Goal: Task Accomplishment & Management: Manage account settings

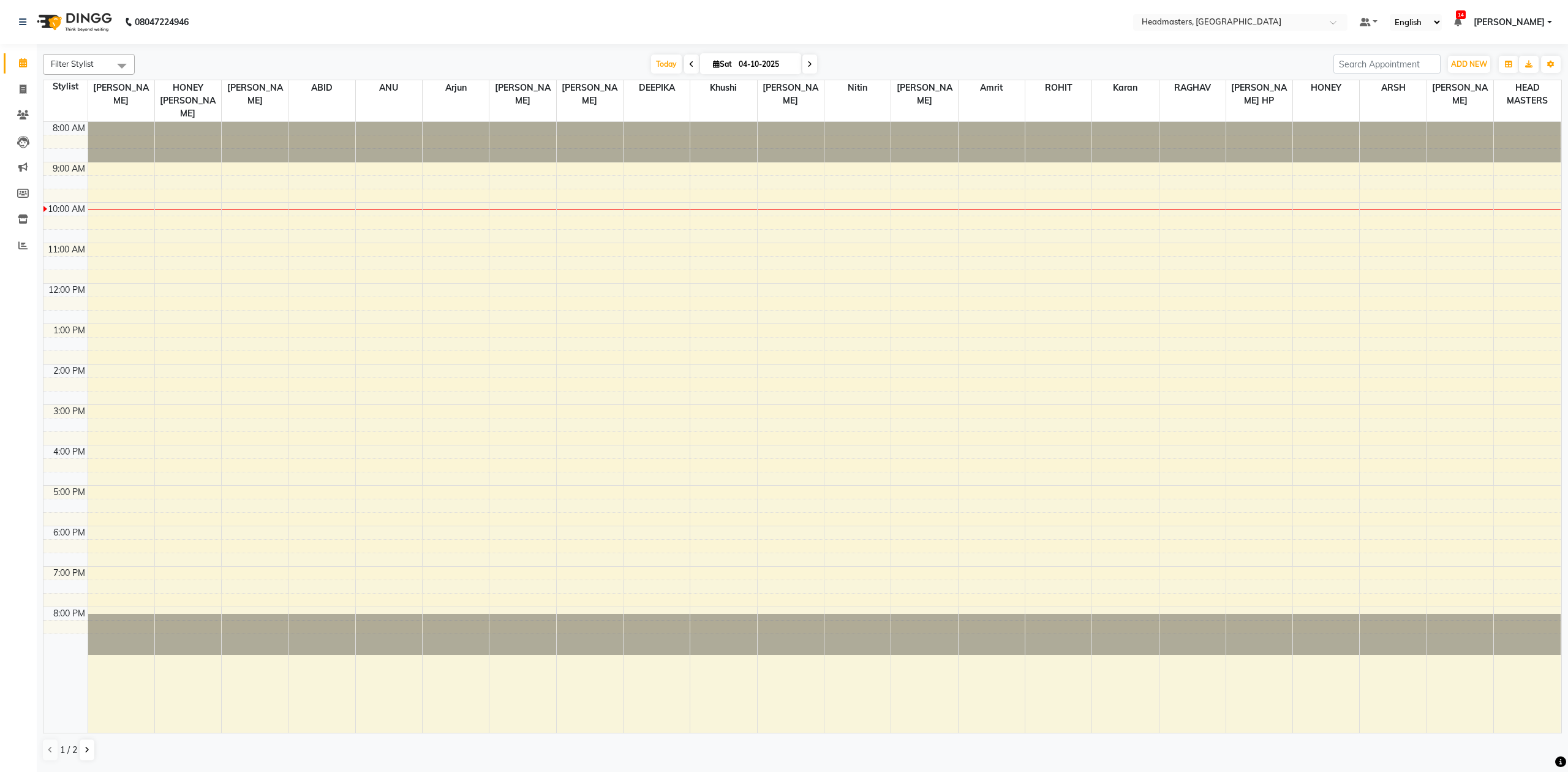
click at [687, 59] on span at bounding box center [692, 64] width 15 height 19
type input "03-10-2025"
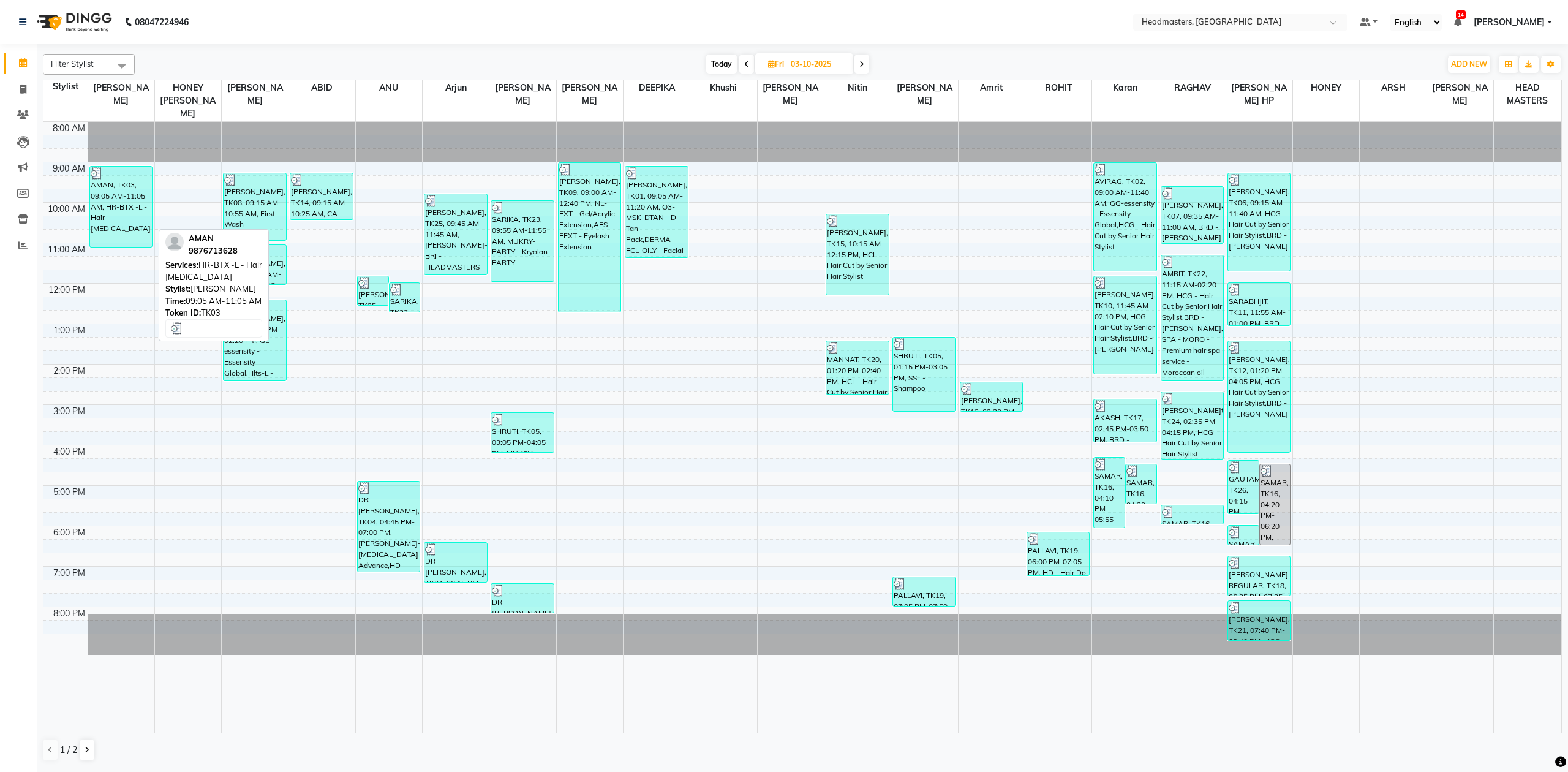
click at [131, 185] on div "AMAN, TK03, 09:05 AM-11:05 AM, HR-BTX -L - Hair [MEDICAL_DATA]" at bounding box center [121, 207] width 62 height 80
select select "3"
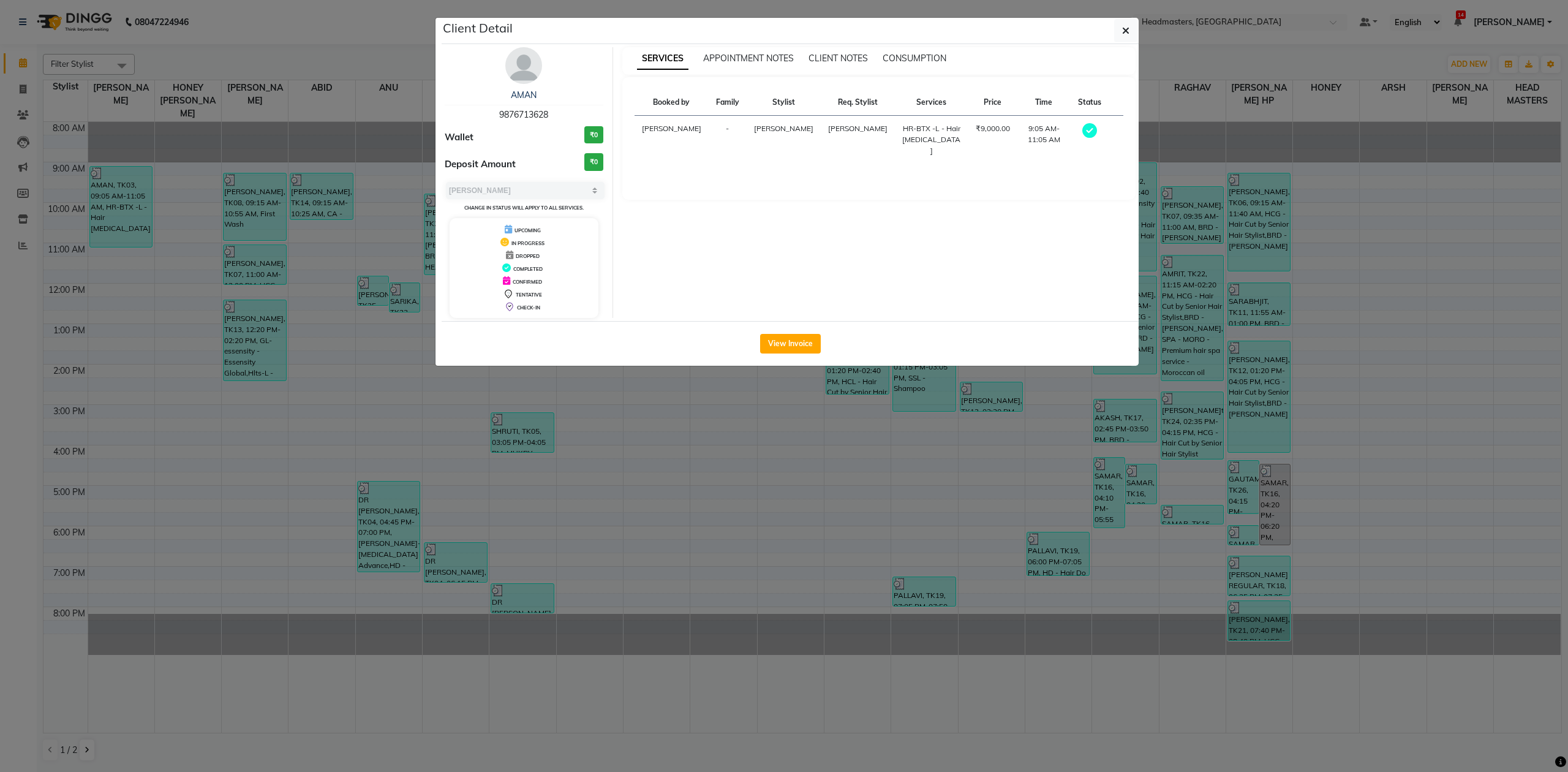
drag, startPoint x: 498, startPoint y: 113, endPoint x: 553, endPoint y: 113, distance: 55.0
click at [553, 113] on div "AMAN 9876713628" at bounding box center [523, 104] width 158 height 32
copy span "9876713628"
click at [772, 383] on ngb-modal-window "Client Detail AMAN 9876713628 Wallet ₹0 Deposit Amount ₹0 Select MARK DONE UPCO…" at bounding box center [784, 386] width 1568 height 772
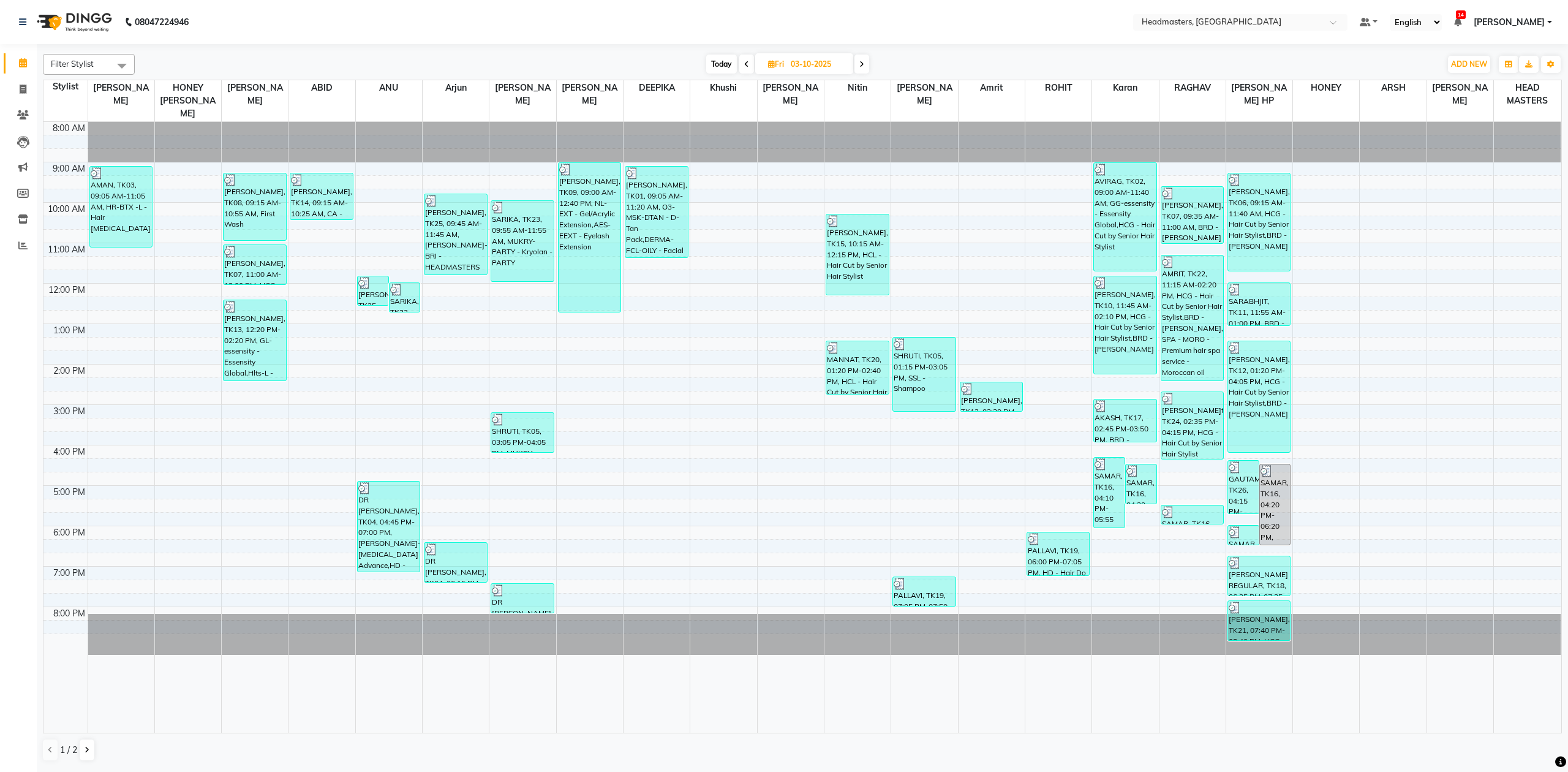
click at [862, 71] on span at bounding box center [862, 64] width 15 height 19
type input "04-10-2025"
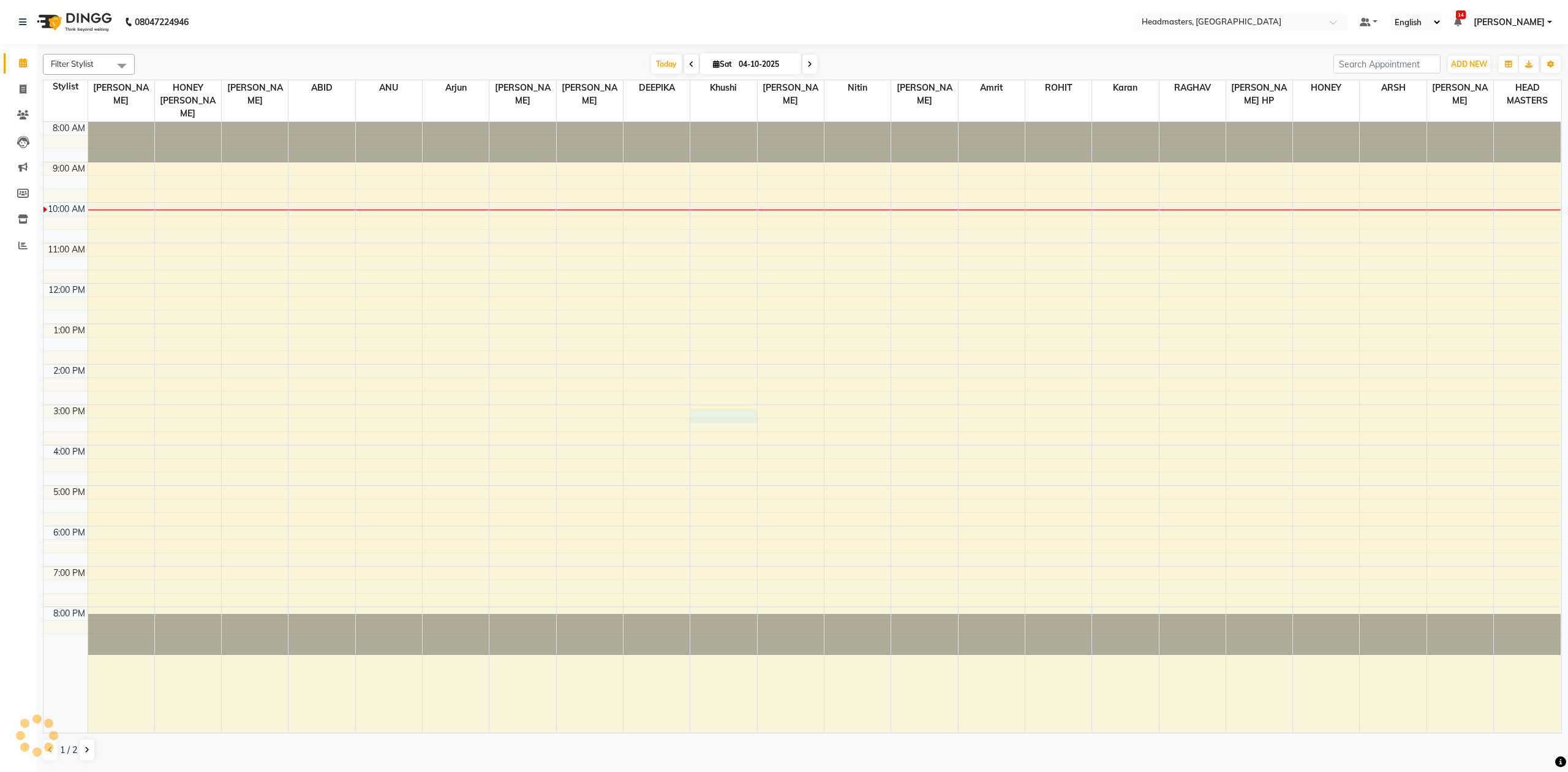
click at [736, 408] on div "8:00 AM 9:00 AM 10:00 AM 11:00 AM 12:00 PM 1:00 PM 2:00 PM 3:00 PM 4:00 PM 5:00…" at bounding box center [802, 427] width 1518 height 611
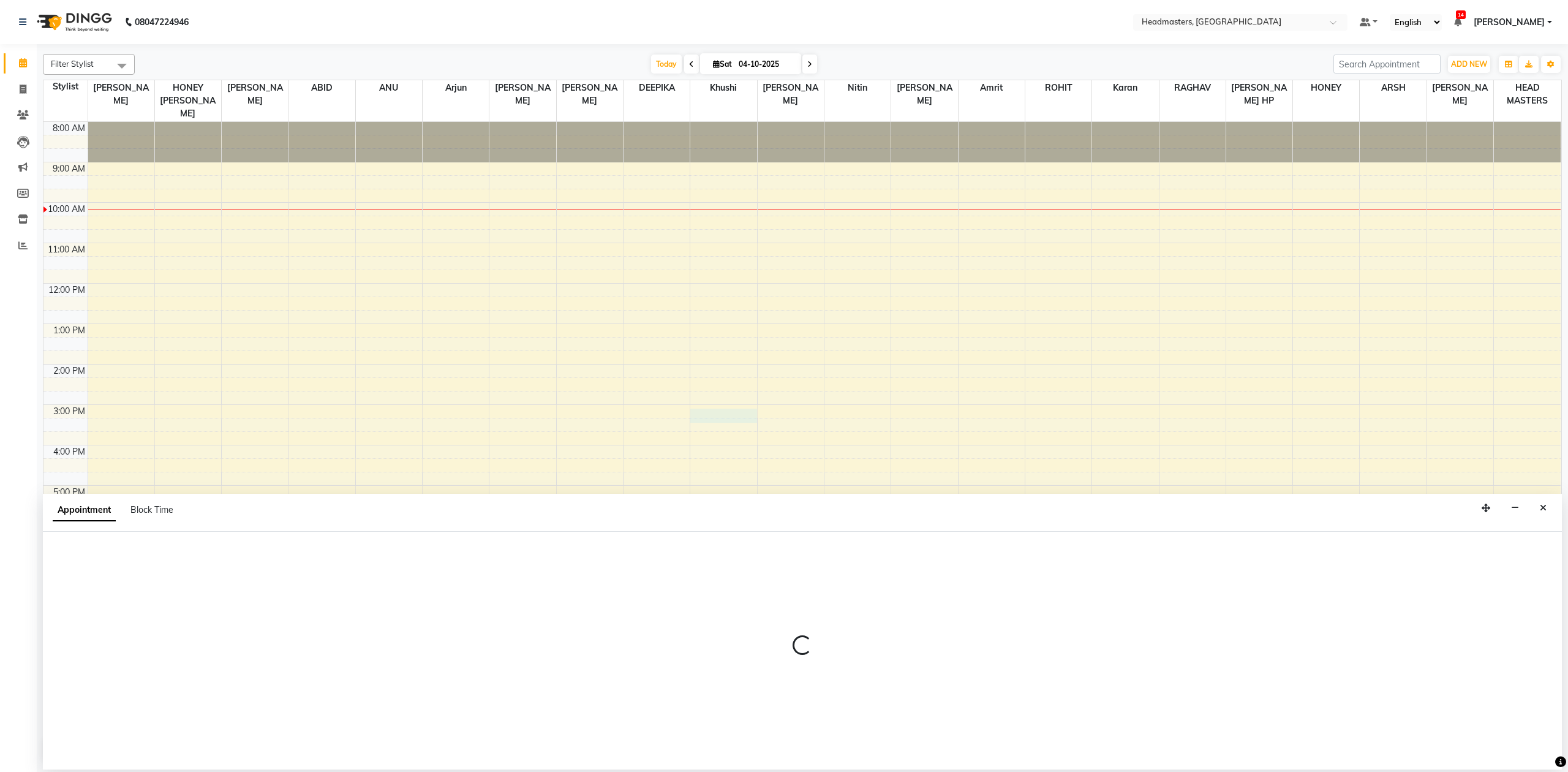
select select "88958"
select select "tentative"
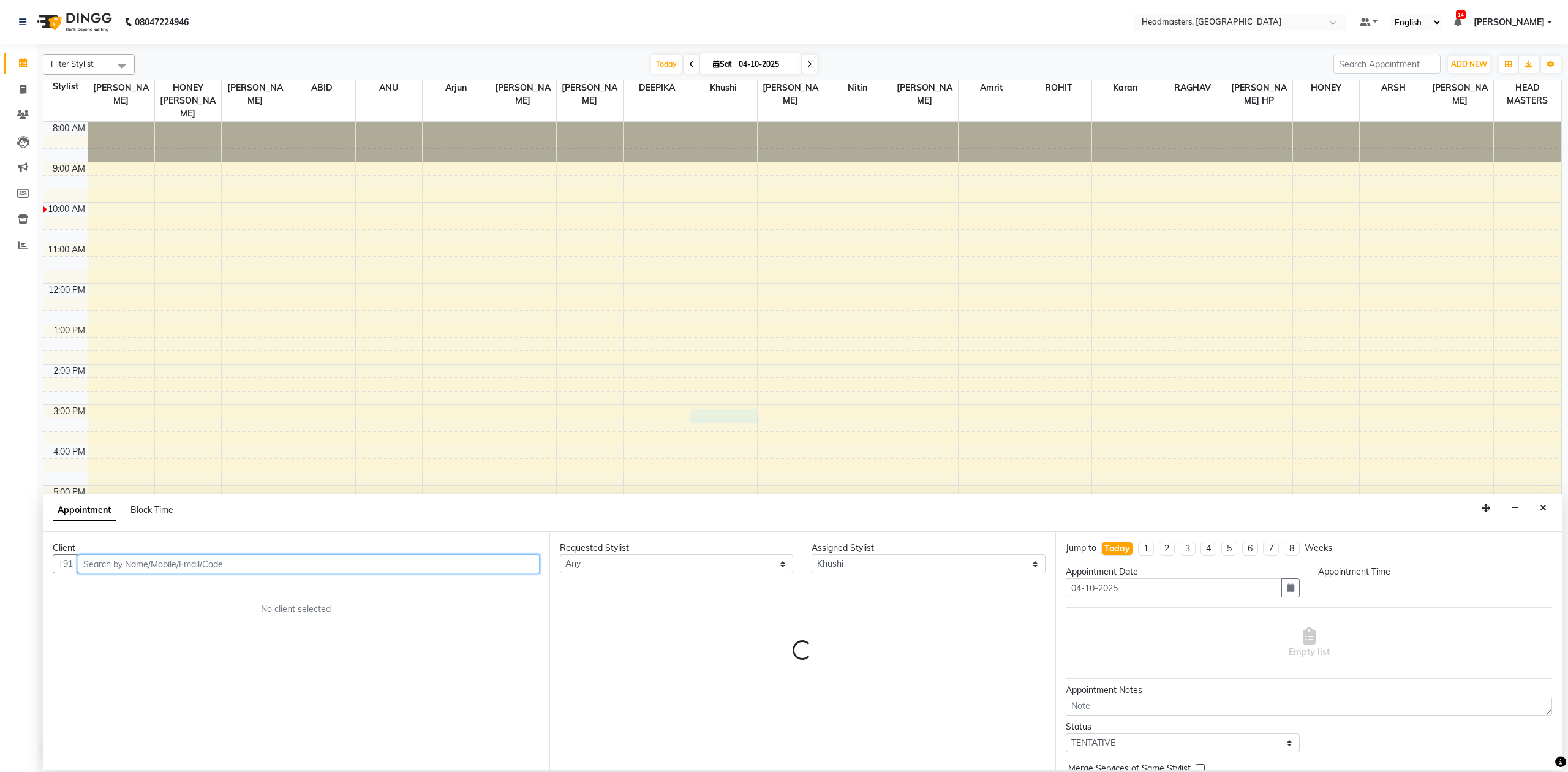
select select "900"
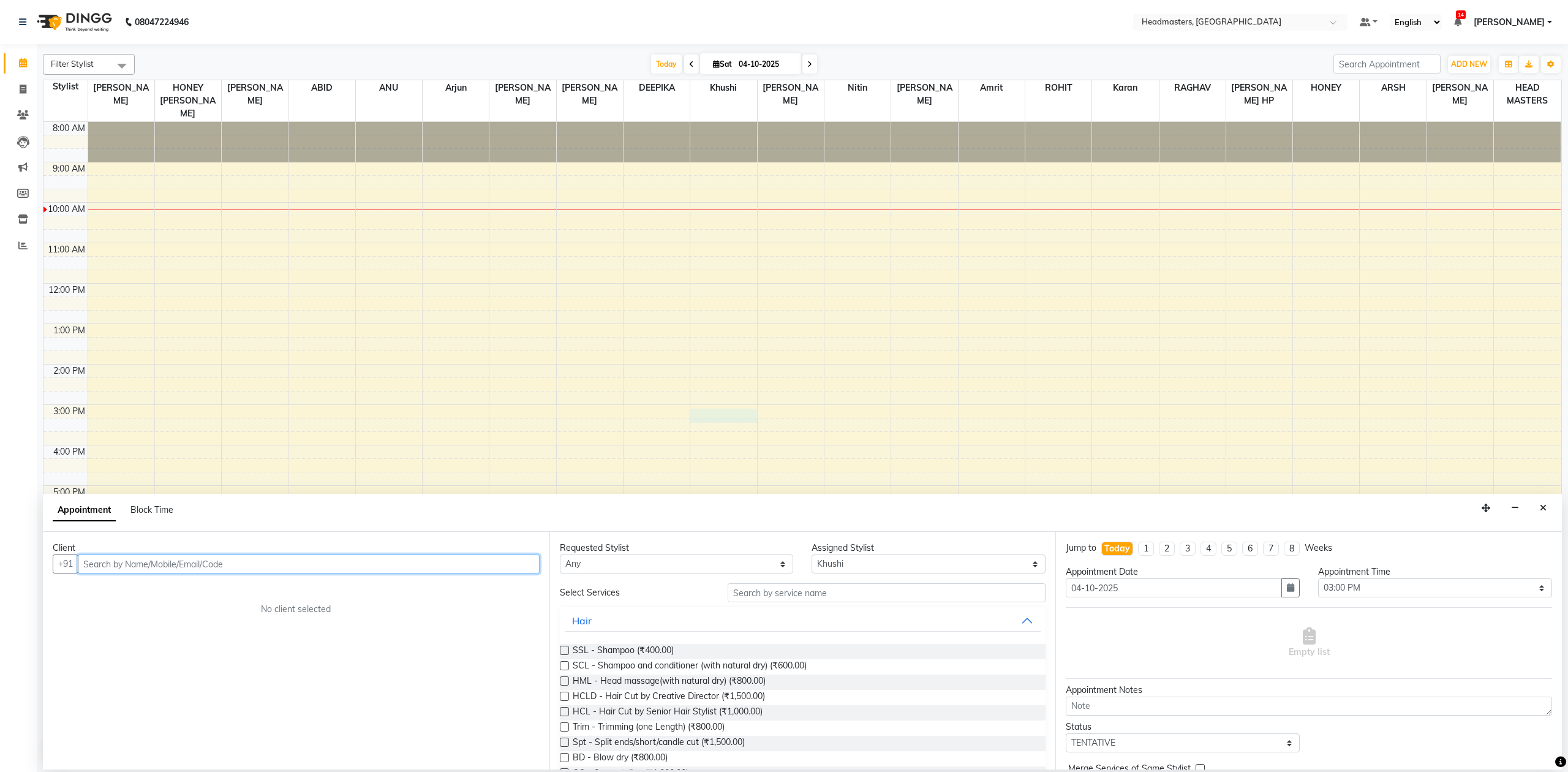
paste input "9876713628"
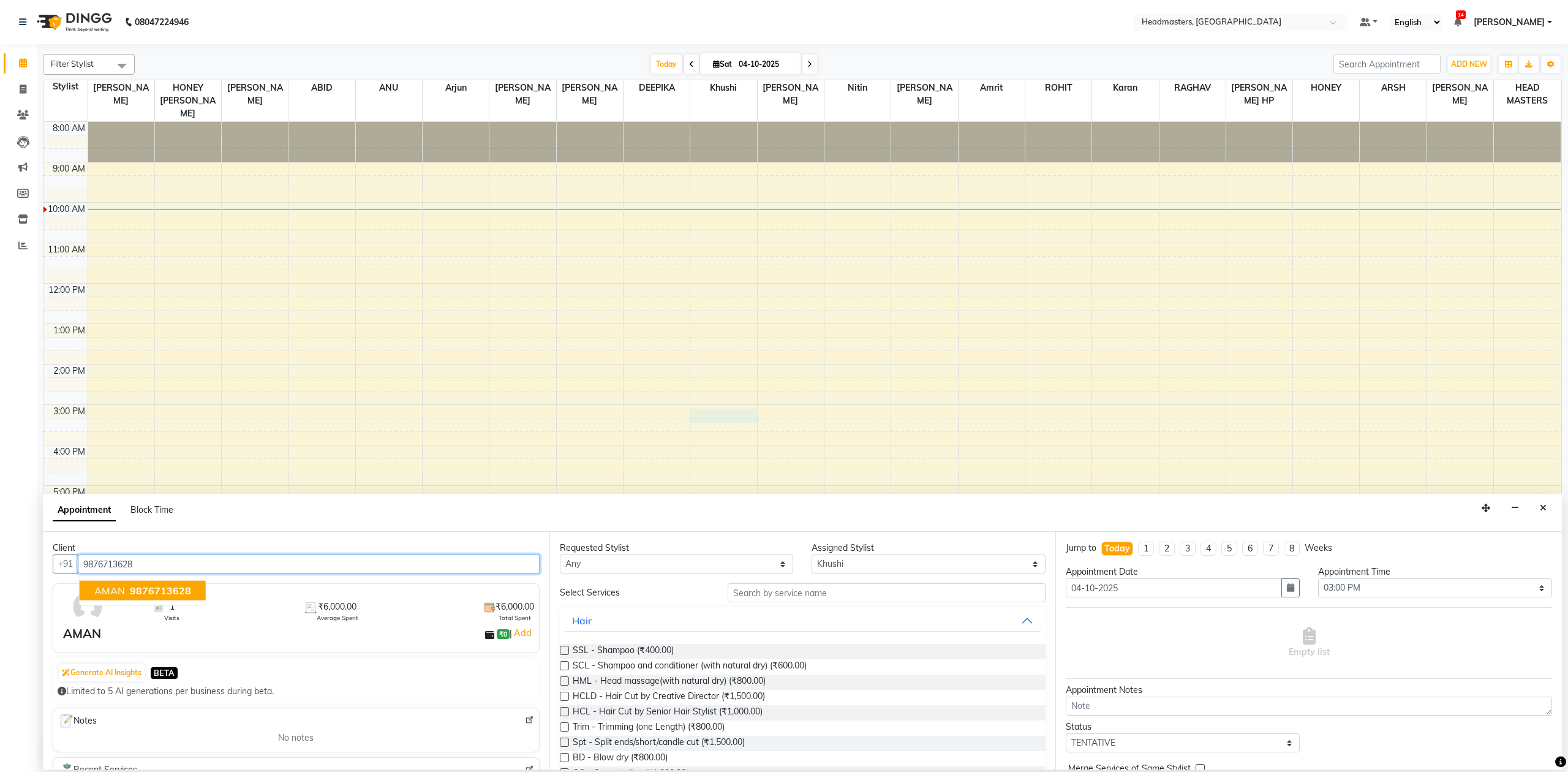
type input "9876713628"
click at [668, 570] on select "Any ABID Amrit ANU [PERSON_NAME] [PERSON_NAME] HEAD MASTERS HONEY [PERSON_NAME]…" at bounding box center [677, 563] width 234 height 19
select select "60637"
click at [560, 555] on select "Any ABID Amrit ANU [PERSON_NAME] [PERSON_NAME] HEAD MASTERS HONEY [PERSON_NAME]…" at bounding box center [677, 563] width 234 height 19
select select "60637"
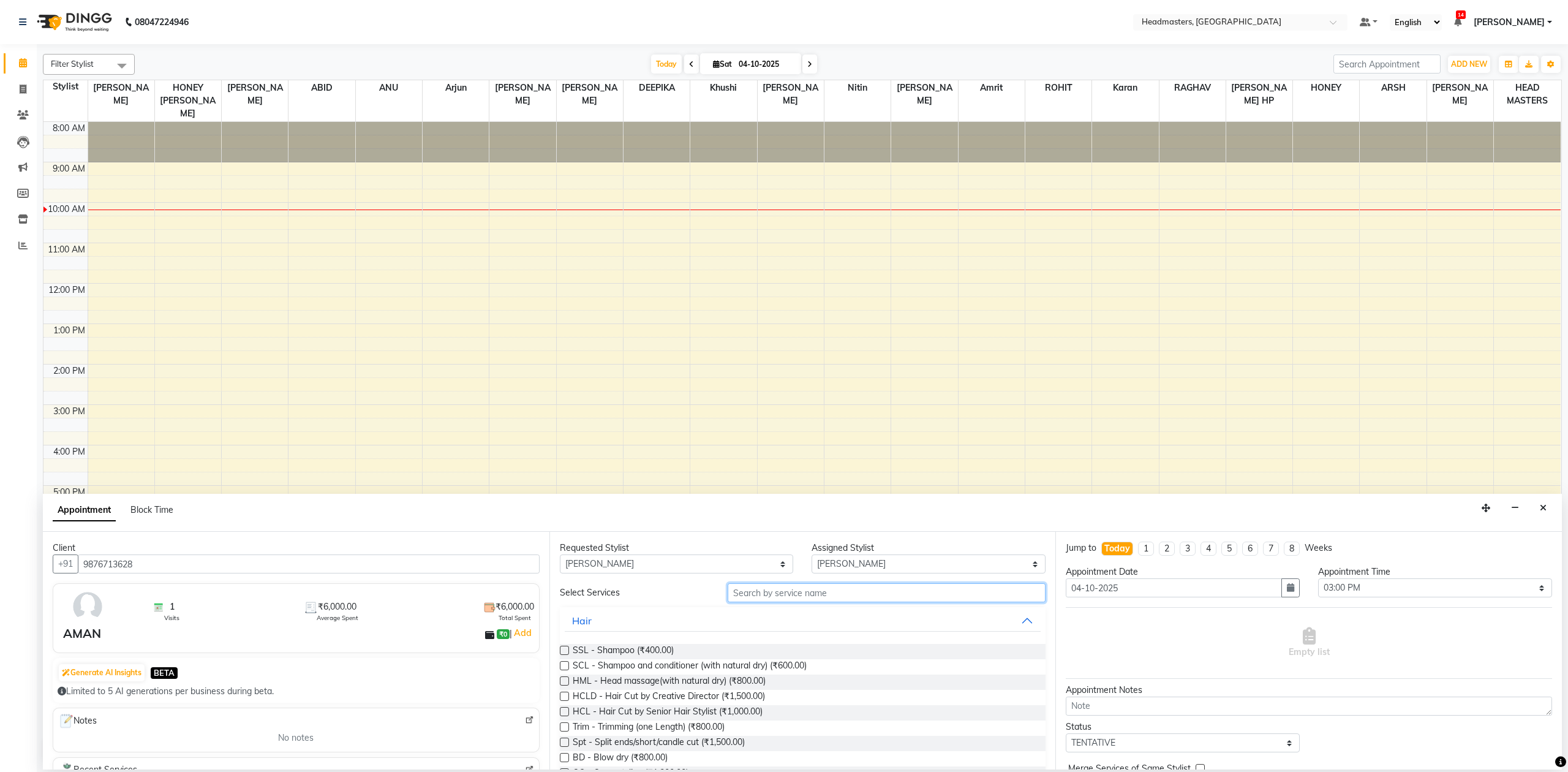
click at [864, 598] on input "text" at bounding box center [887, 593] width 318 height 19
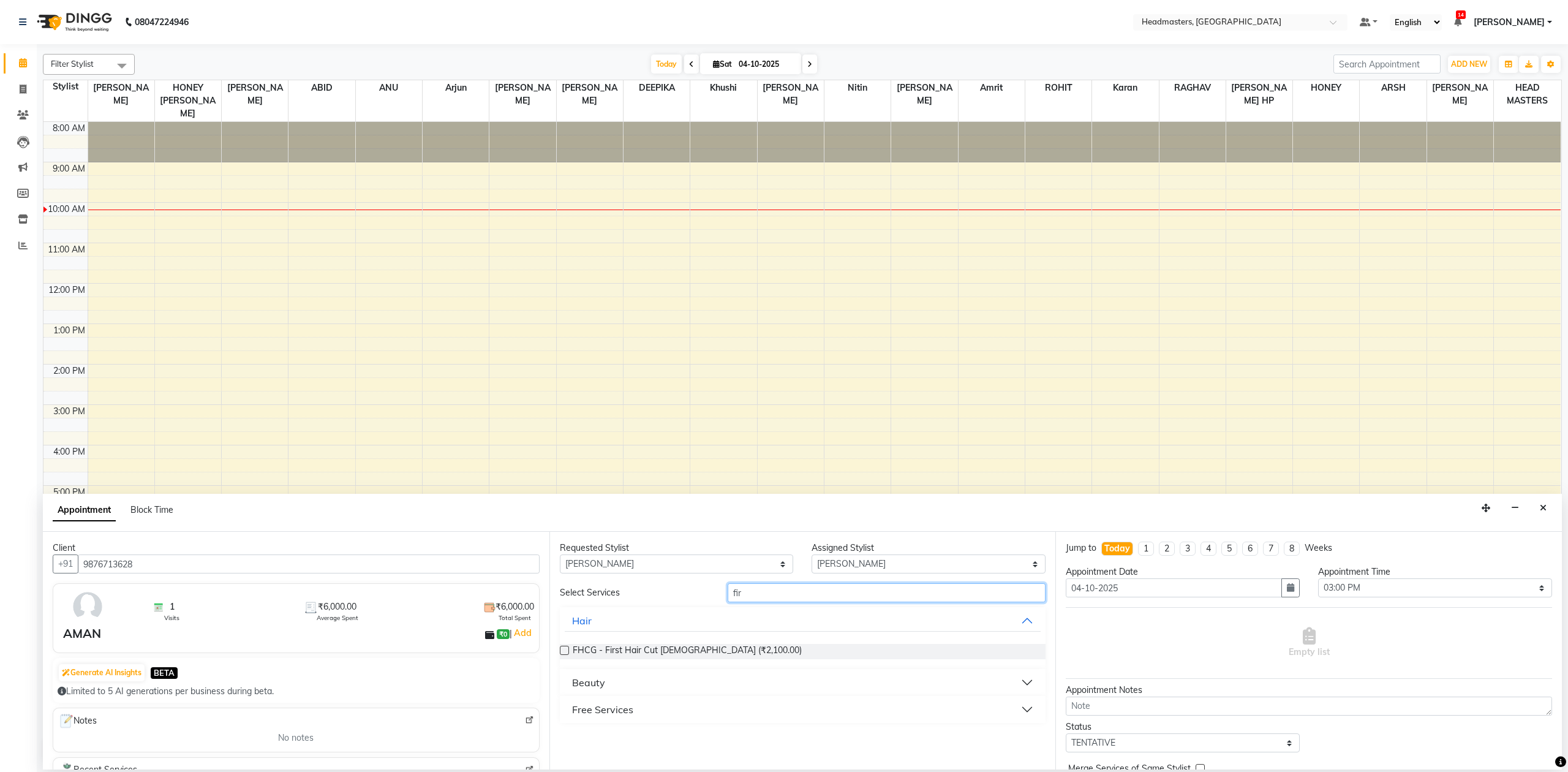
type input "fir"
click at [658, 714] on button "Free Services" at bounding box center [802, 709] width 477 height 22
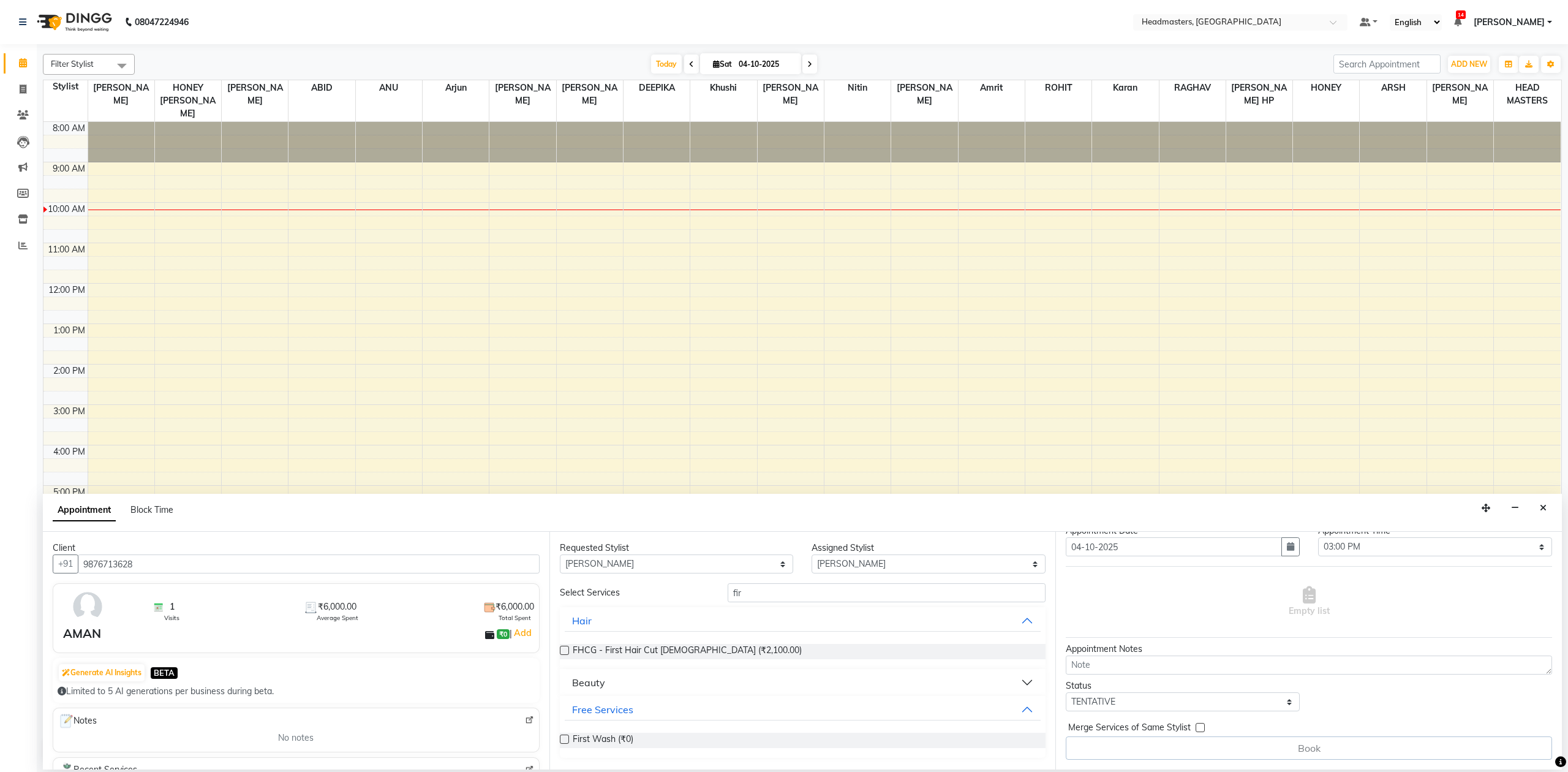
click at [561, 743] on label at bounding box center [564, 739] width 9 height 9
click at [561, 743] on input "checkbox" at bounding box center [564, 740] width 8 height 8
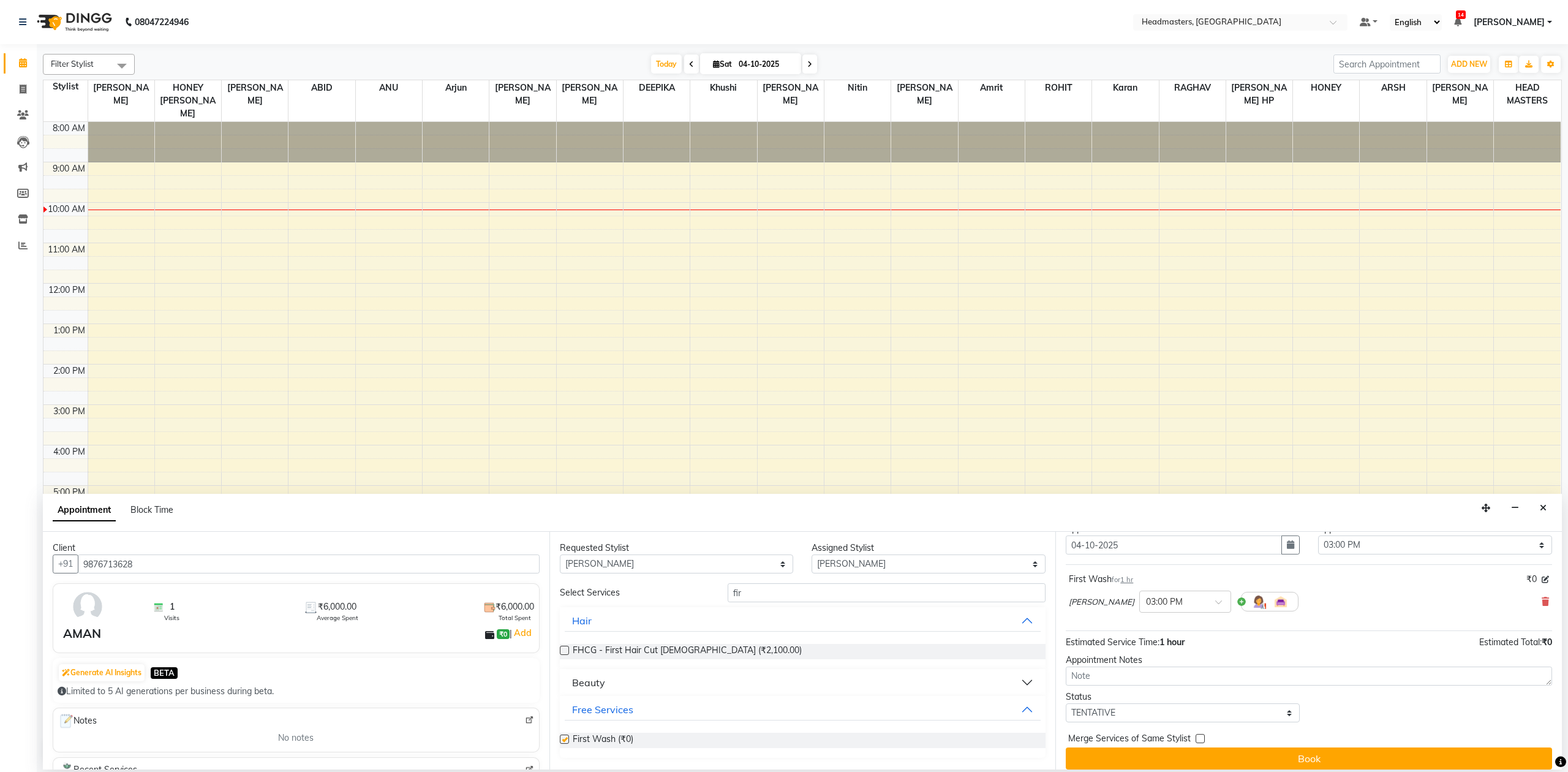
checkbox input "false"
click at [1474, 761] on button "Book" at bounding box center [1309, 758] width 487 height 22
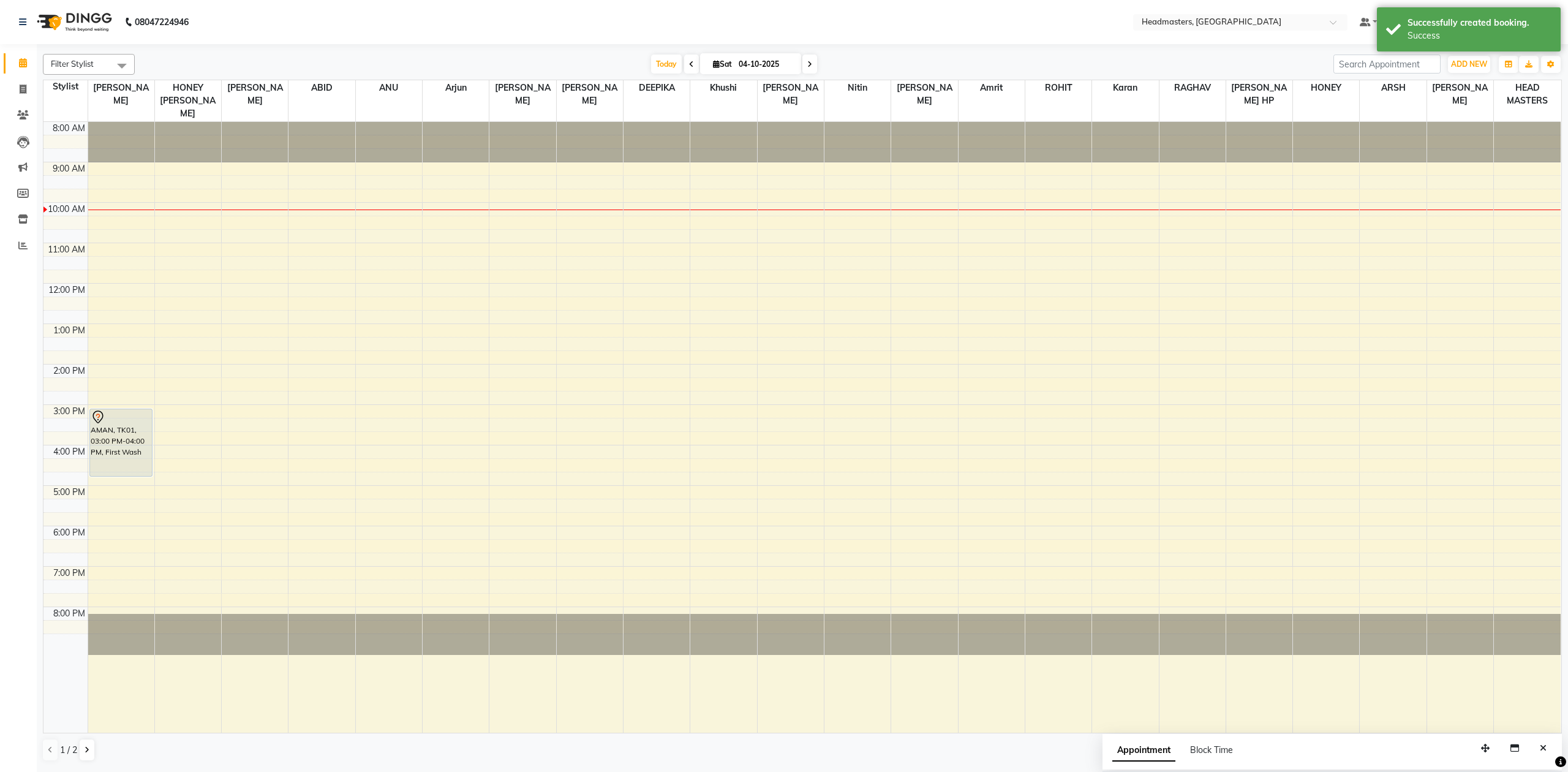
drag, startPoint x: 130, startPoint y: 436, endPoint x: 131, endPoint y: 459, distance: 23.0
click at [131, 459] on div "AMAN, TK01, 03:00 PM-04:00 PM, [GEOGRAPHIC_DATA], 03:00 PM-04:00 PM, First Wash" at bounding box center [121, 427] width 66 height 611
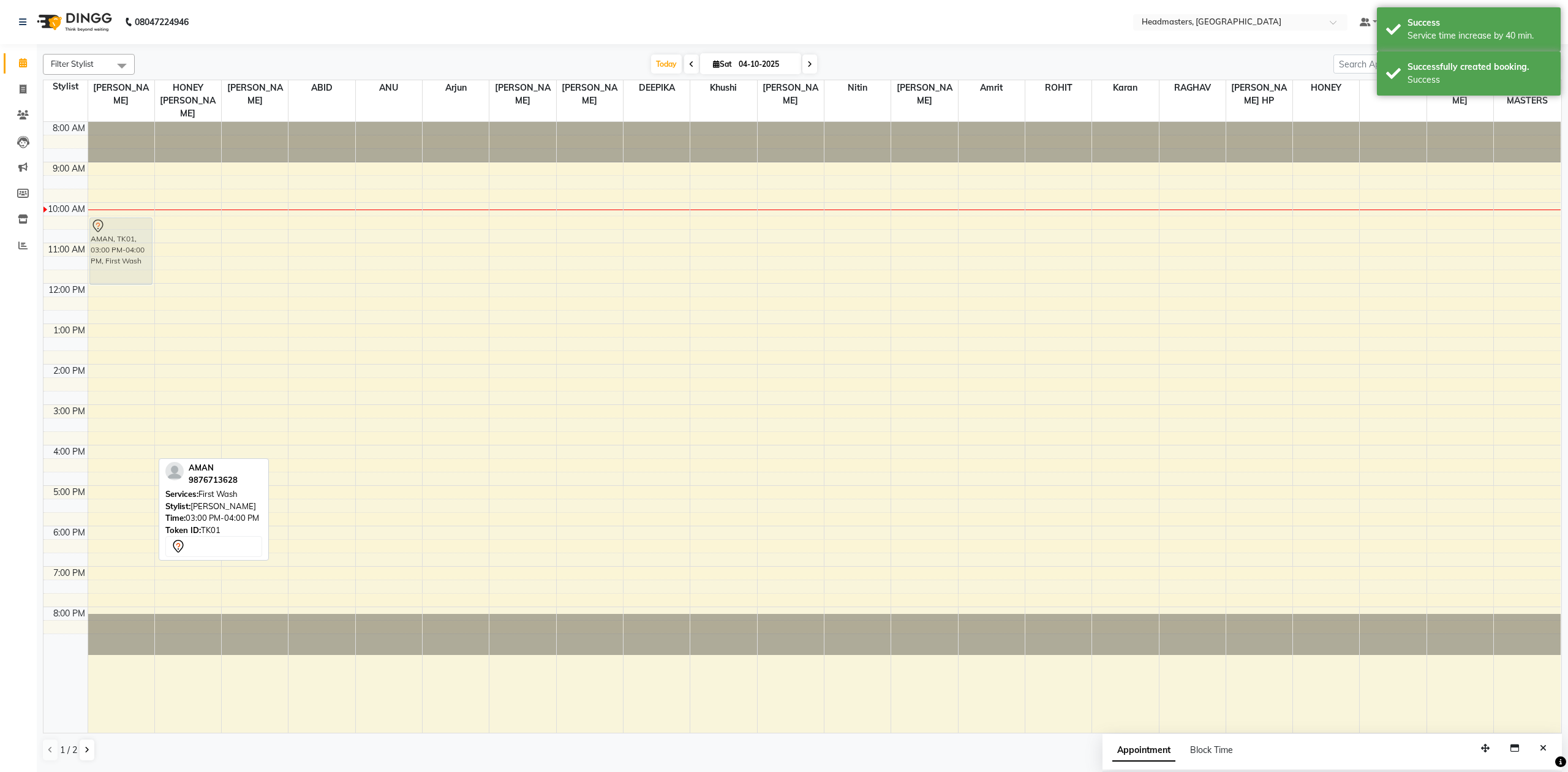
drag, startPoint x: 131, startPoint y: 436, endPoint x: 155, endPoint y: 239, distance: 198.5
click at [155, 239] on div "8:00 AM 9:00 AM 10:00 AM 11:00 AM 12:00 PM 1:00 PM 2:00 PM 3:00 PM 4:00 PM 5:00…" at bounding box center [802, 427] width 1518 height 611
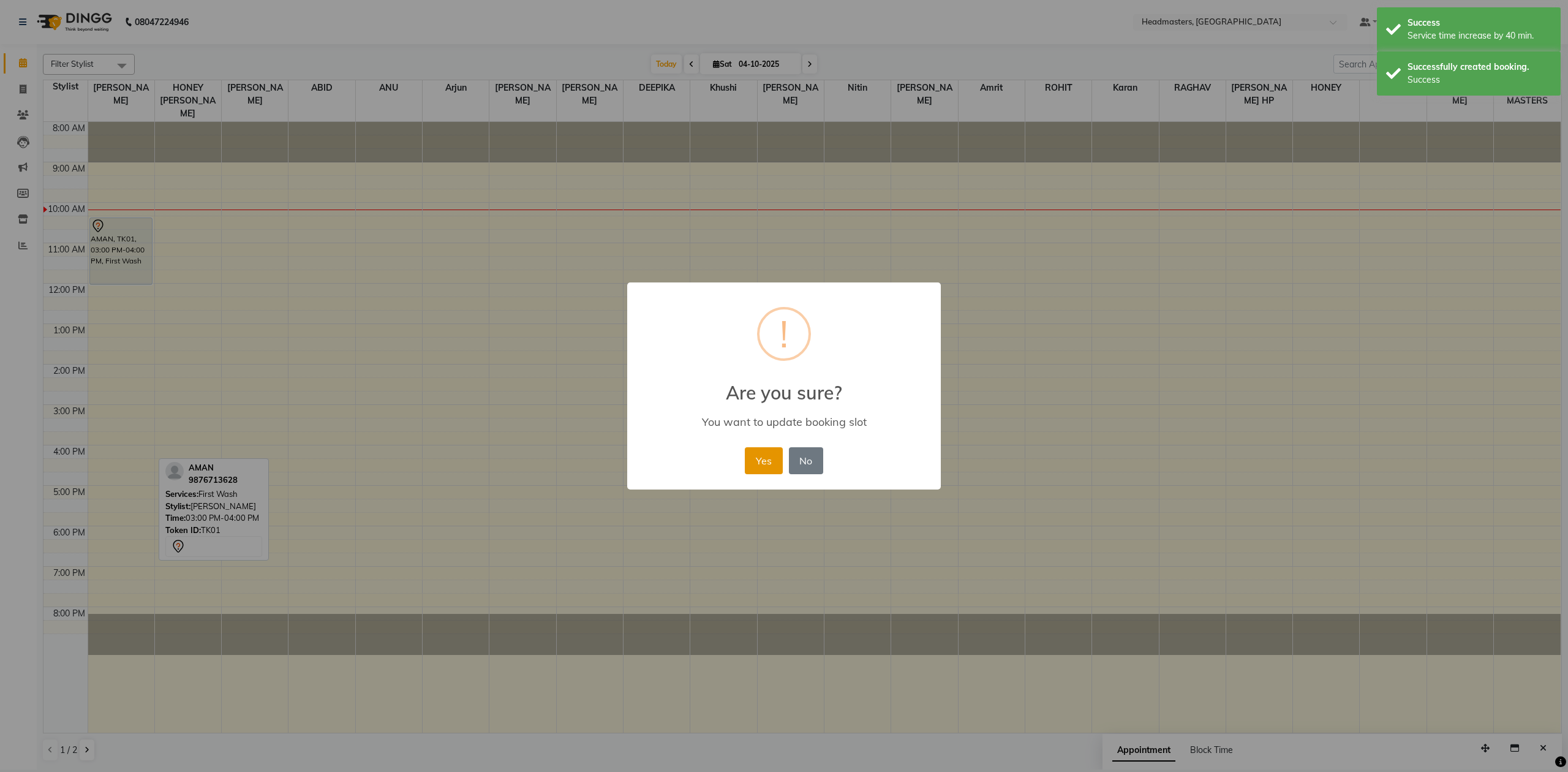
click at [761, 452] on button "Yes" at bounding box center [763, 460] width 38 height 27
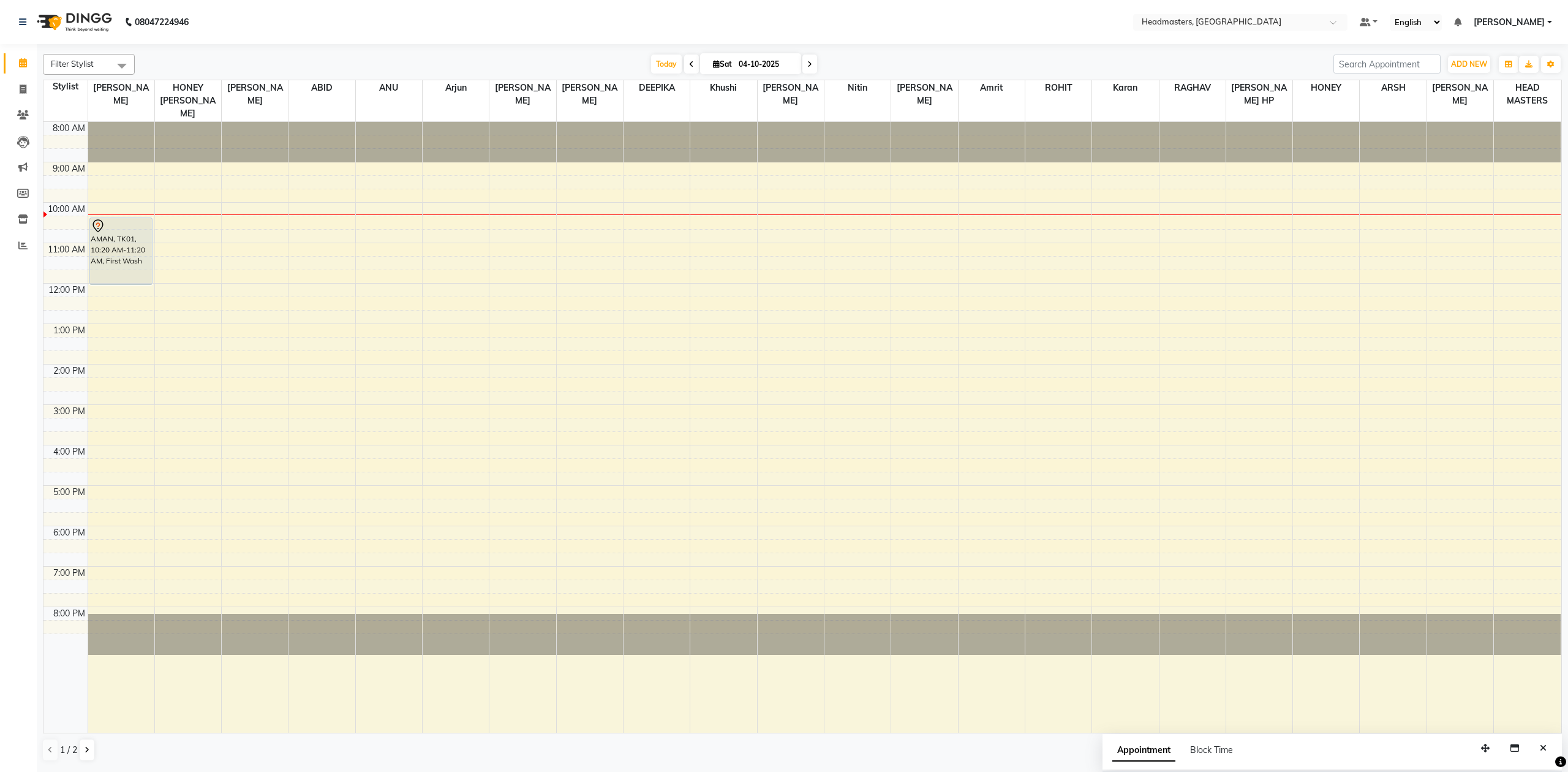
drag, startPoint x: 120, startPoint y: 242, endPoint x: 122, endPoint y: 265, distance: 23.1
click at [122, 265] on div "AMAN, TK01, 10:20 AM-11:20 AM, First Wash AMAN, TK01, 10:20 AM-11:20 AM, First …" at bounding box center [121, 427] width 66 height 611
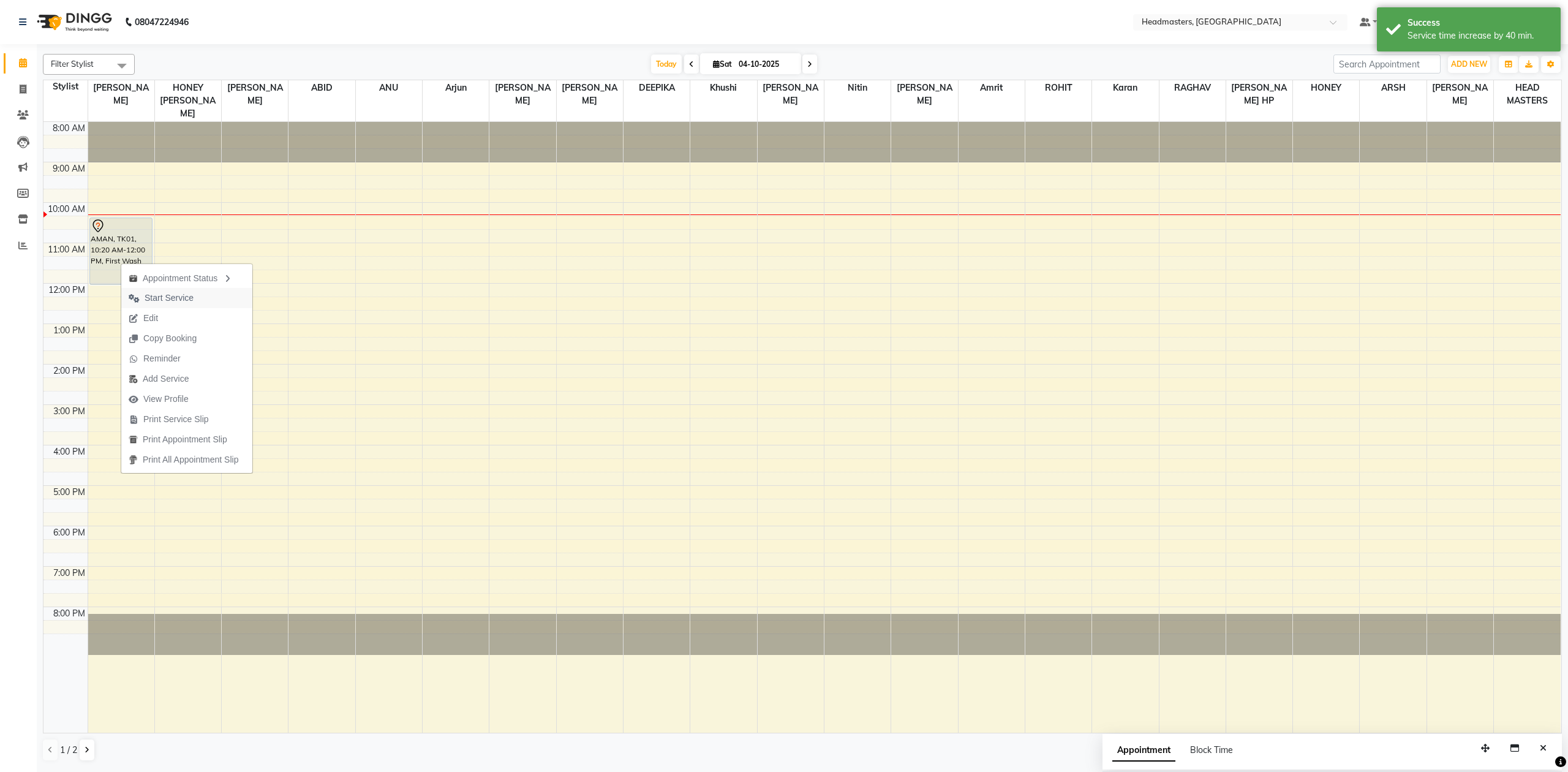
click at [160, 296] on span "Start Service" at bounding box center [169, 298] width 49 height 13
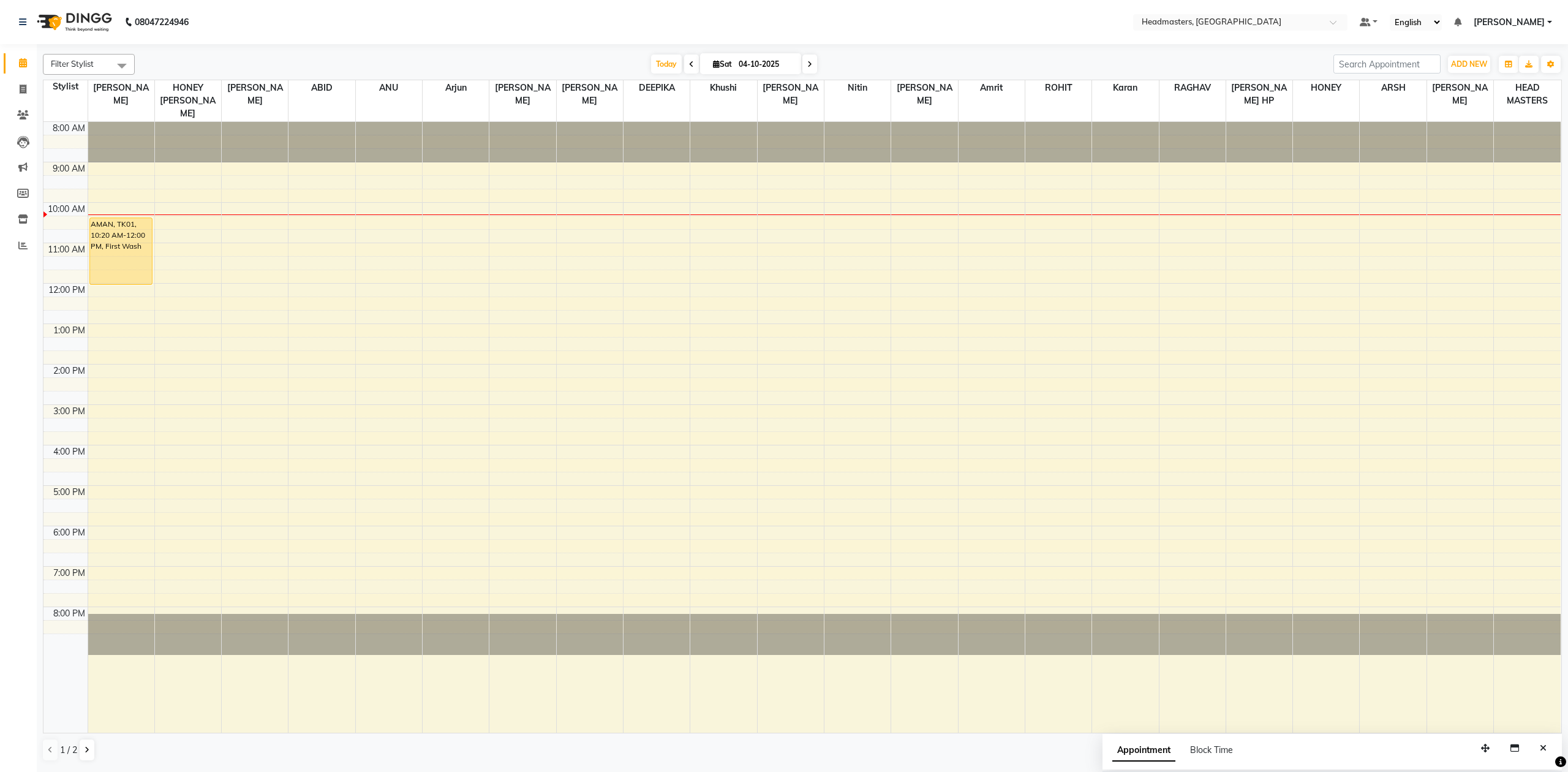
click at [437, 243] on div "8:00 AM 9:00 AM 10:00 AM 11:00 AM 12:00 PM 1:00 PM 2:00 PM 3:00 PM 4:00 PM 5:00…" at bounding box center [802, 427] width 1518 height 611
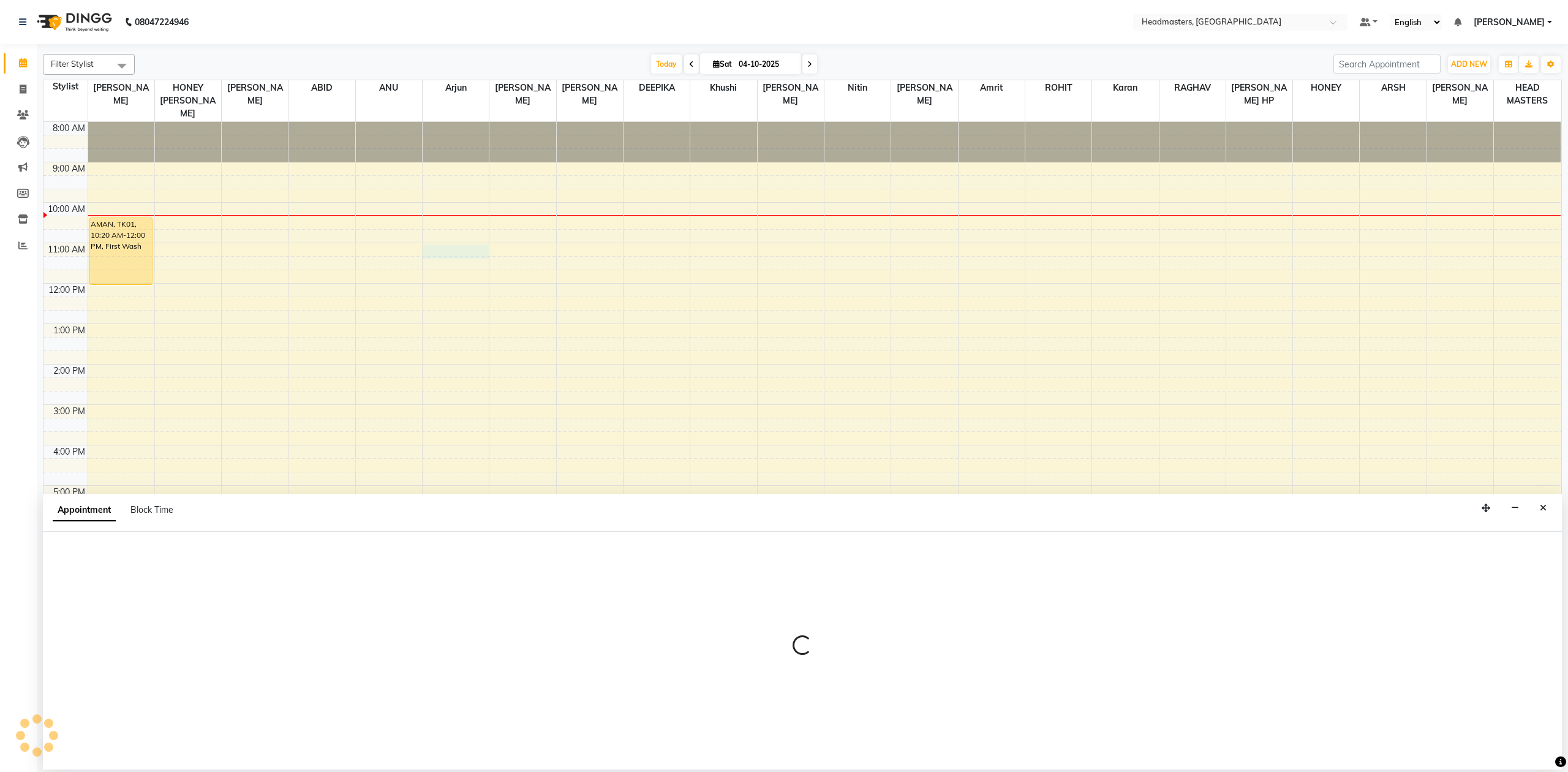
select select "93236"
select select "tentative"
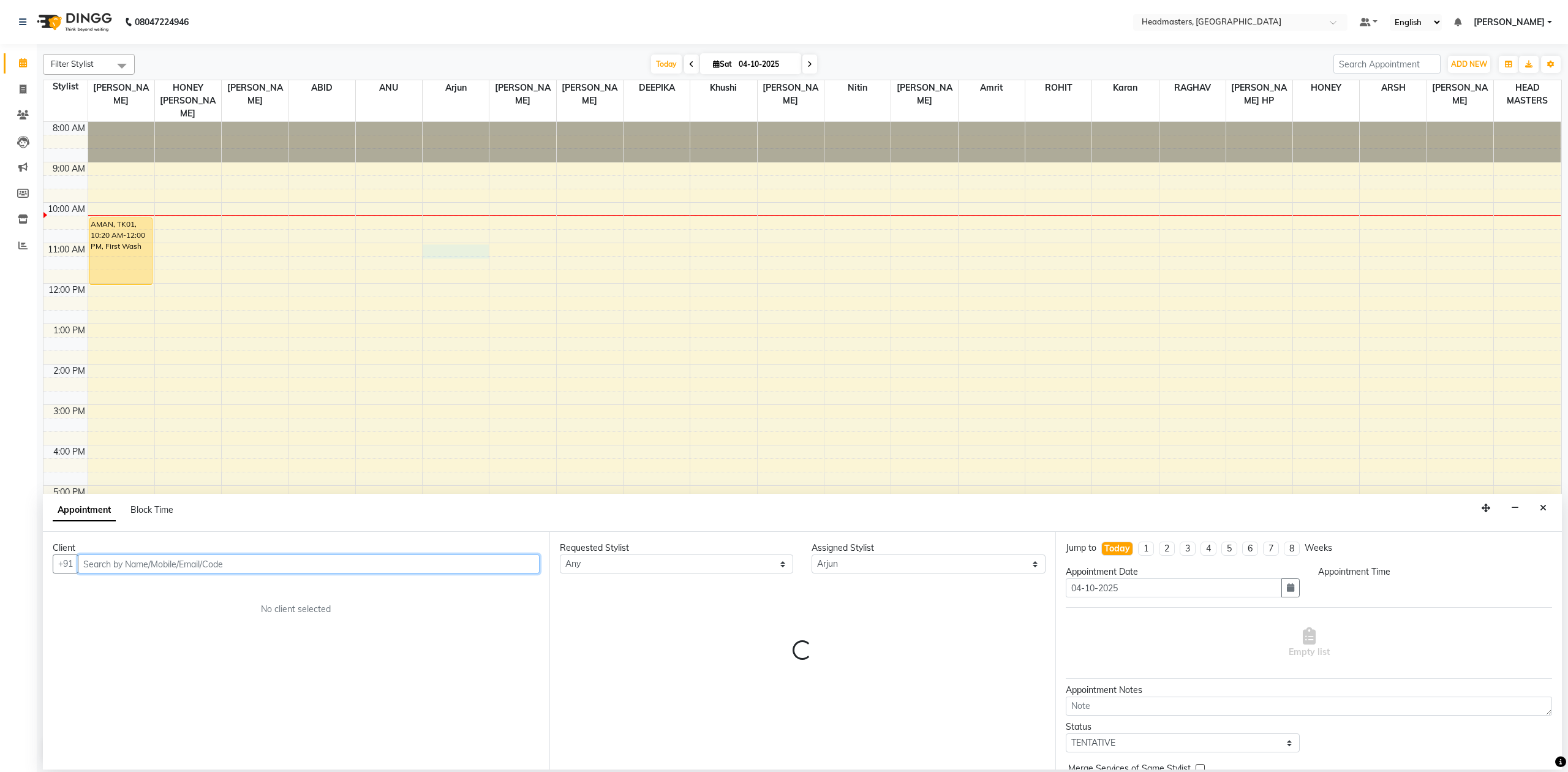
select select "660"
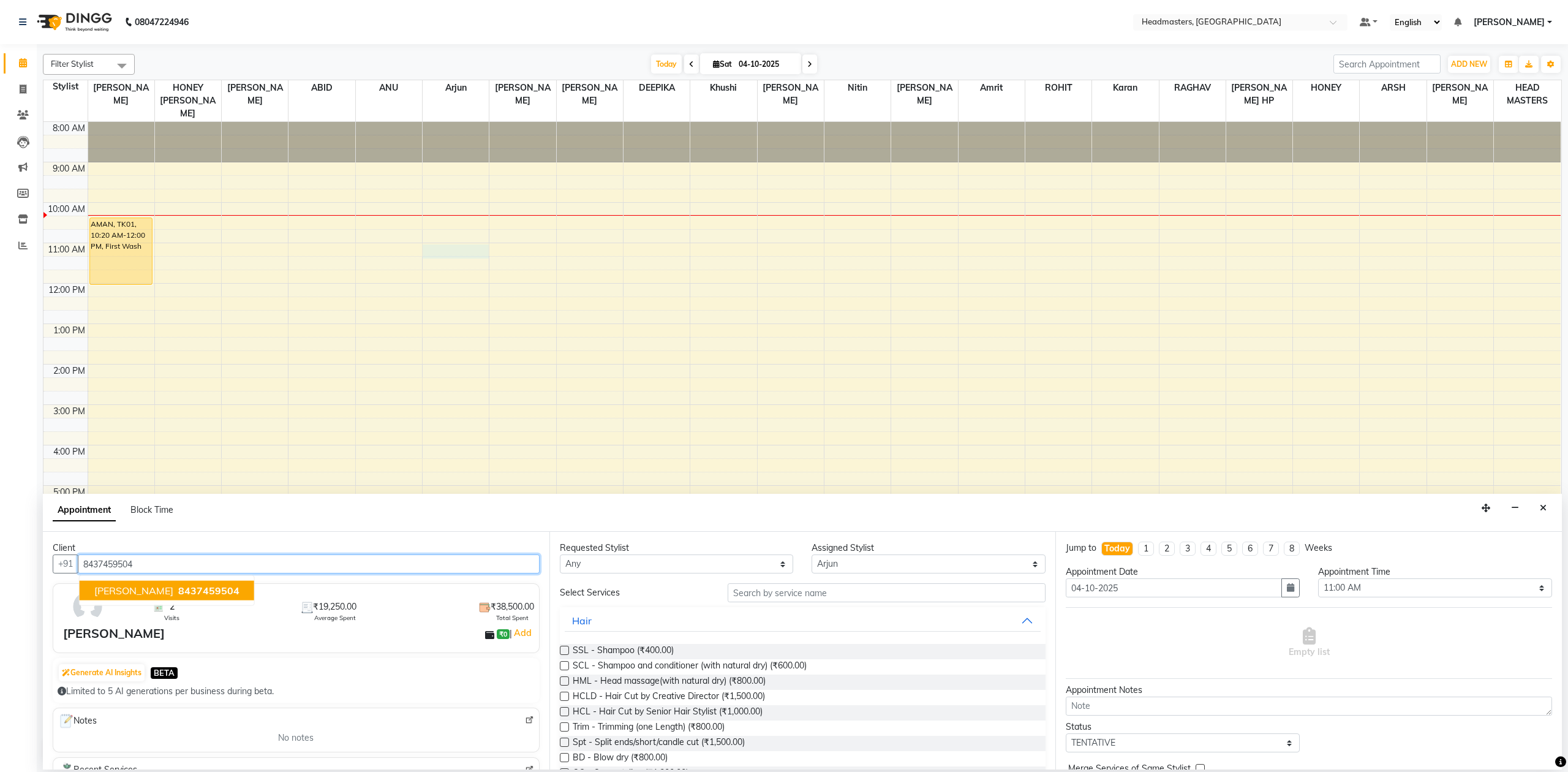
click at [185, 585] on span "8437459504" at bounding box center [209, 590] width 61 height 12
type input "8437459504"
click at [678, 560] on select "Any ABID Amrit ANU [PERSON_NAME] [PERSON_NAME] HEAD MASTERS HONEY [PERSON_NAME]…" at bounding box center [677, 563] width 234 height 19
select select "84490"
click at [560, 555] on select "Any ABID Amrit ANU [PERSON_NAME] [PERSON_NAME] HEAD MASTERS HONEY [PERSON_NAME]…" at bounding box center [677, 563] width 234 height 19
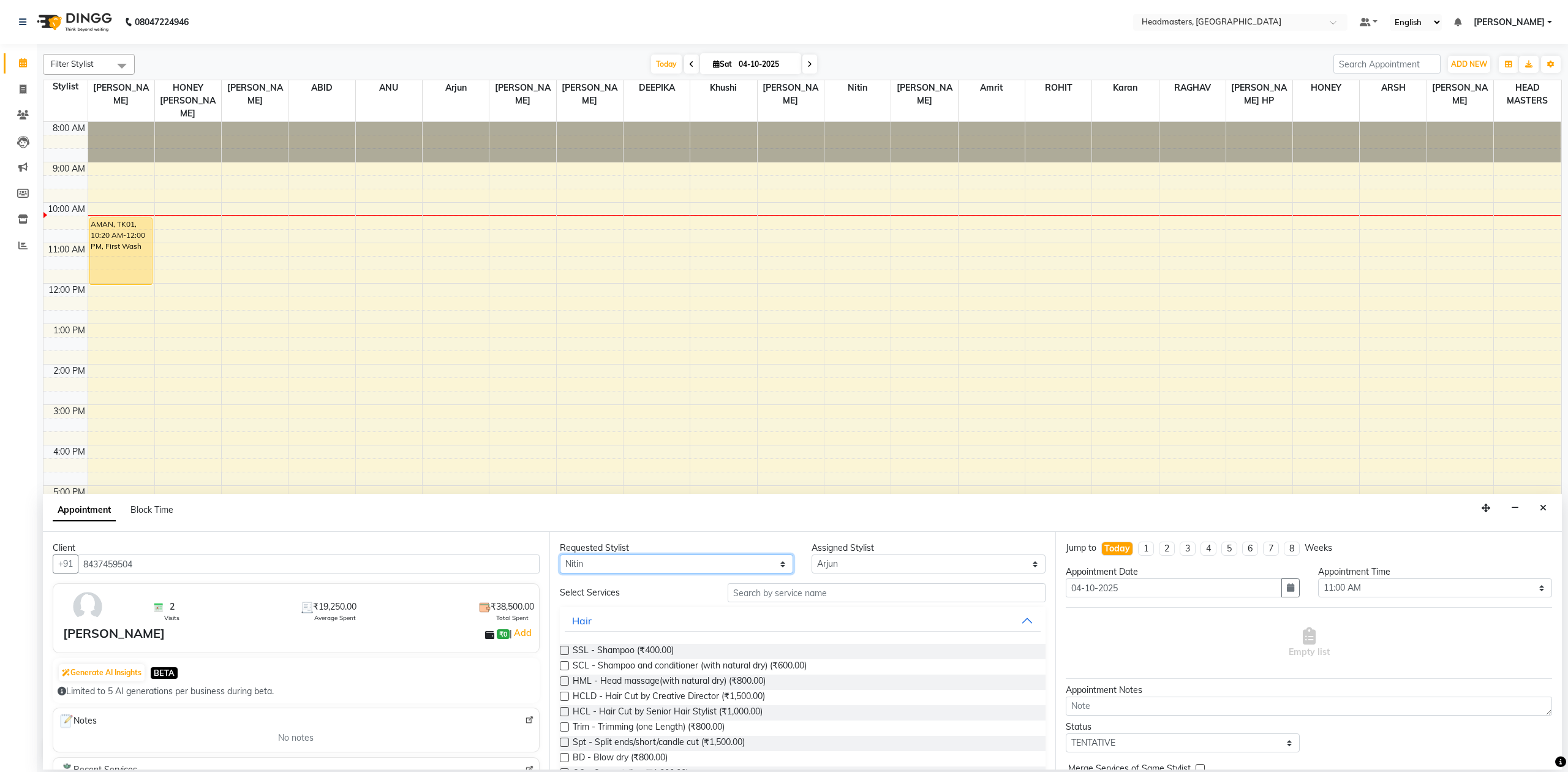
select select "84490"
click at [811, 596] on input "text" at bounding box center [887, 593] width 318 height 19
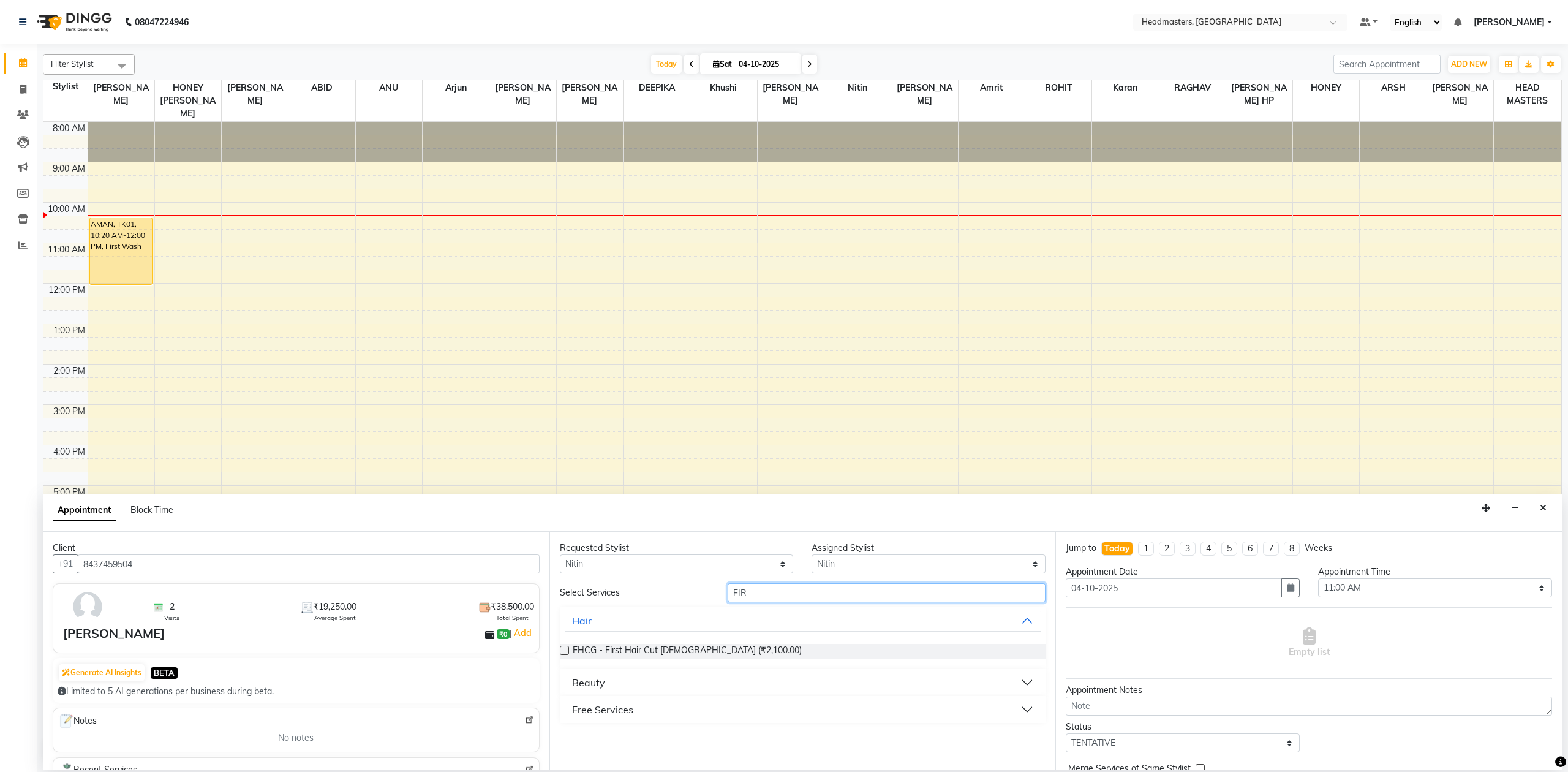
type input "FIR"
click at [586, 707] on div "Free Services" at bounding box center [603, 710] width 61 height 15
click at [564, 739] on label at bounding box center [564, 739] width 9 height 9
click at [564, 739] on input "checkbox" at bounding box center [564, 740] width 8 height 8
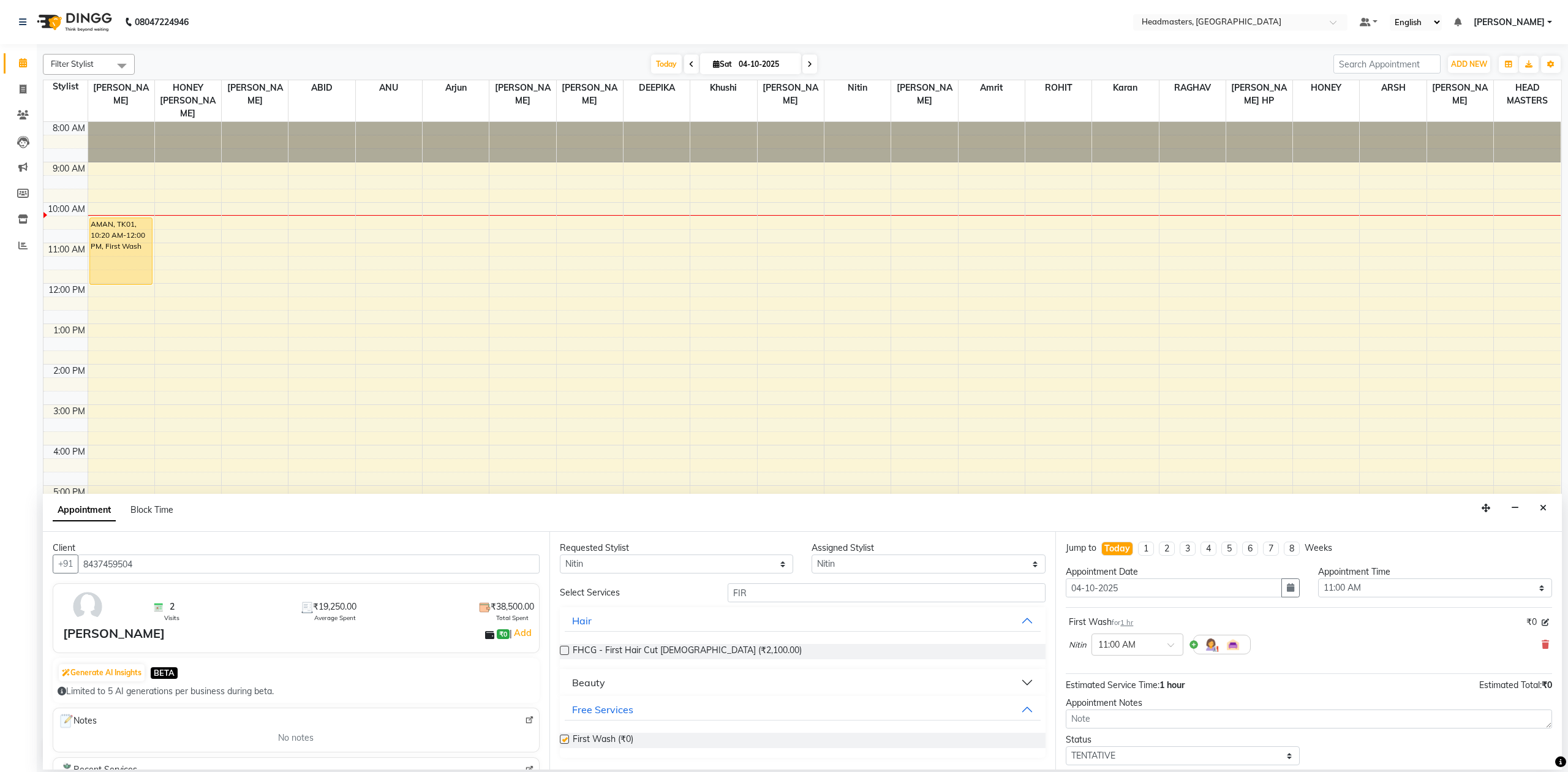
checkbox input "false"
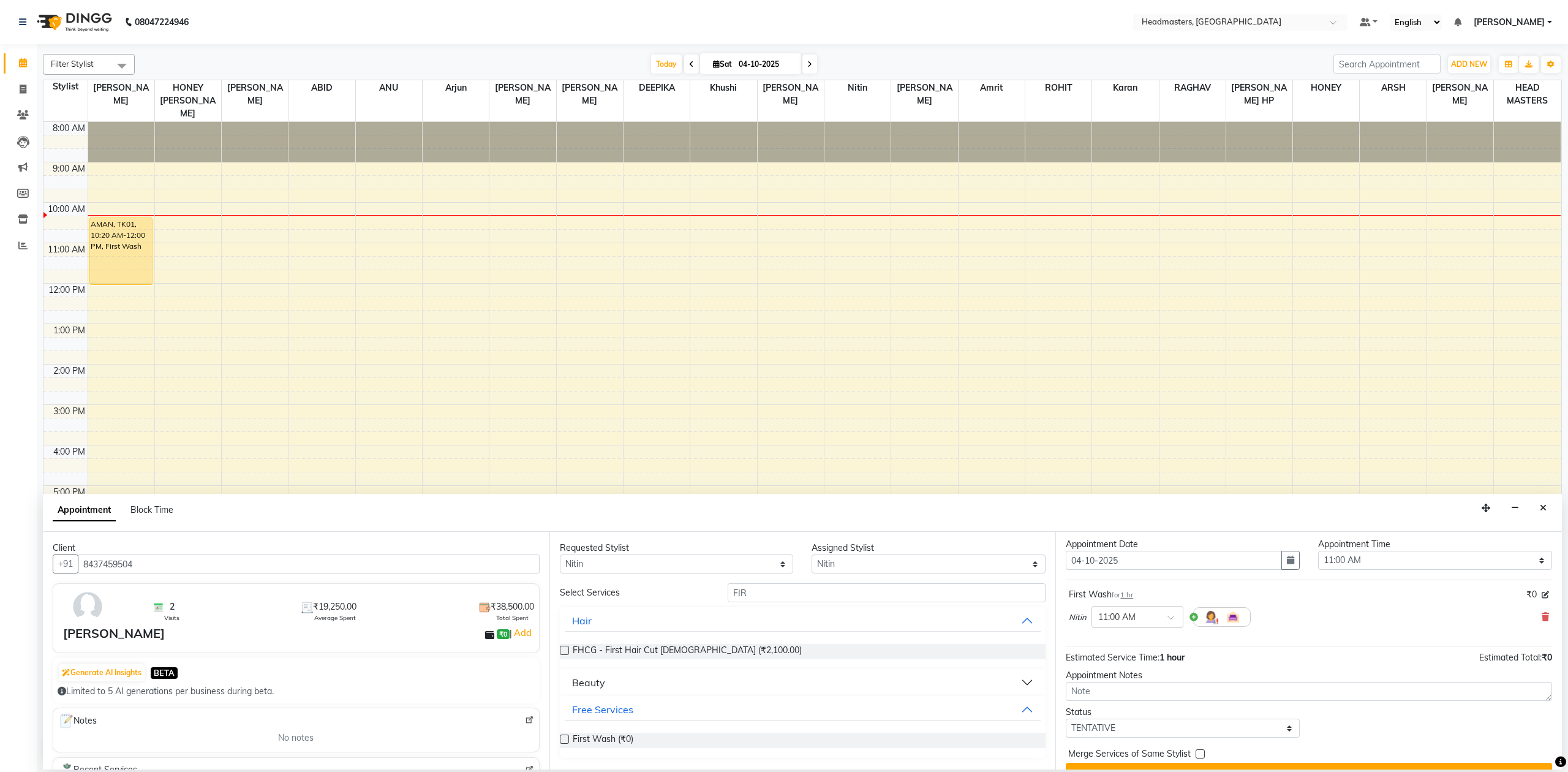
scroll to position [55, 0]
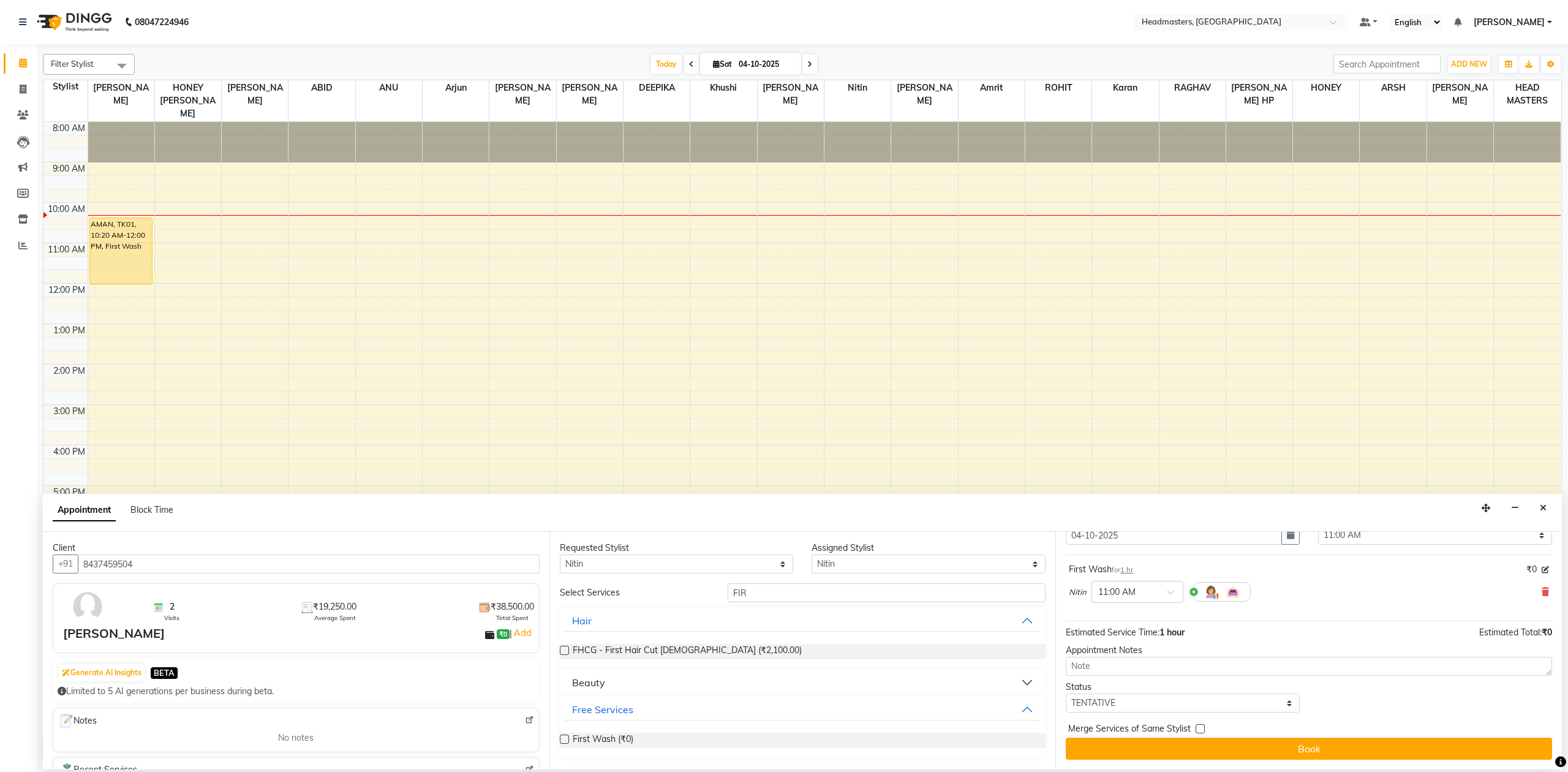
click at [1216, 745] on button "Book" at bounding box center [1309, 748] width 487 height 22
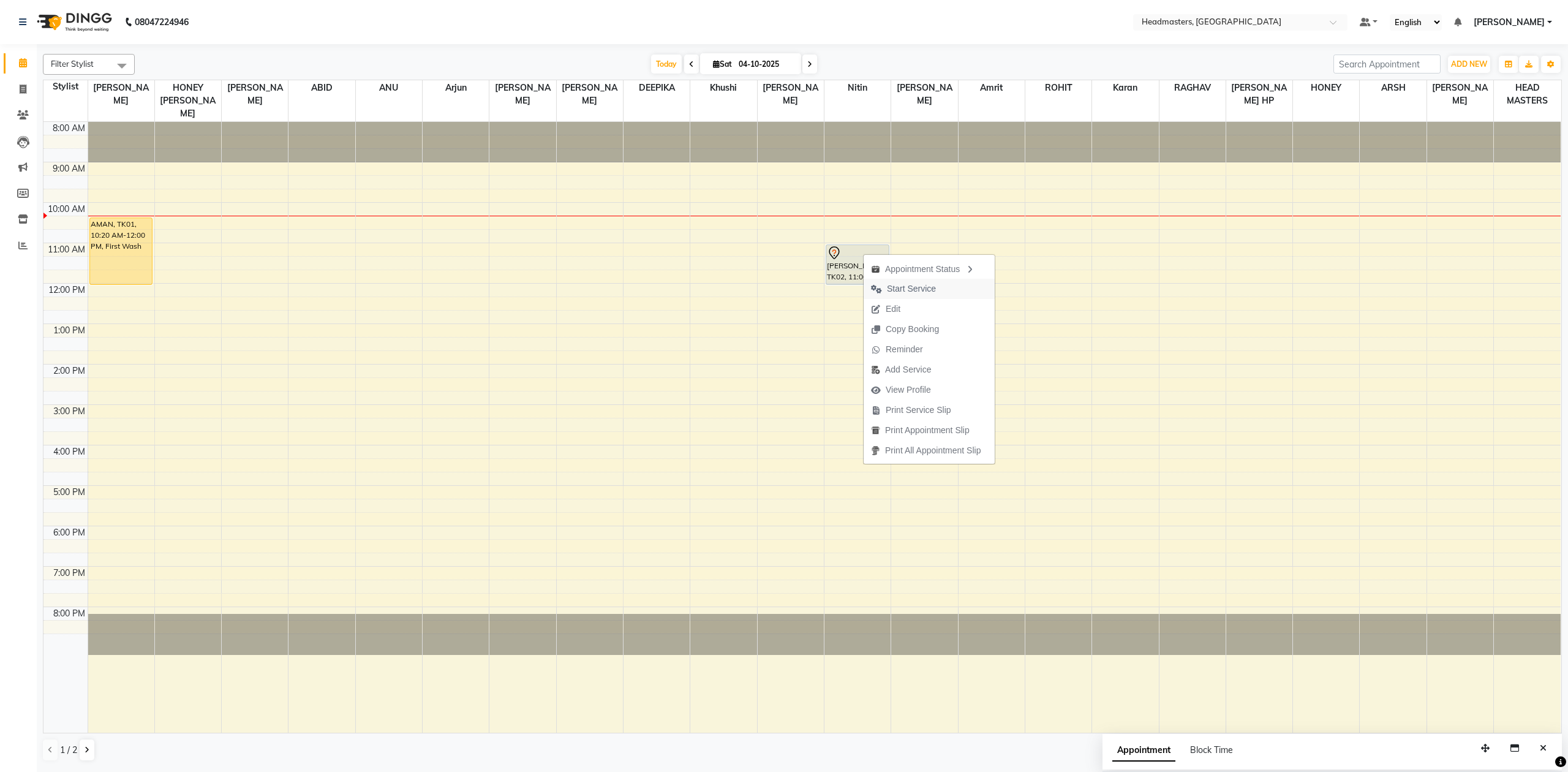
click at [883, 281] on span "Start Service" at bounding box center [903, 289] width 80 height 20
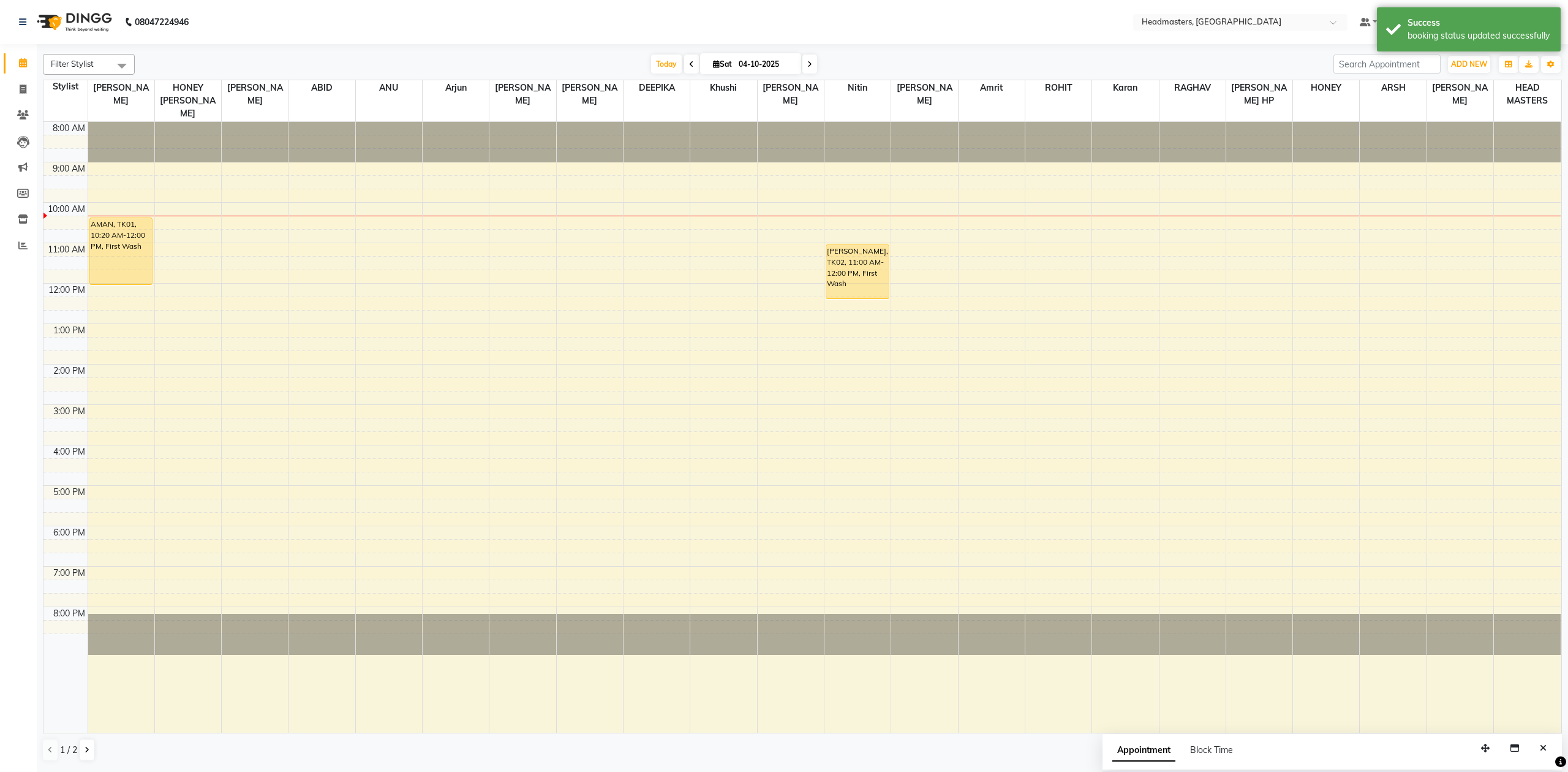
drag, startPoint x: 867, startPoint y: 271, endPoint x: 867, endPoint y: 283, distance: 12.0
click at [867, 283] on div "[PERSON_NAME], TK02, 11:00 AM-12:00 PM, First Wash [PERSON_NAME], TK02, 11:00 A…" at bounding box center [857, 427] width 66 height 611
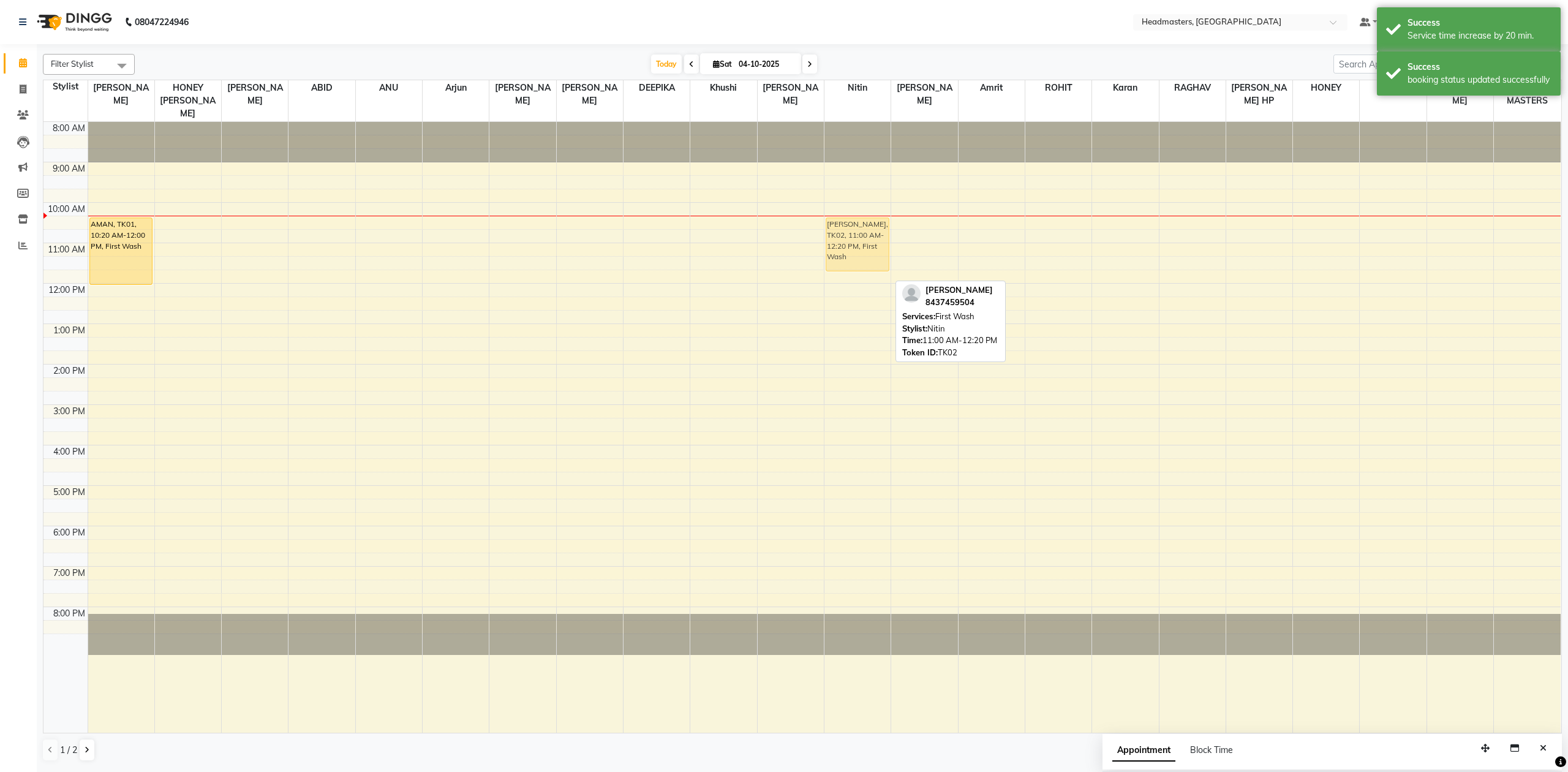
drag, startPoint x: 845, startPoint y: 259, endPoint x: 844, endPoint y: 236, distance: 23.0
click at [844, 236] on div "[PERSON_NAME], TK02, 11:00 AM-12:20 PM, First Wash [PERSON_NAME], TK02, 11:00 A…" at bounding box center [857, 427] width 66 height 611
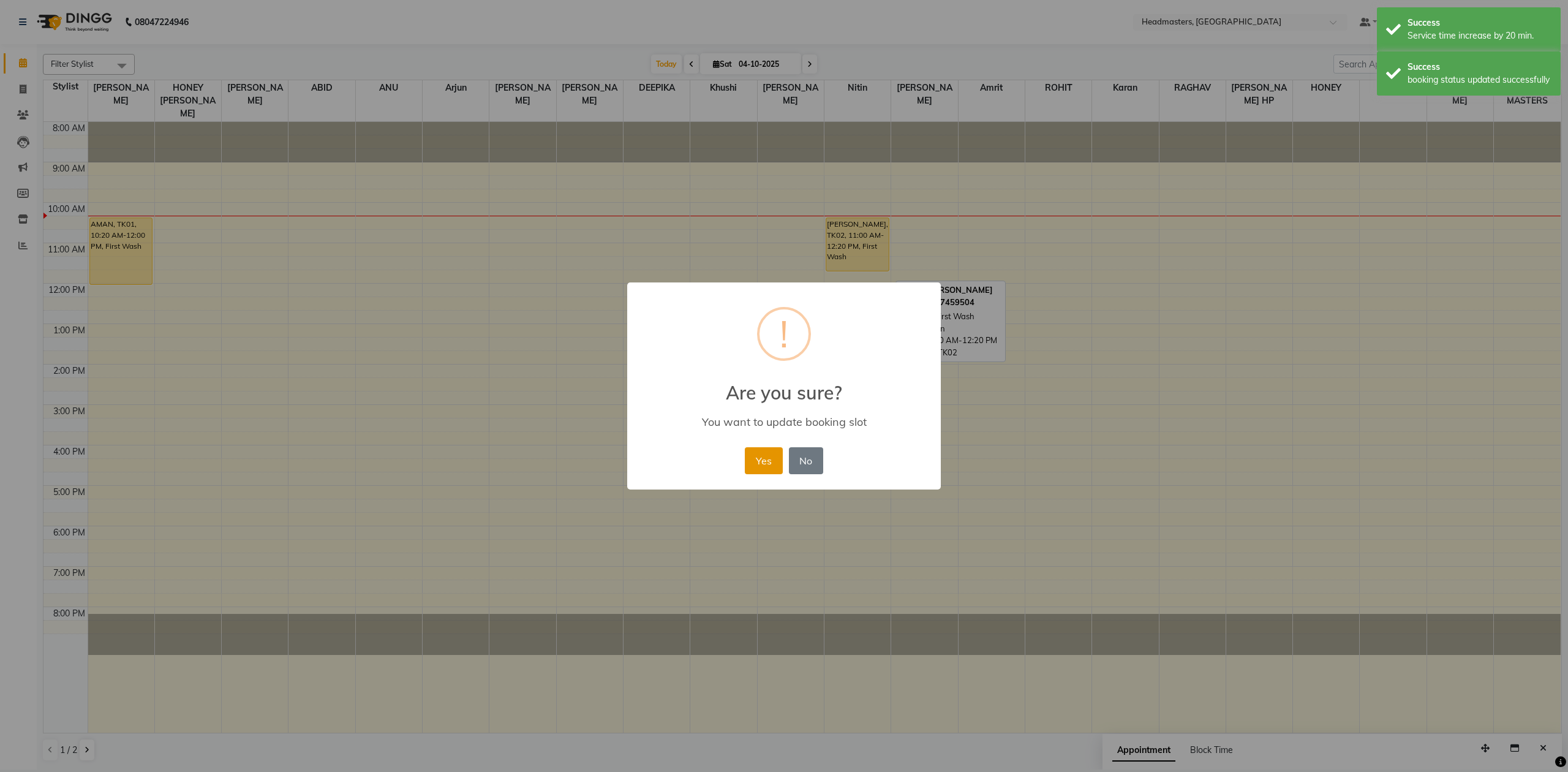
click at [763, 461] on button "Yes" at bounding box center [763, 460] width 38 height 27
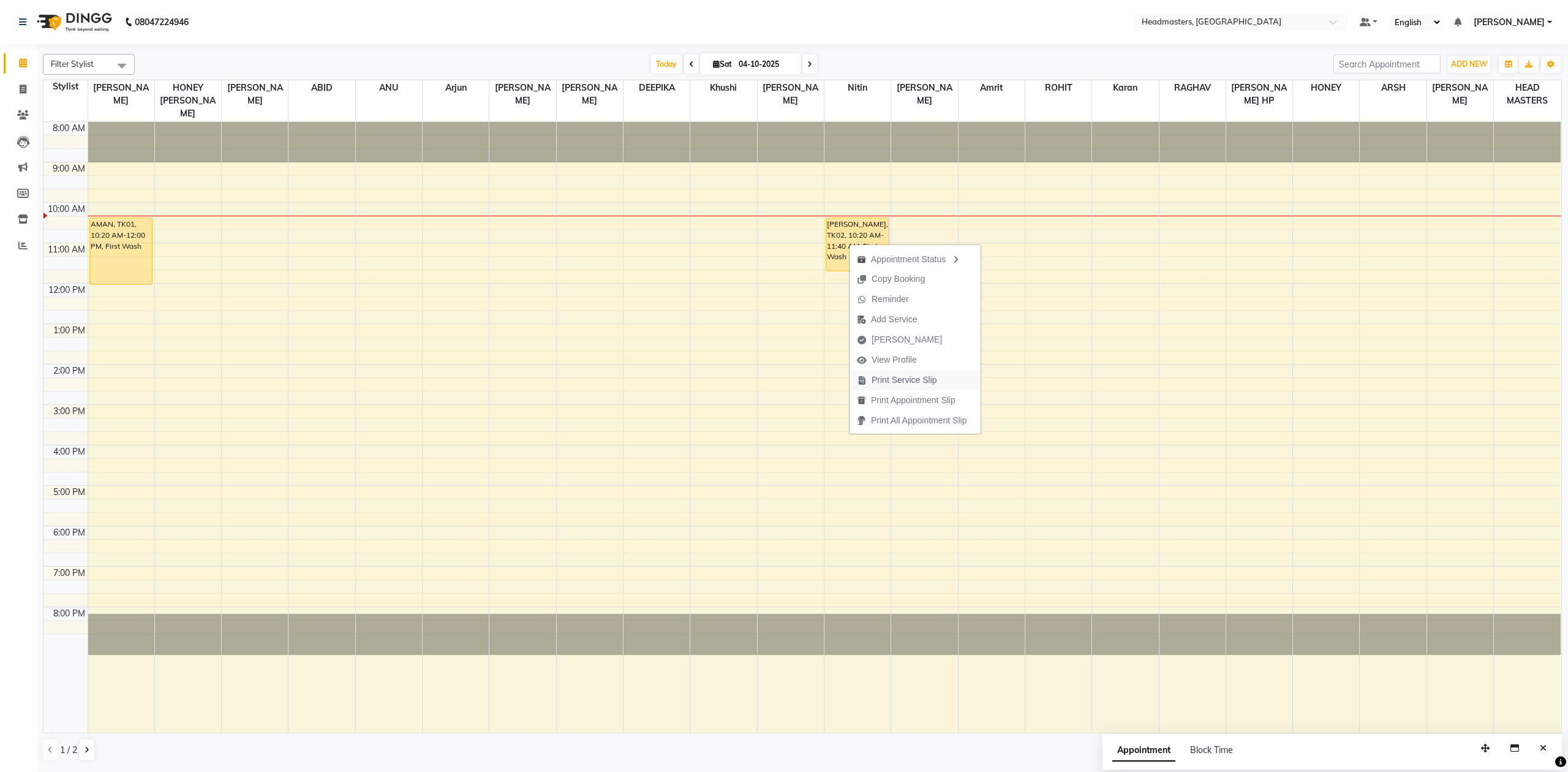
click at [910, 380] on span "Print Service Slip" at bounding box center [905, 381] width 66 height 13
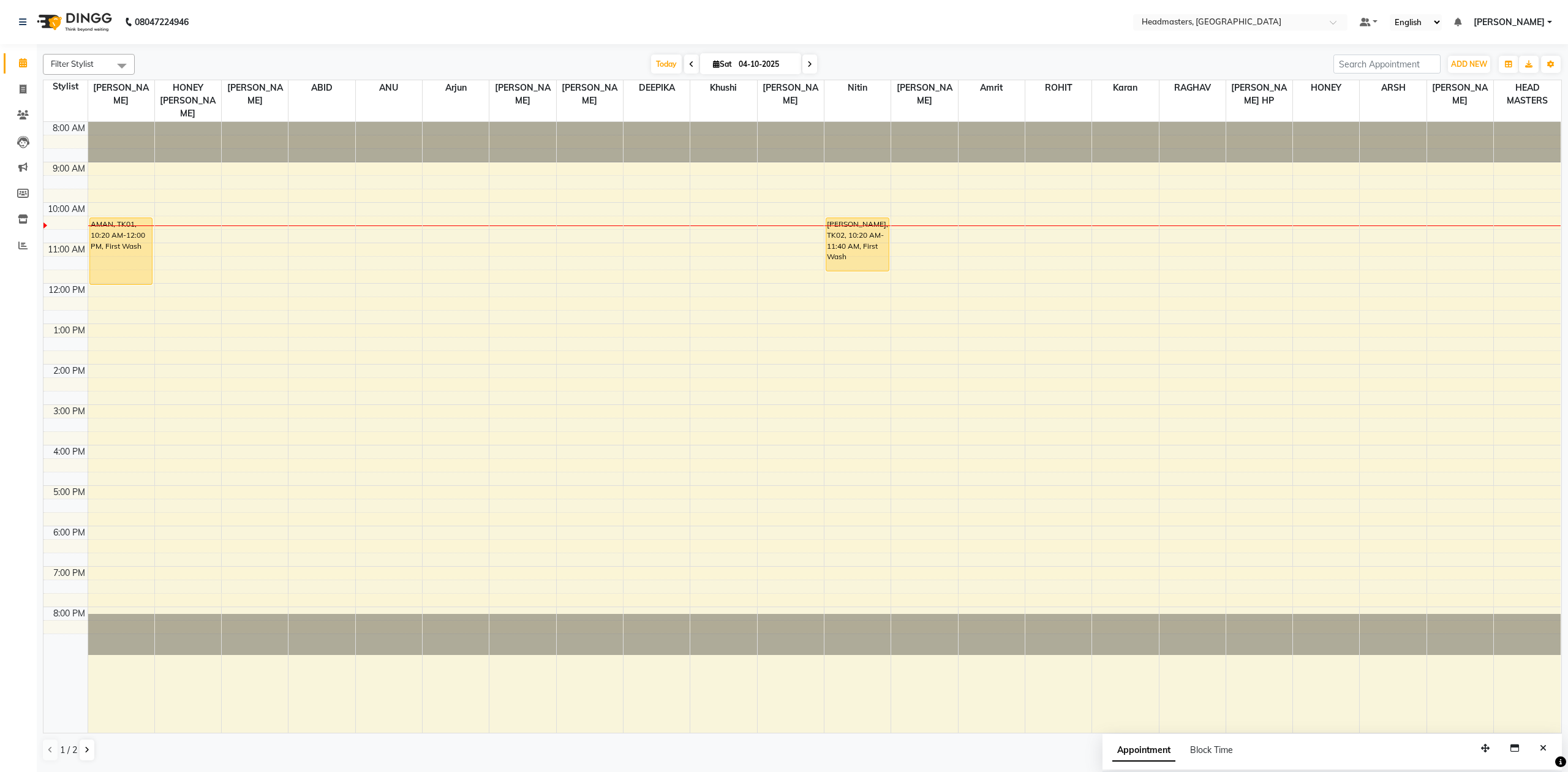
click at [462, 374] on div "8:00 AM 9:00 AM 10:00 AM 11:00 AM 12:00 PM 1:00 PM 2:00 PM 3:00 PM 4:00 PM 5:00…" at bounding box center [802, 427] width 1518 height 611
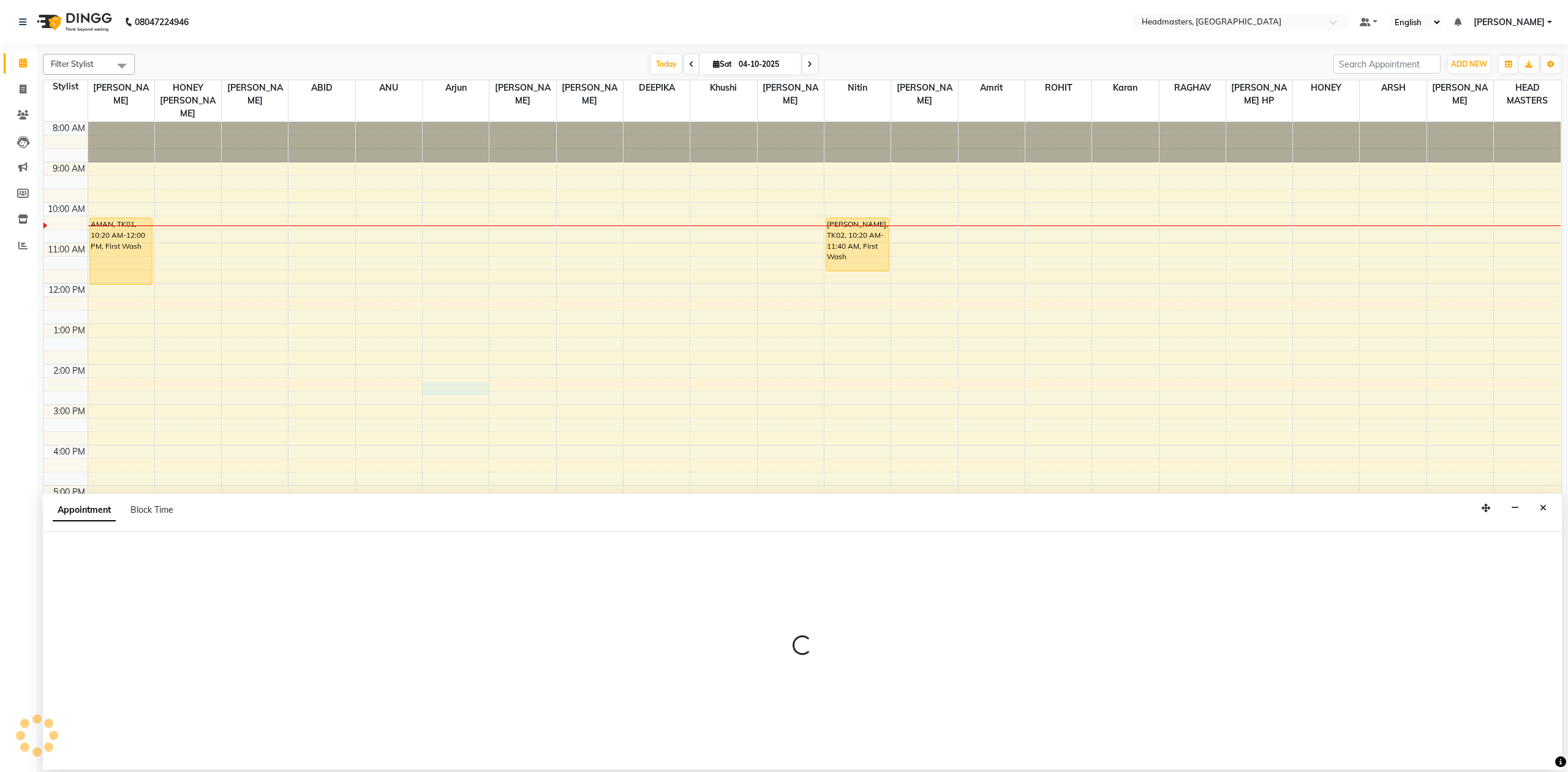
select select "93236"
select select "855"
select select "tentative"
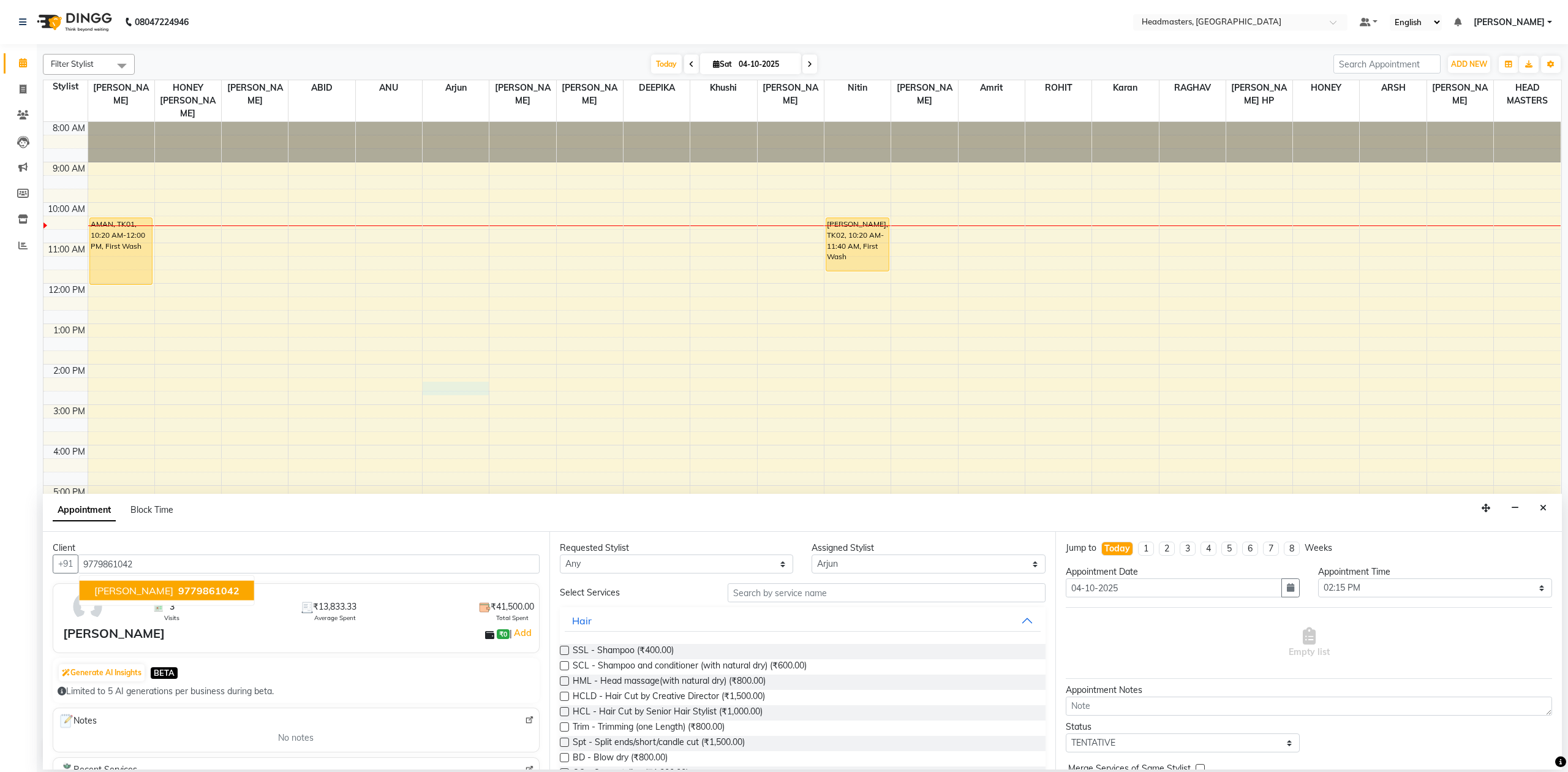
click at [179, 594] on span "9779861042" at bounding box center [209, 590] width 61 height 12
type input "9779861042"
click at [668, 563] on select "Any ABID Amrit ANU [PERSON_NAME] [PERSON_NAME] HEAD MASTERS HONEY [PERSON_NAME]…" at bounding box center [677, 563] width 234 height 19
select select "93236"
click at [560, 555] on select "Any ABID Amrit ANU [PERSON_NAME] [PERSON_NAME] HEAD MASTERS HONEY [PERSON_NAME]…" at bounding box center [677, 563] width 234 height 19
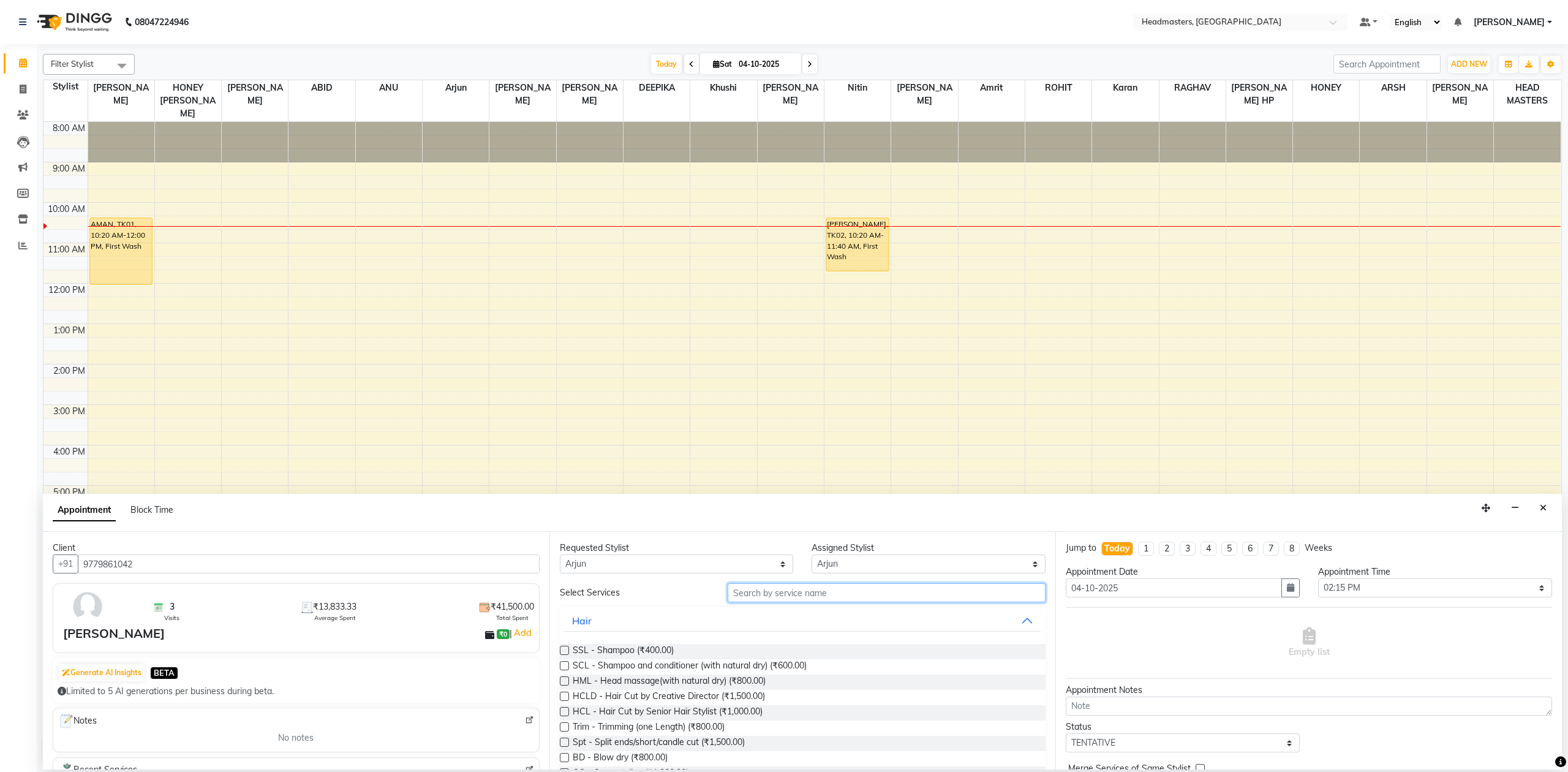
click at [845, 586] on input "text" at bounding box center [887, 593] width 318 height 19
type input "S"
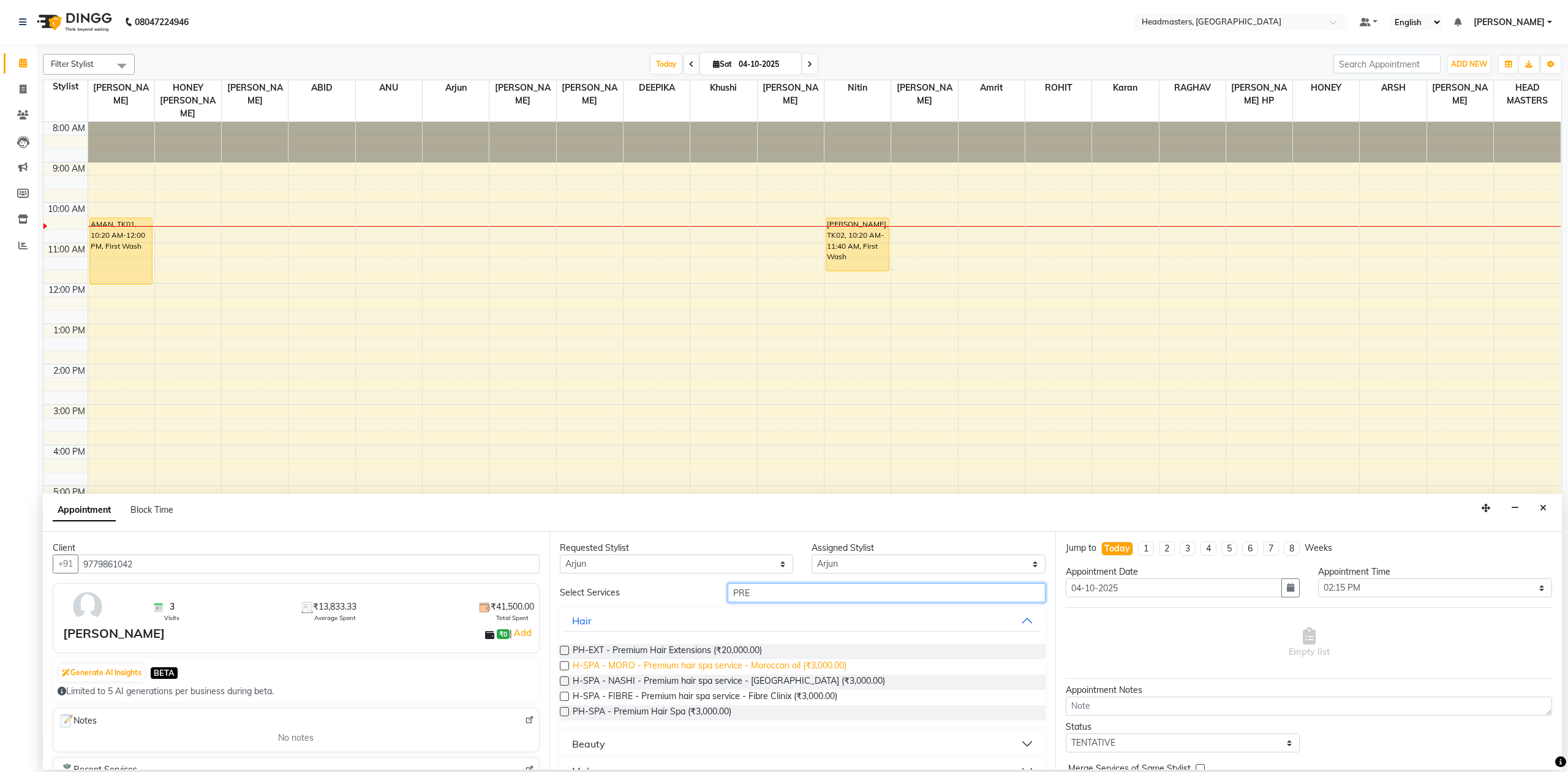
scroll to position [25, 0]
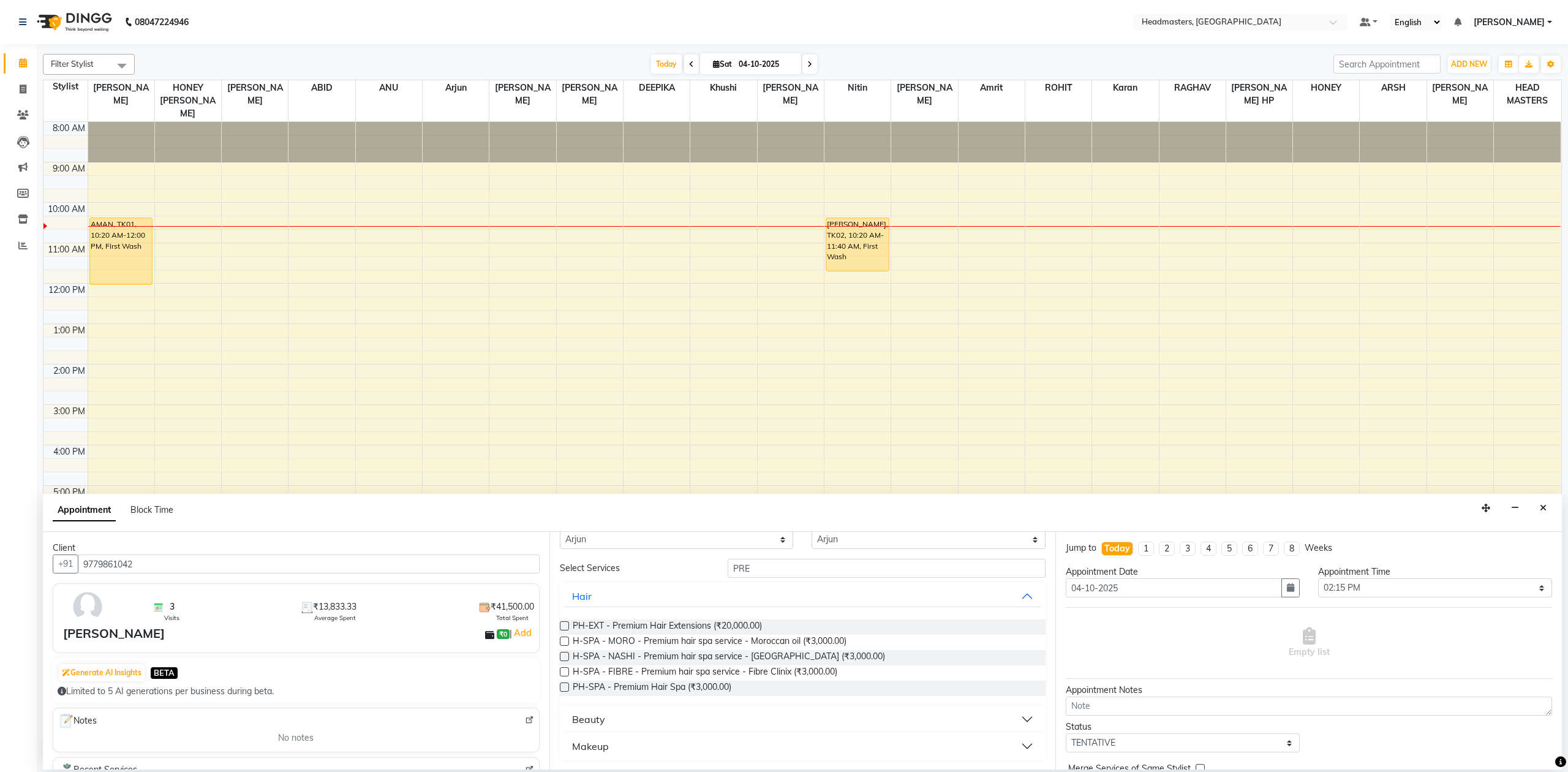
click at [598, 747] on div "Makeup" at bounding box center [591, 746] width 37 height 15
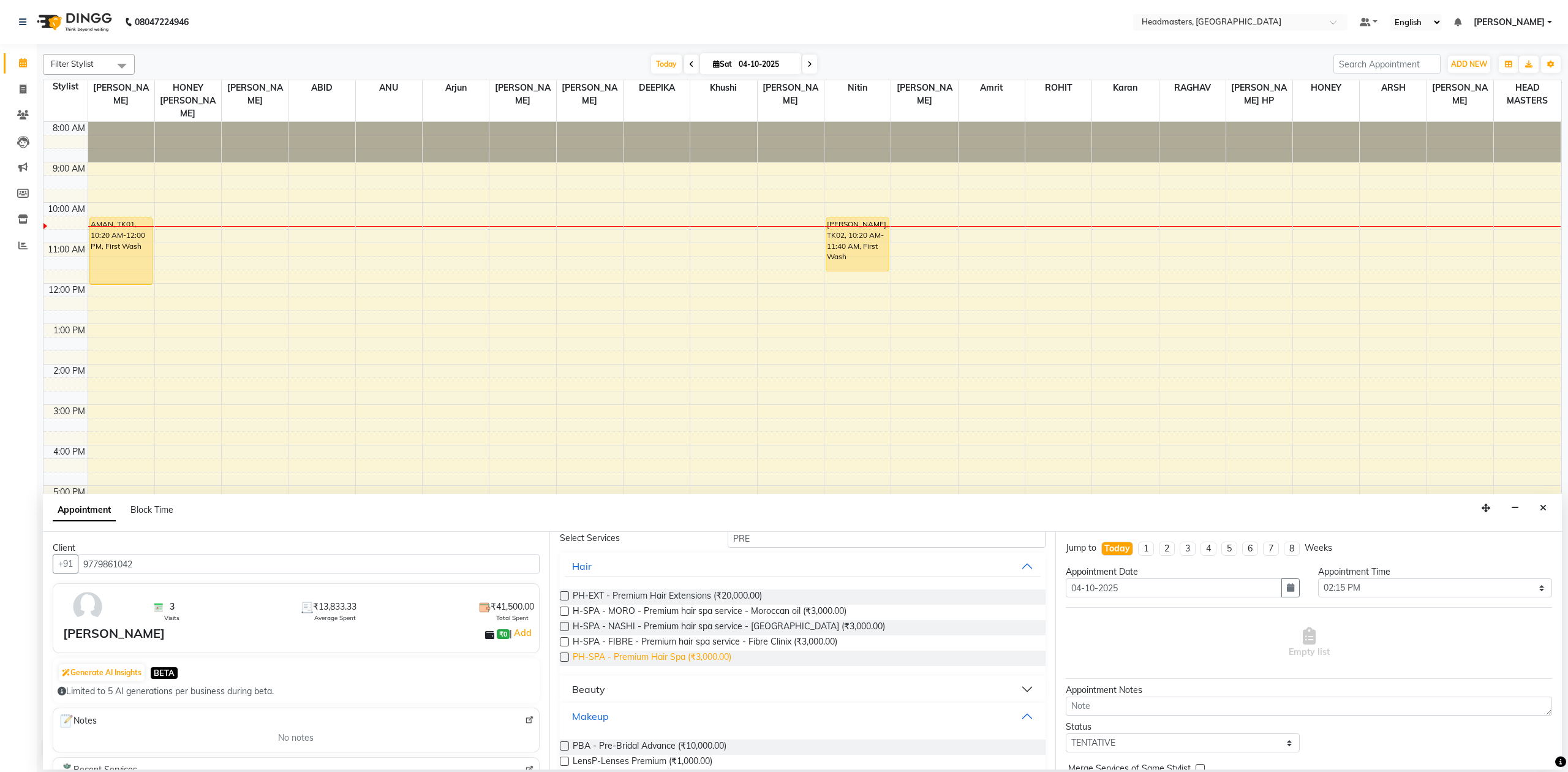
scroll to position [75, 0]
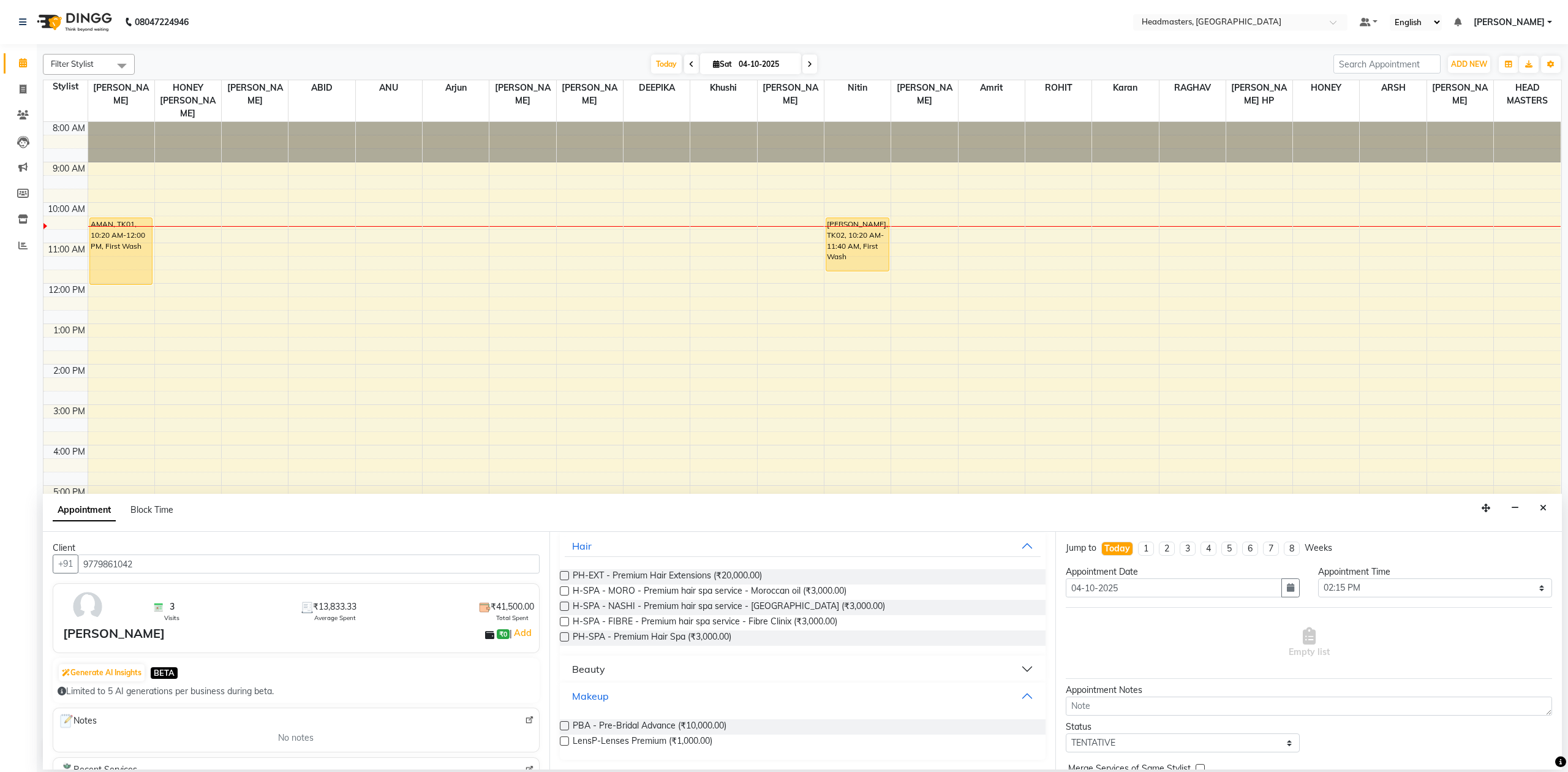
click at [650, 692] on button "Makeup" at bounding box center [802, 696] width 477 height 22
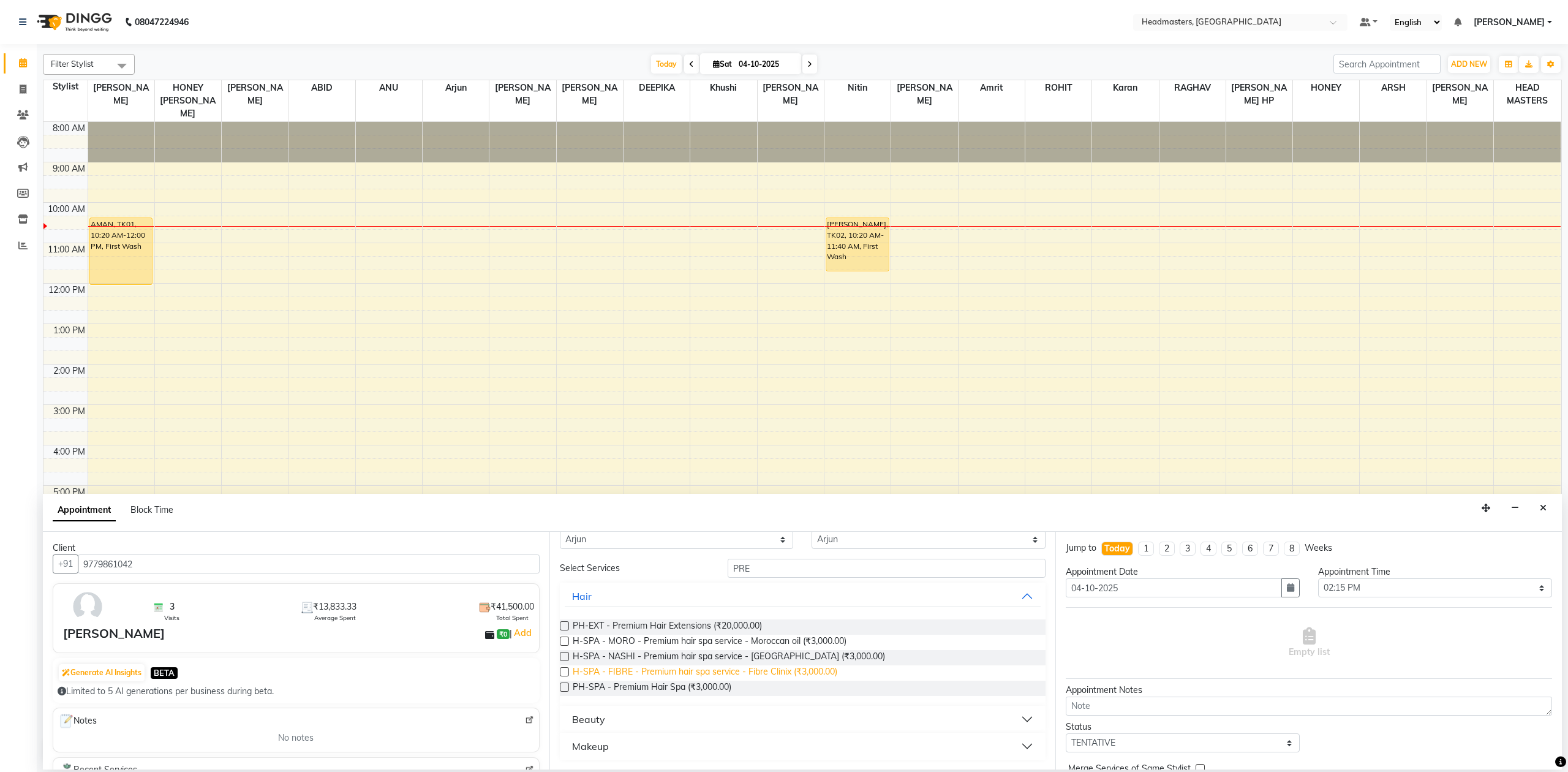
scroll to position [25, 0]
click at [808, 573] on input "PRE" at bounding box center [887, 568] width 318 height 19
type input "P"
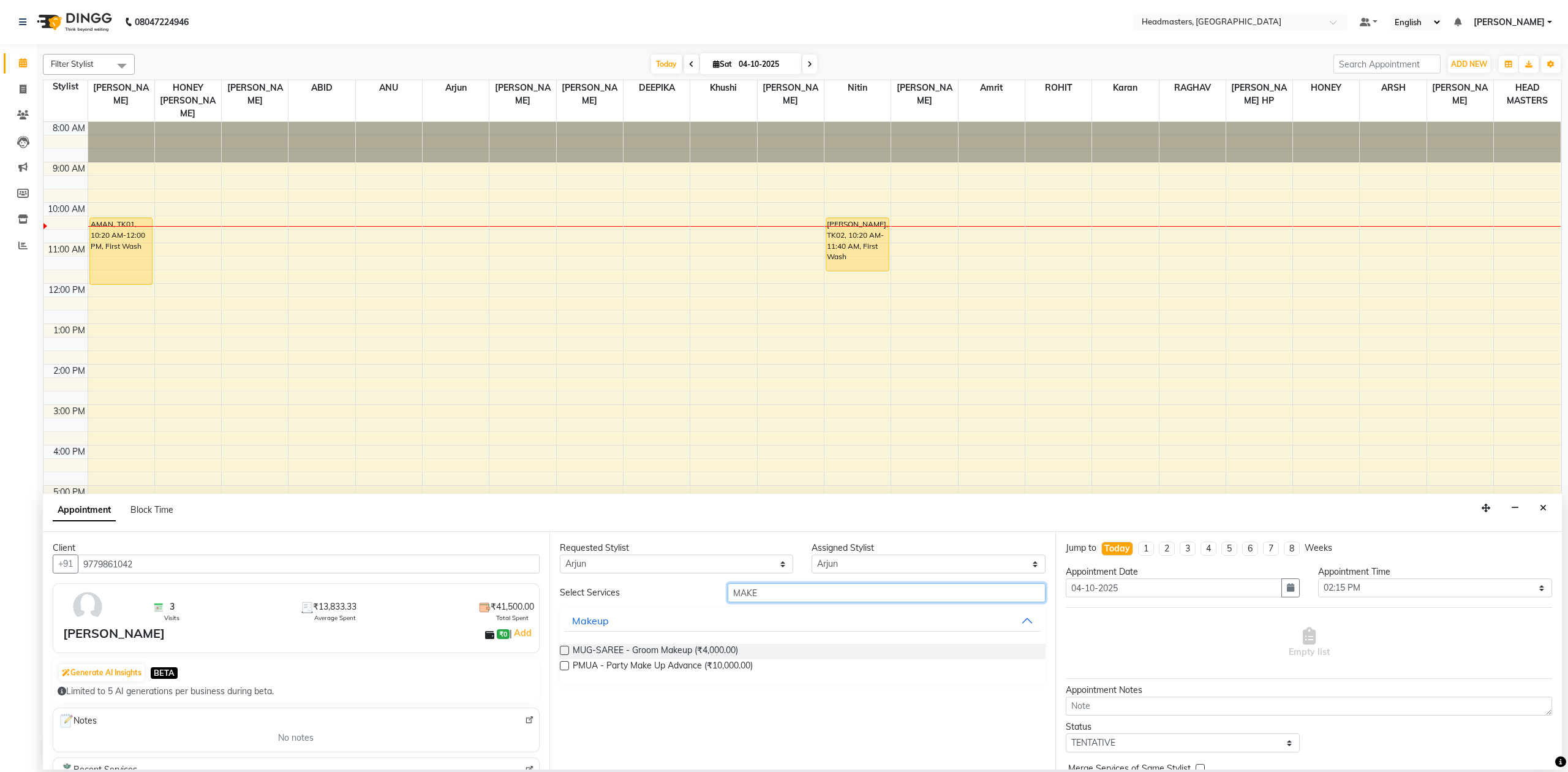
scroll to position [0, 0]
type input "M"
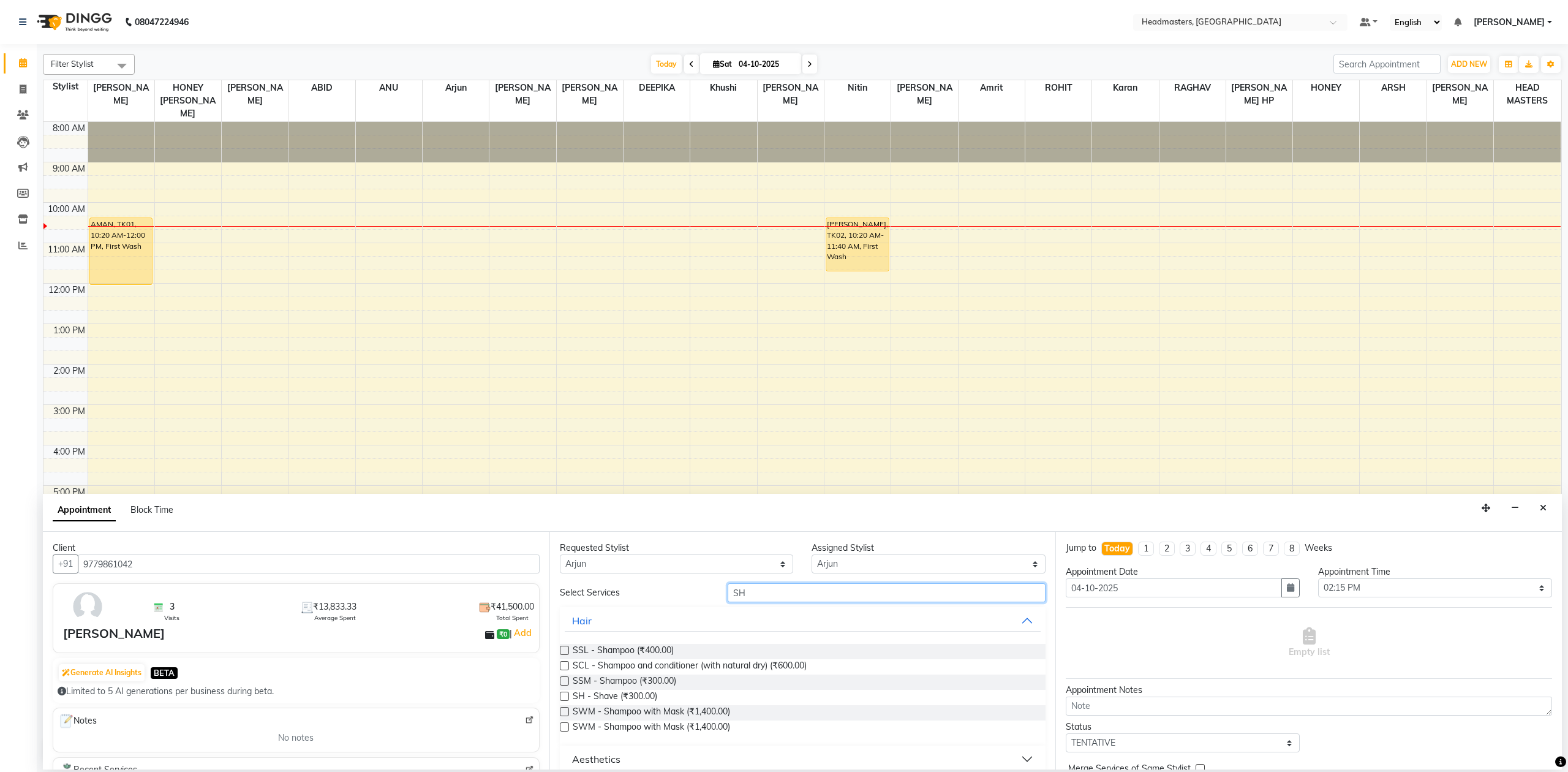
type input "S"
type input "M"
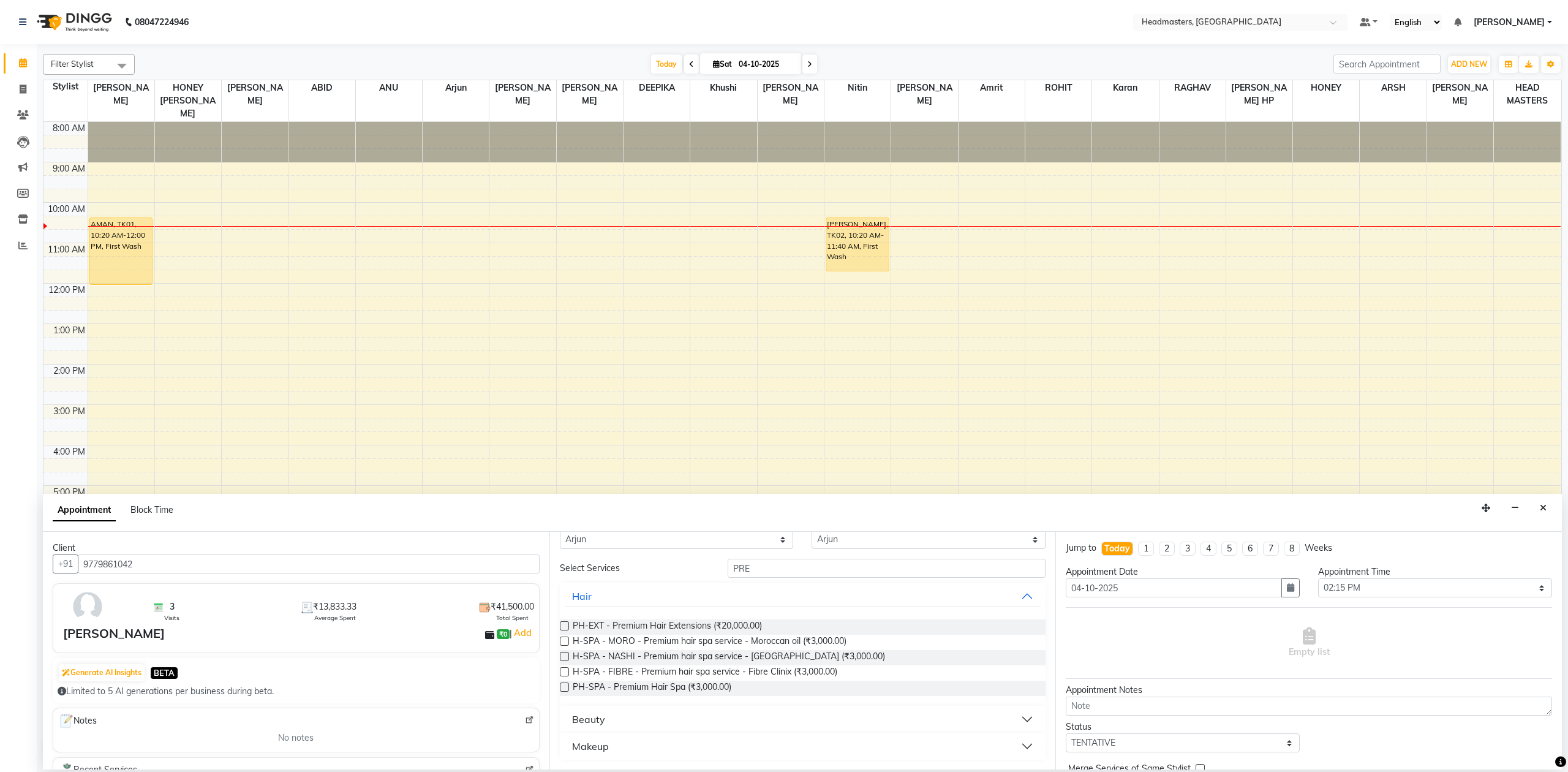
click at [618, 747] on button "Makeup" at bounding box center [802, 746] width 477 height 22
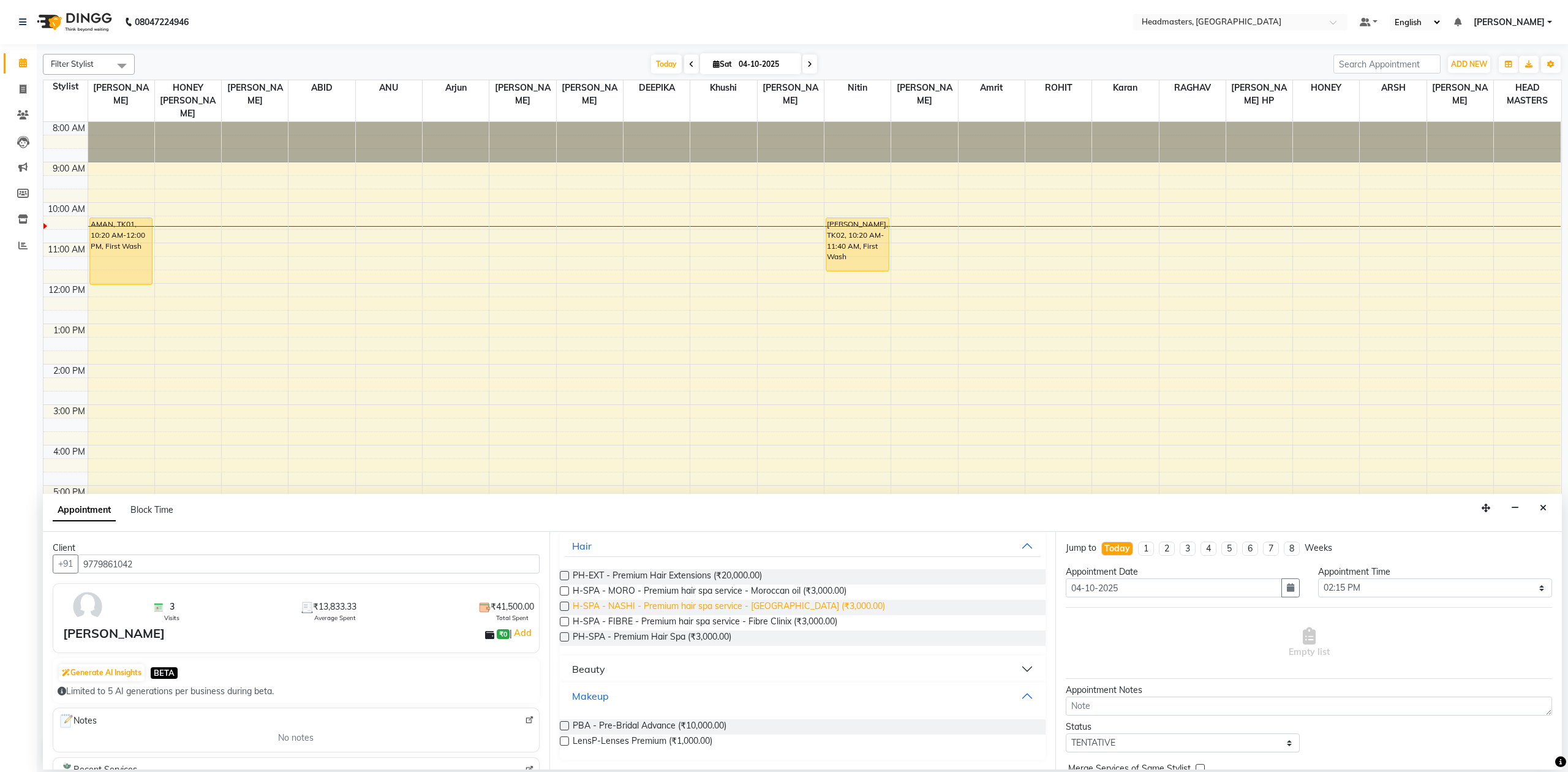
scroll to position [0, 0]
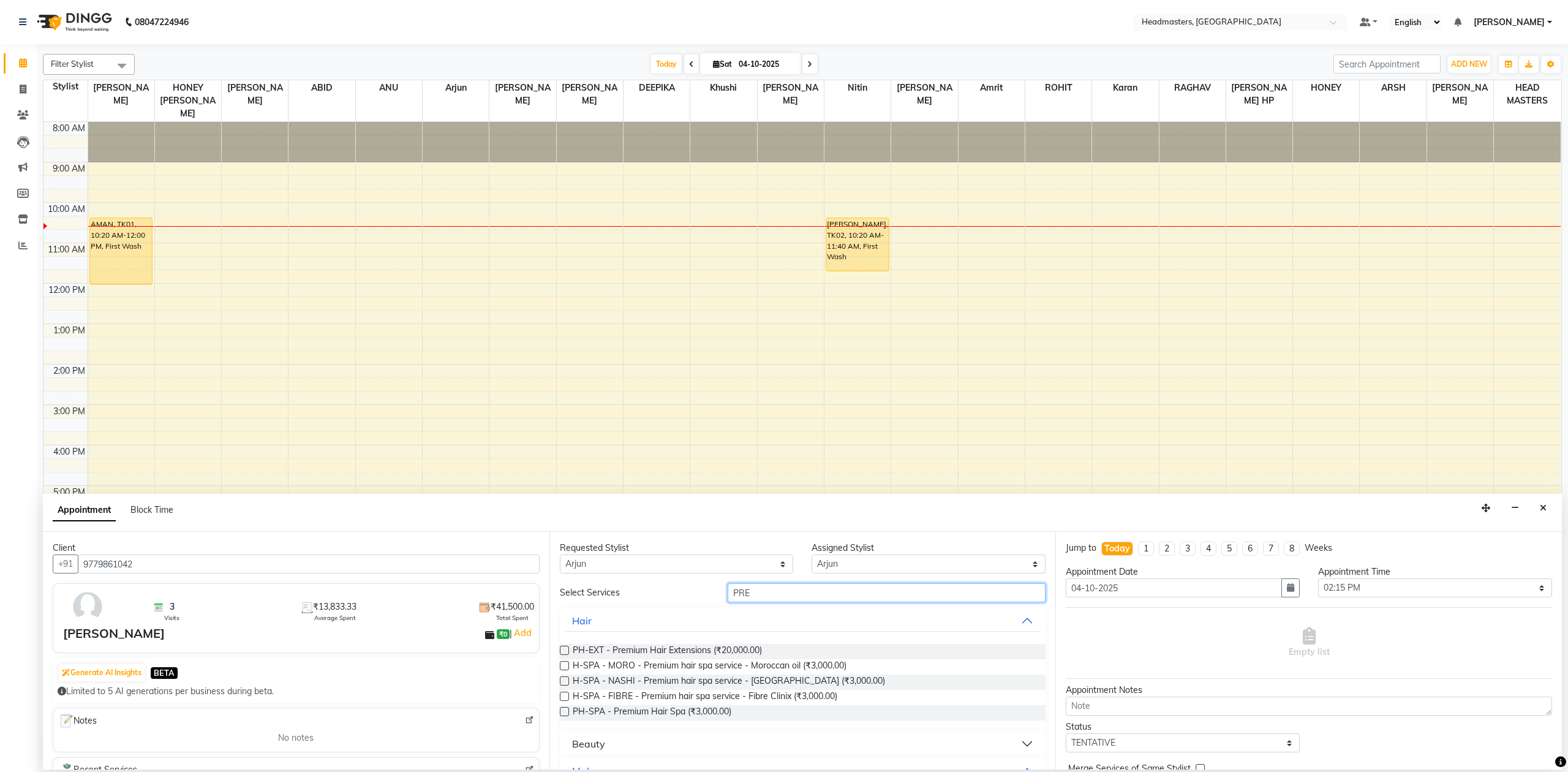
click at [778, 598] on input "PRE" at bounding box center [887, 593] width 318 height 19
type input "P"
type input "SIG"
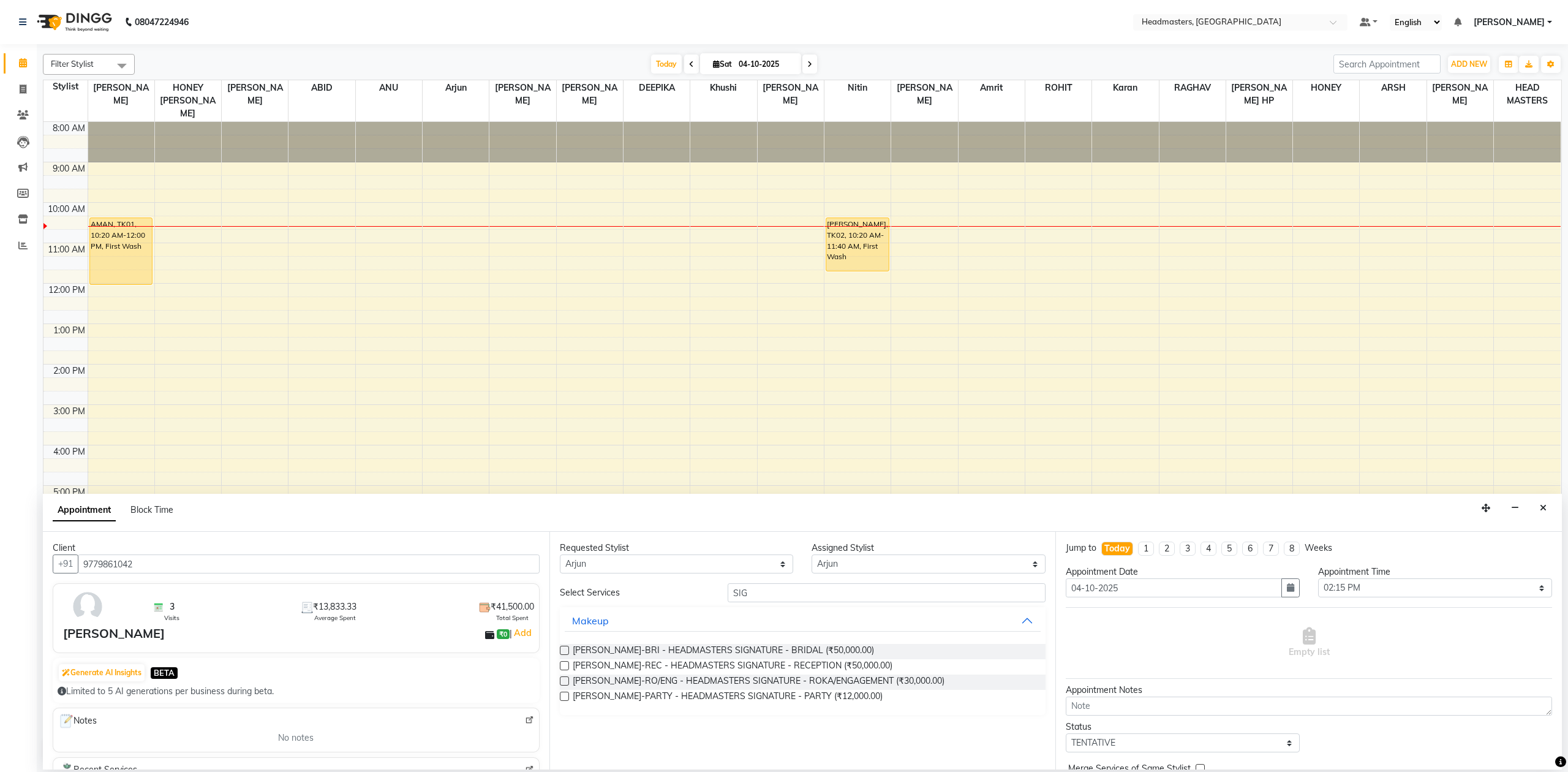
click at [564, 680] on label at bounding box center [564, 681] width 9 height 9
click at [564, 680] on input "checkbox" at bounding box center [564, 681] width 8 height 8
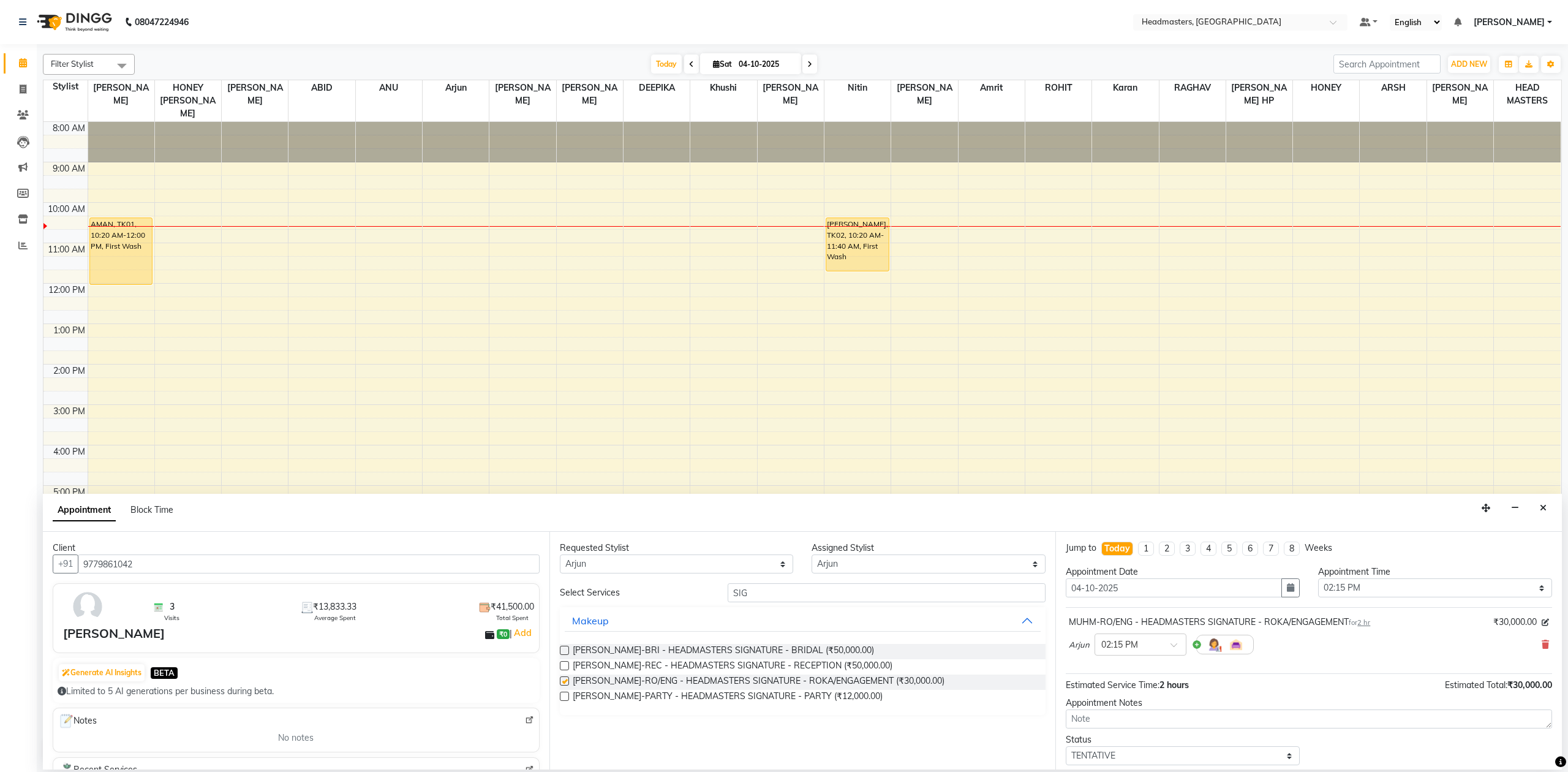
checkbox input "false"
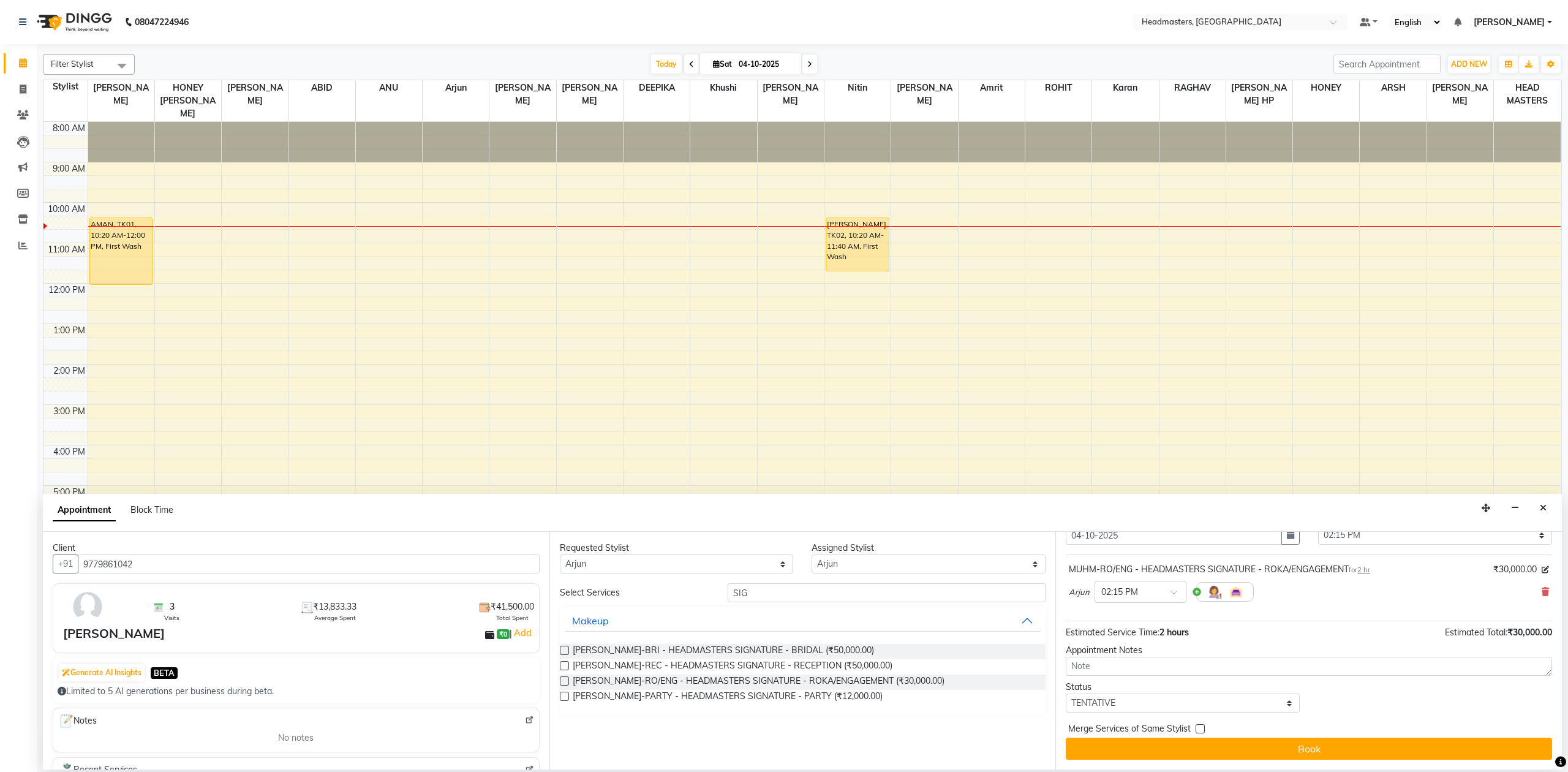
scroll to position [55, 0]
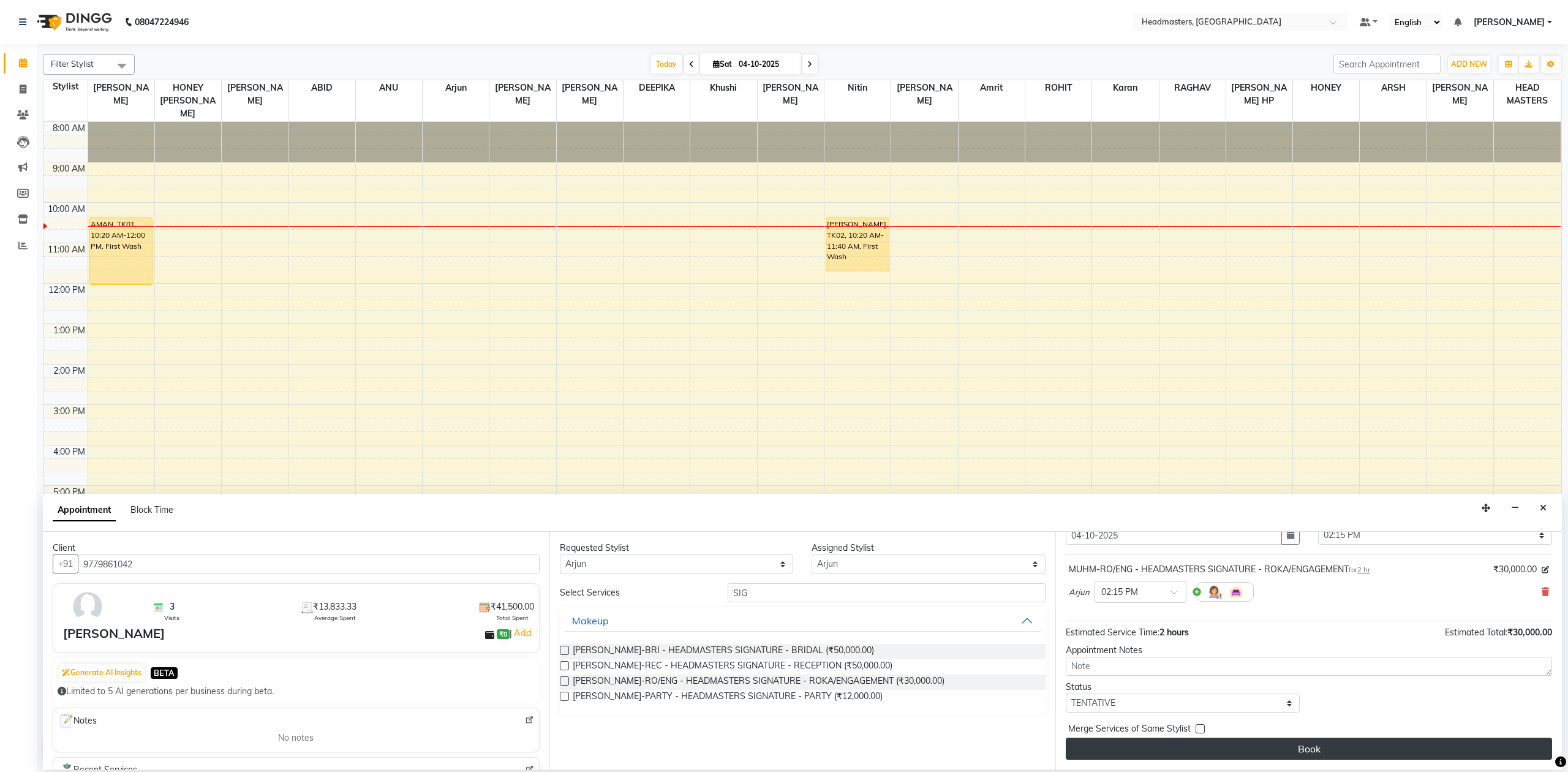
click at [1162, 746] on button "Book" at bounding box center [1309, 748] width 487 height 22
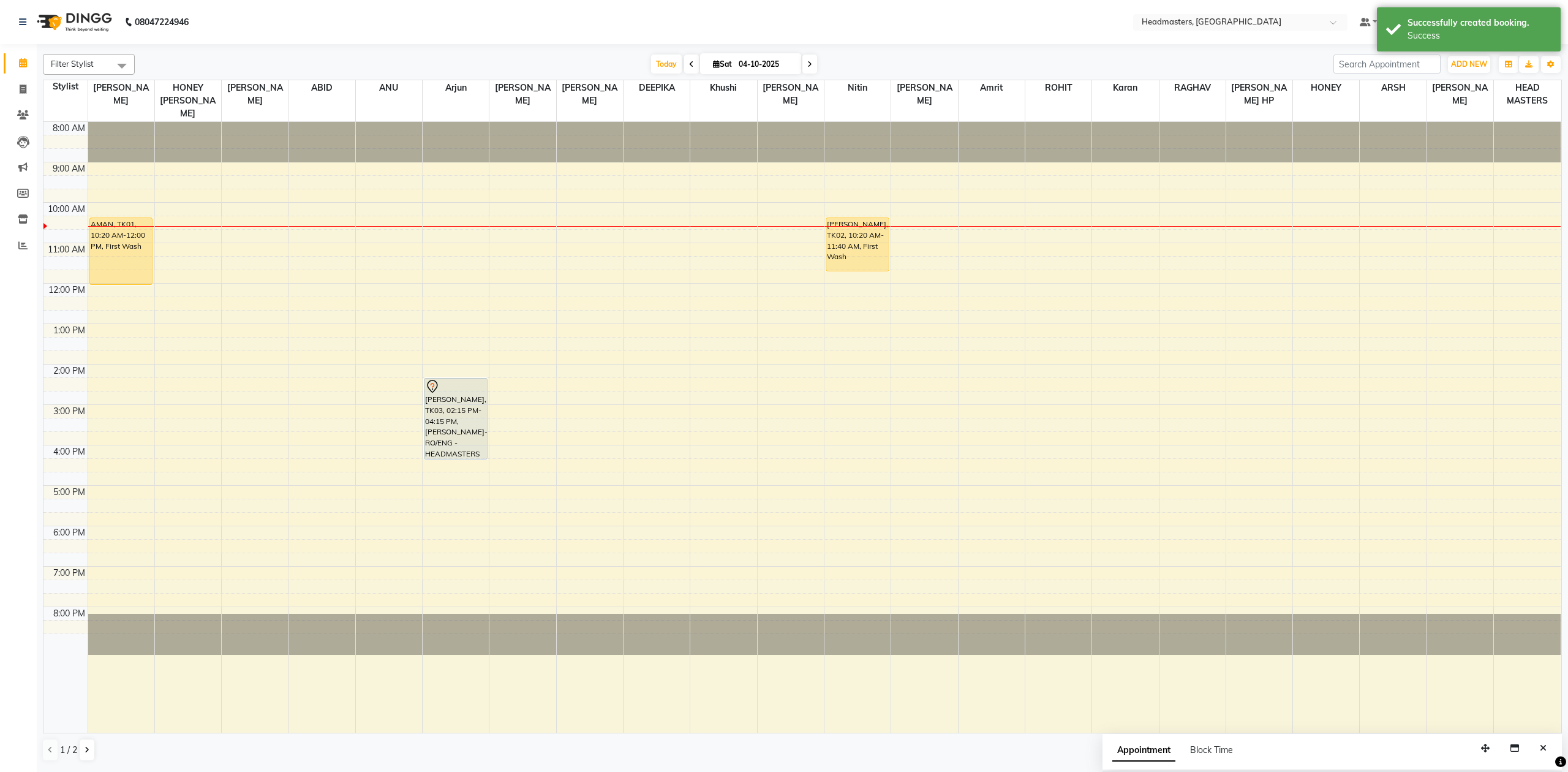
click at [546, 430] on div "8:00 AM 9:00 AM 10:00 AM 11:00 AM 12:00 PM 1:00 PM 2:00 PM 3:00 PM 4:00 PM 5:00…" at bounding box center [802, 427] width 1518 height 611
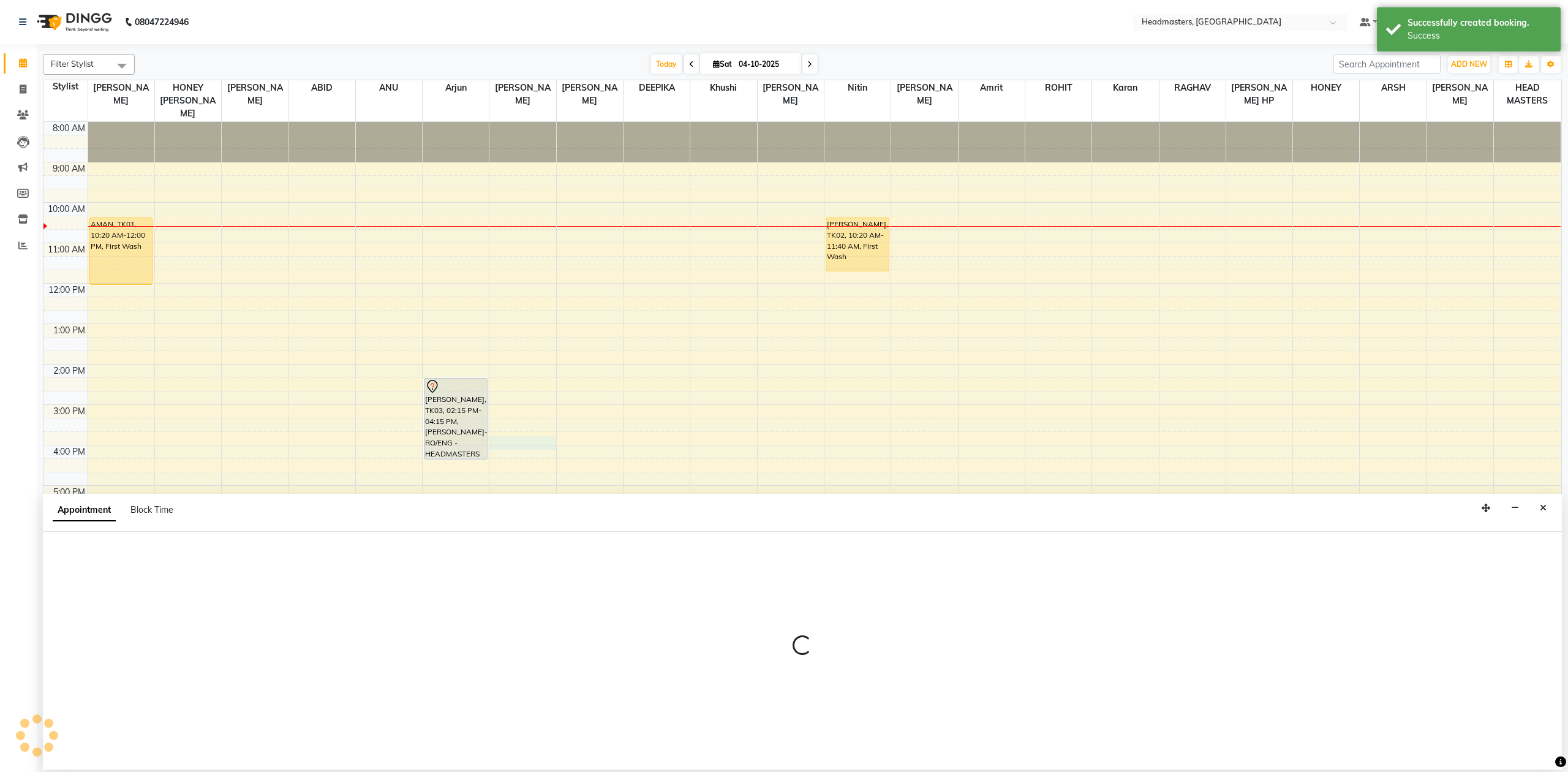
select select "60636"
select select "tentative"
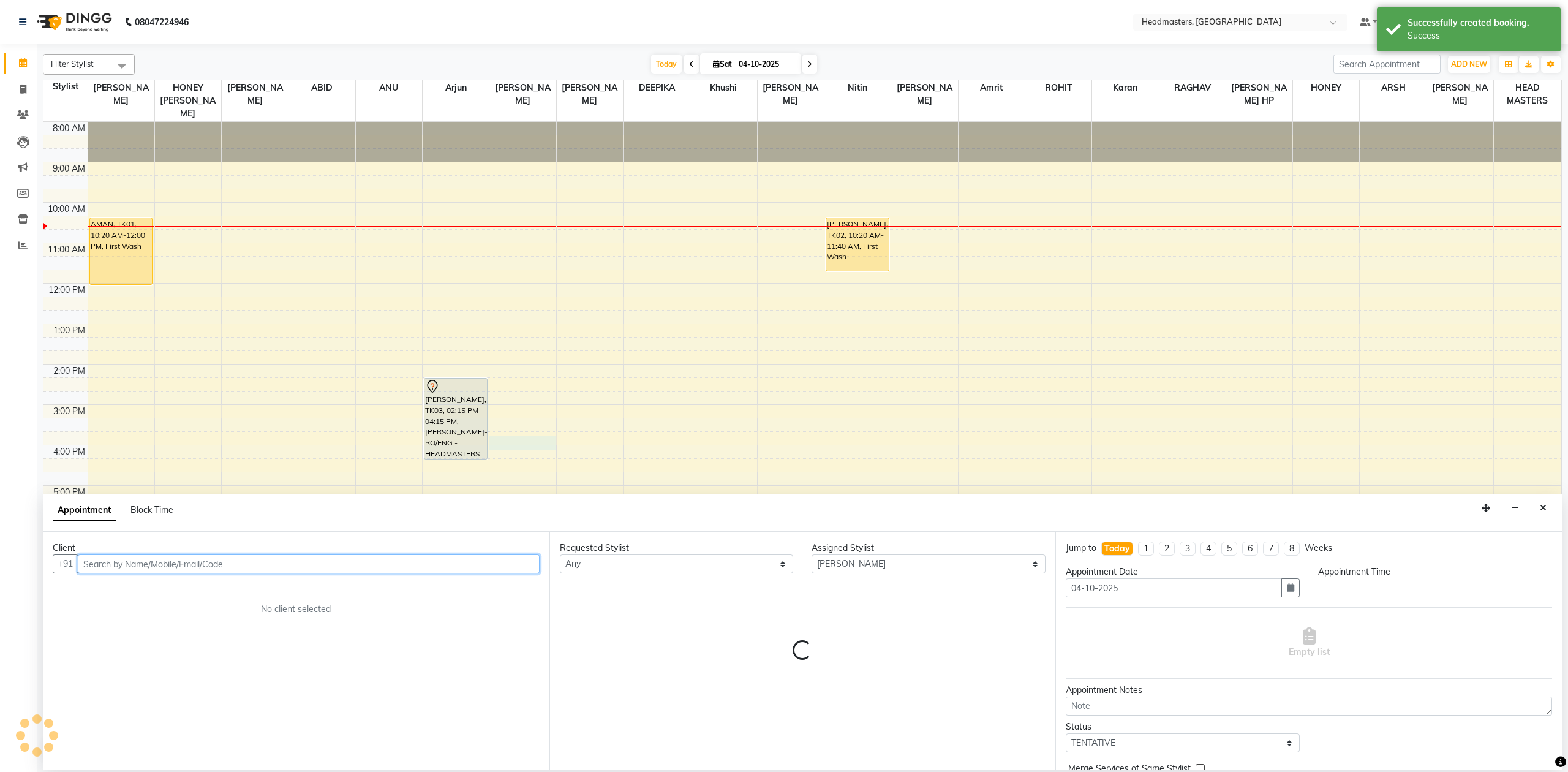
select select "945"
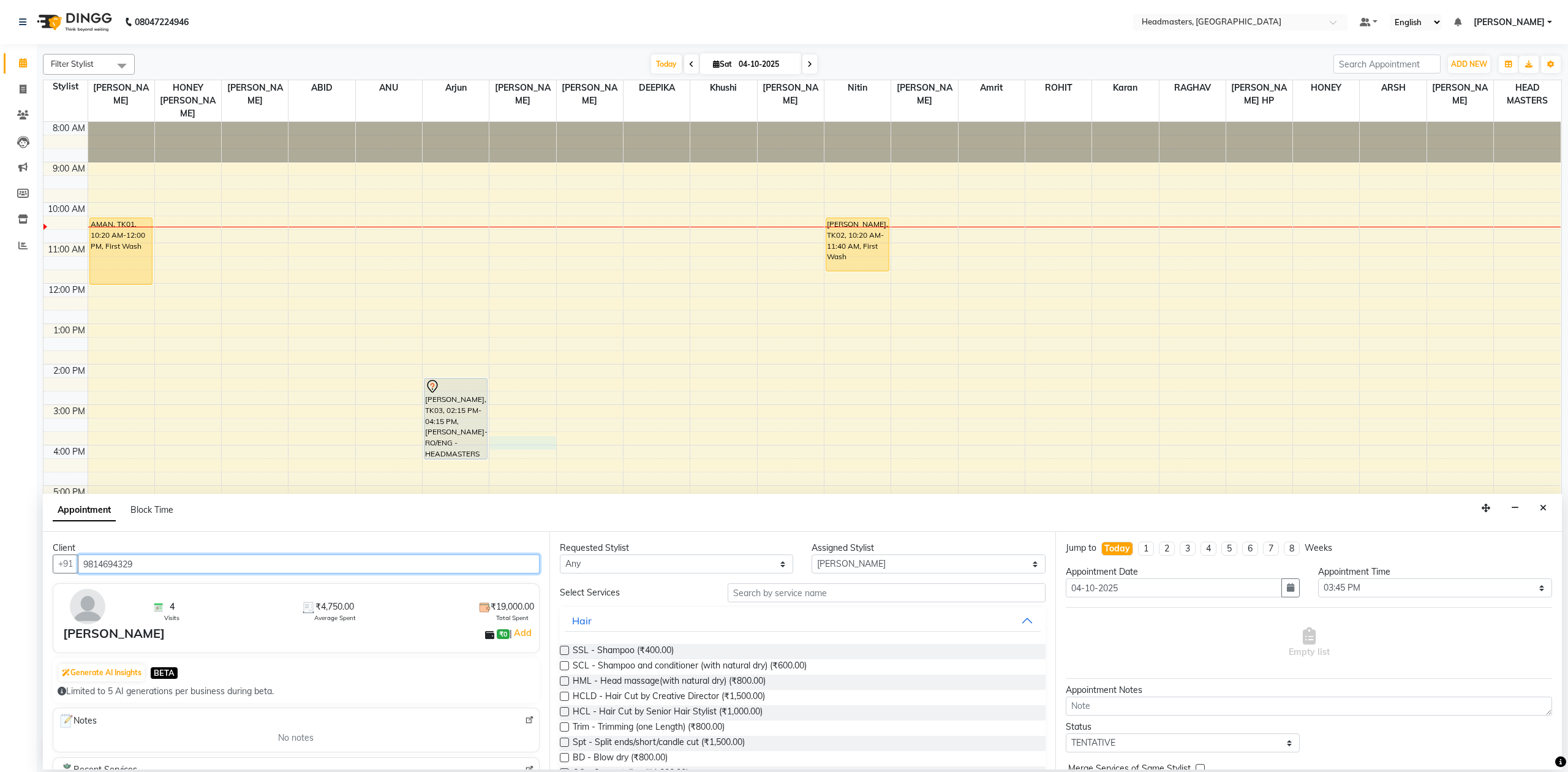
type input "9814694329"
click at [642, 564] on select "Any ABID Amrit ANU [PERSON_NAME] [PERSON_NAME] HEAD MASTERS HONEY [PERSON_NAME]…" at bounding box center [677, 563] width 234 height 19
select select "93236"
click at [560, 555] on select "Any ABID Amrit ANU [PERSON_NAME] [PERSON_NAME] HEAD MASTERS HONEY [PERSON_NAME]…" at bounding box center [677, 563] width 234 height 19
select select "93236"
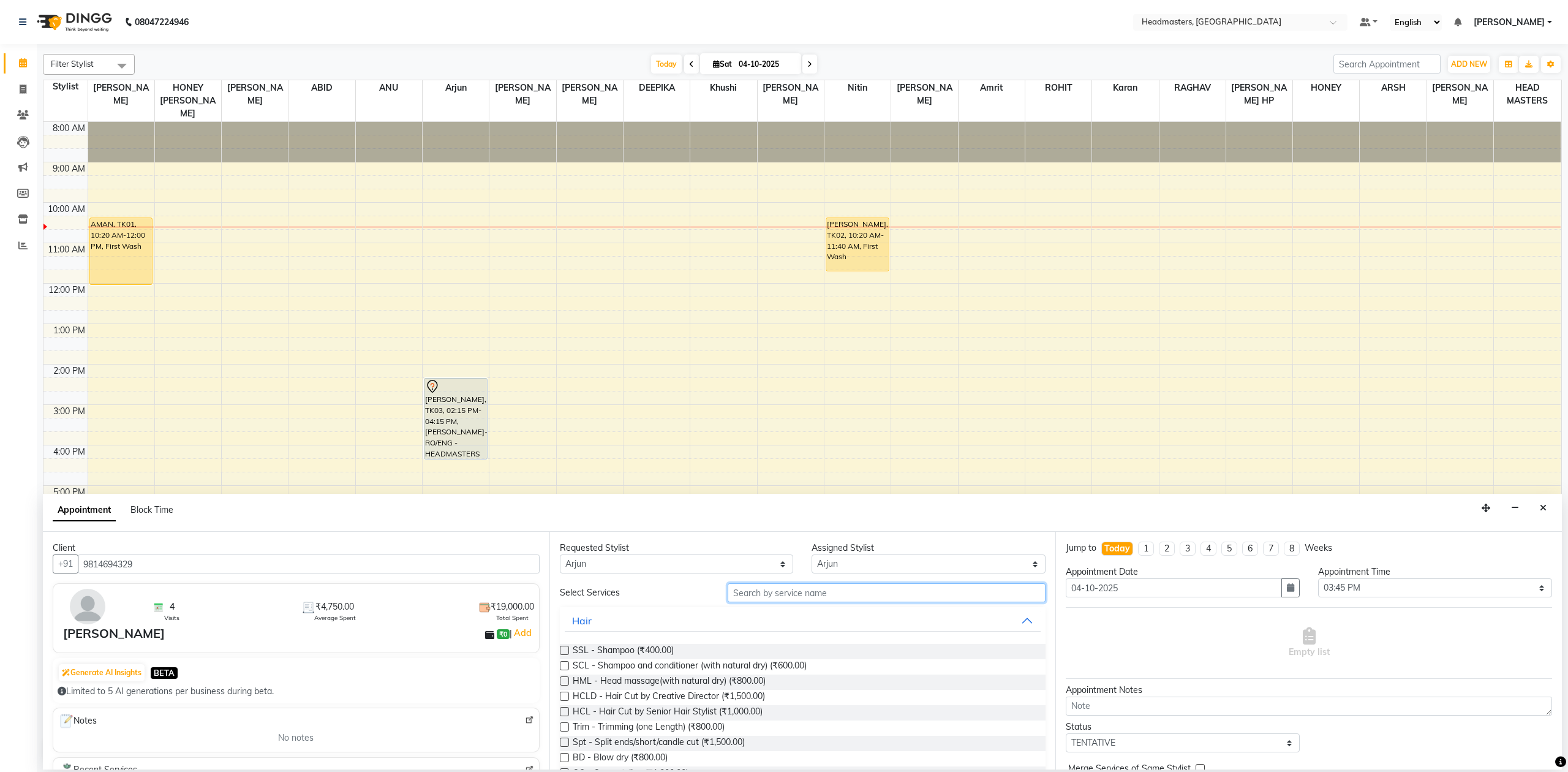
click at [861, 602] on input "text" at bounding box center [887, 593] width 318 height 19
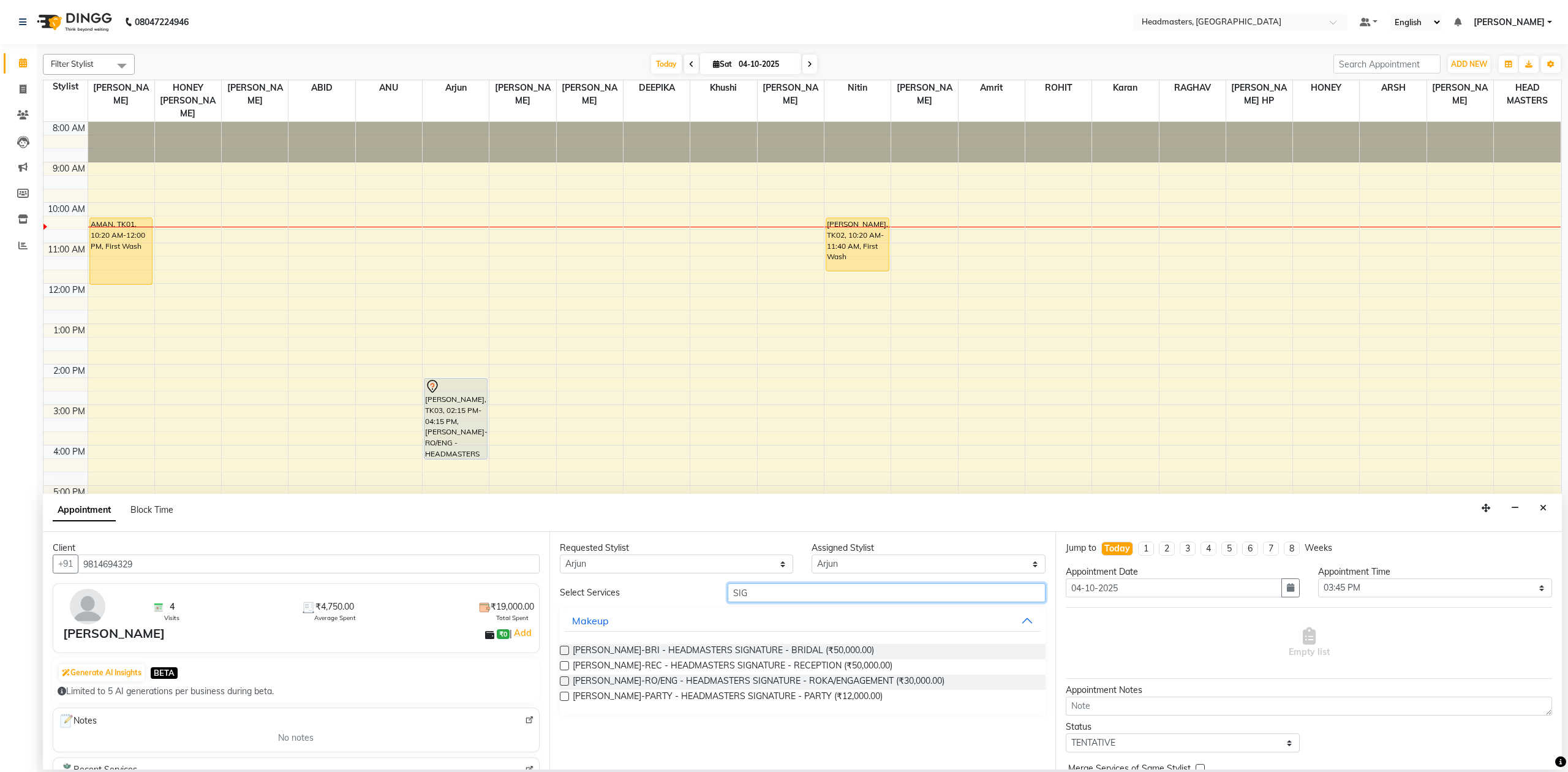
type input "SIG"
click at [566, 680] on label at bounding box center [564, 681] width 9 height 9
click at [566, 680] on input "checkbox" at bounding box center [564, 681] width 8 height 8
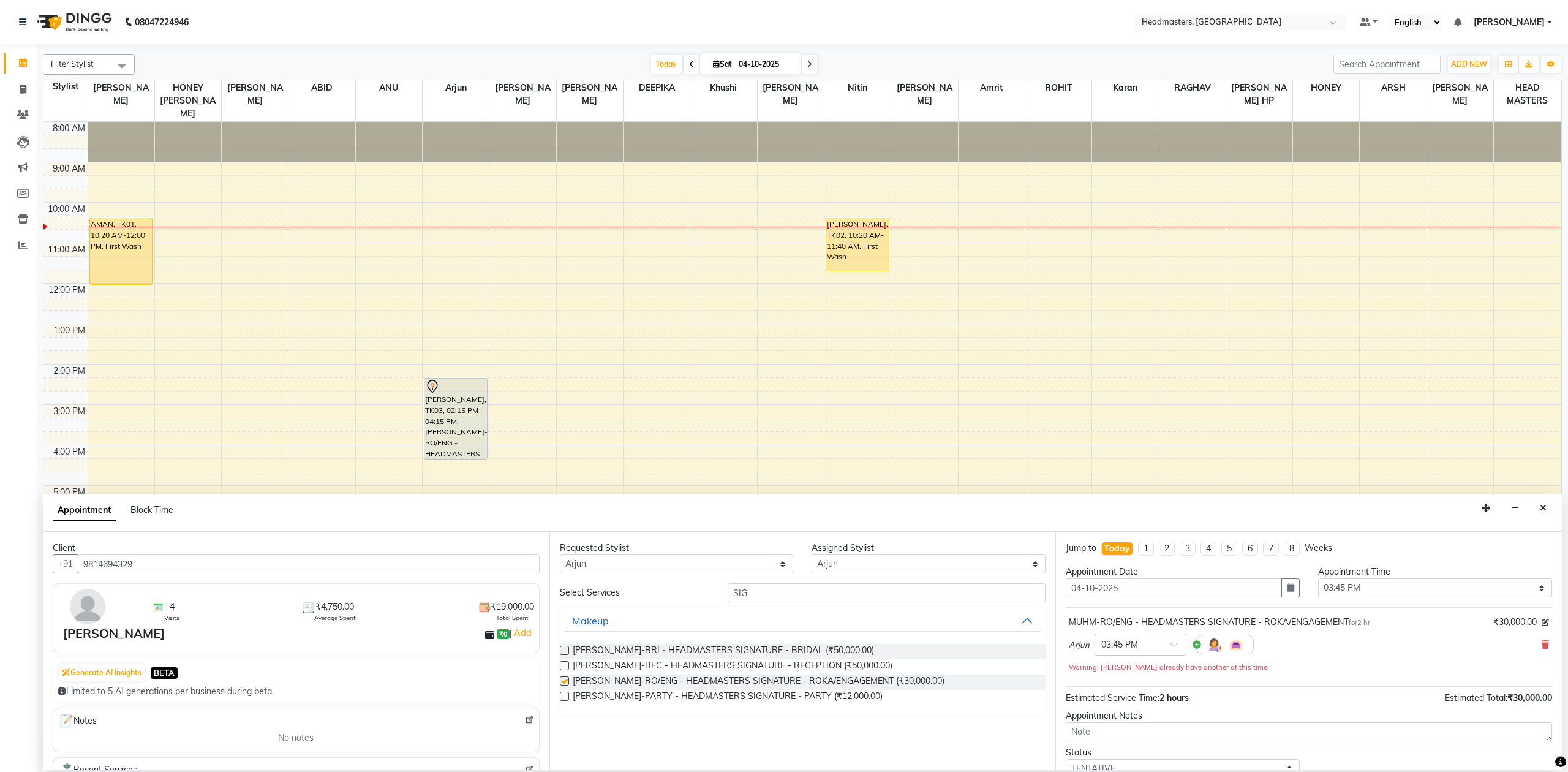
checkbox input "false"
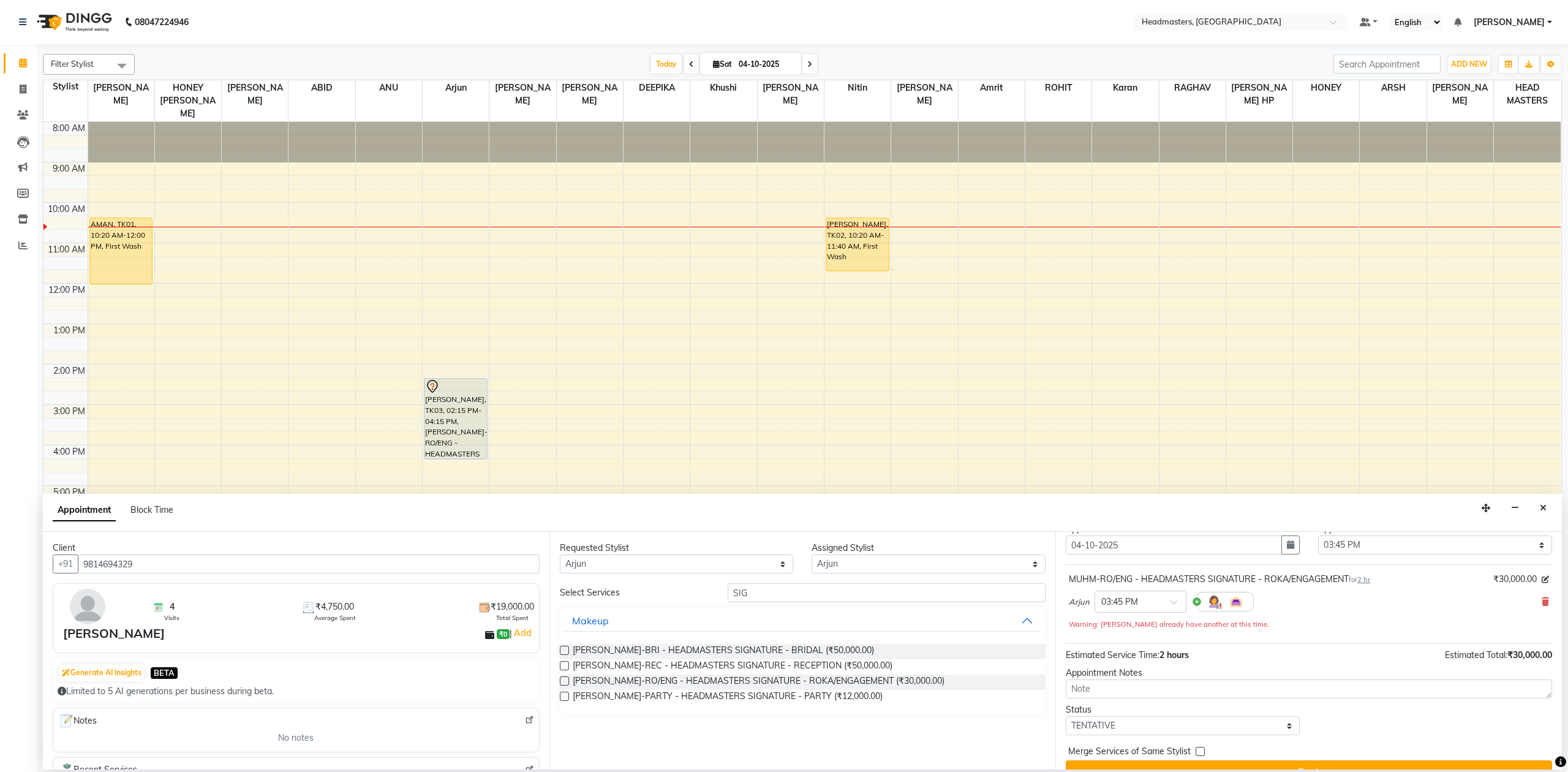
scroll to position [67, 0]
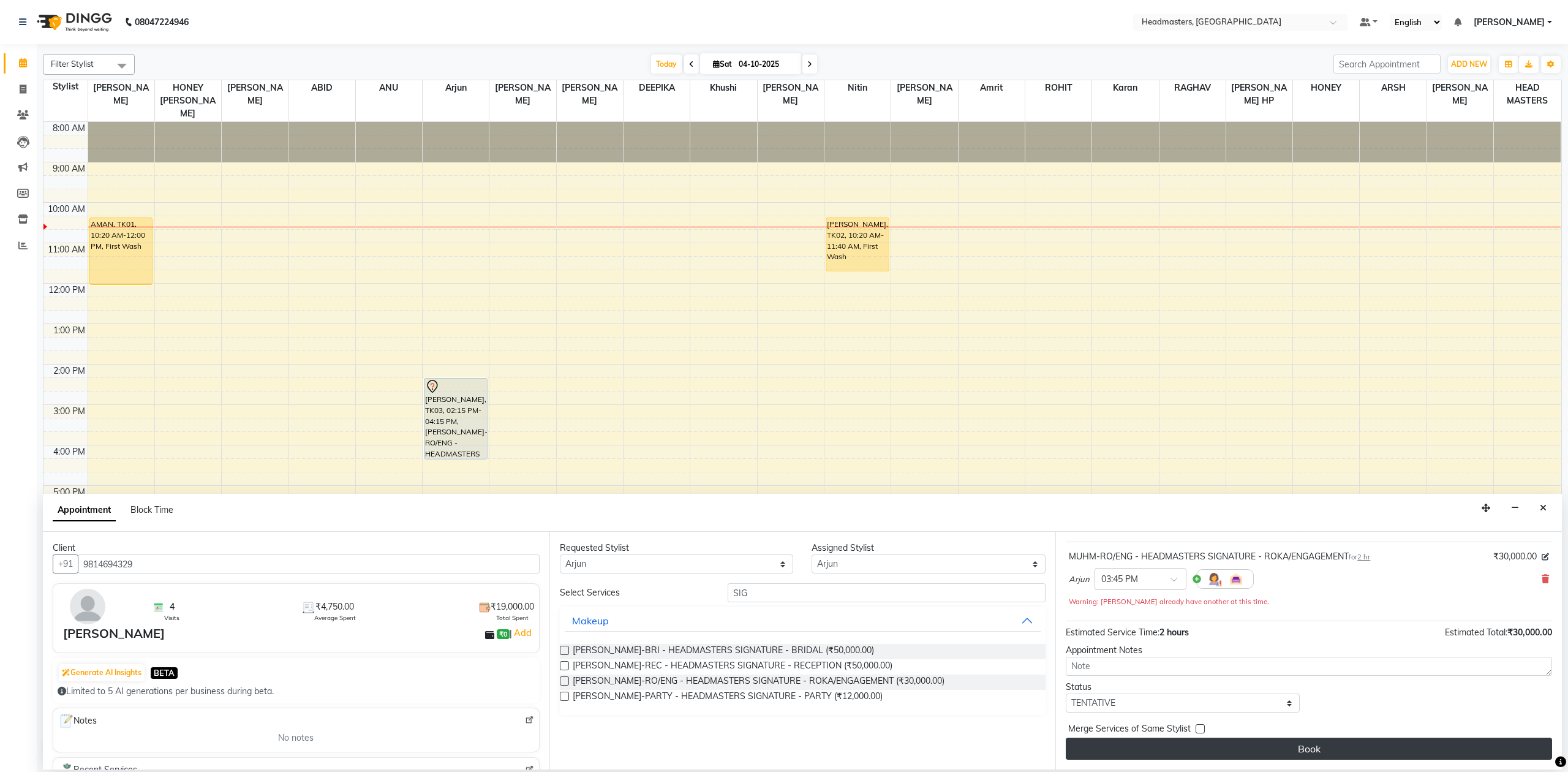
click at [1251, 754] on button "Book" at bounding box center [1309, 748] width 487 height 22
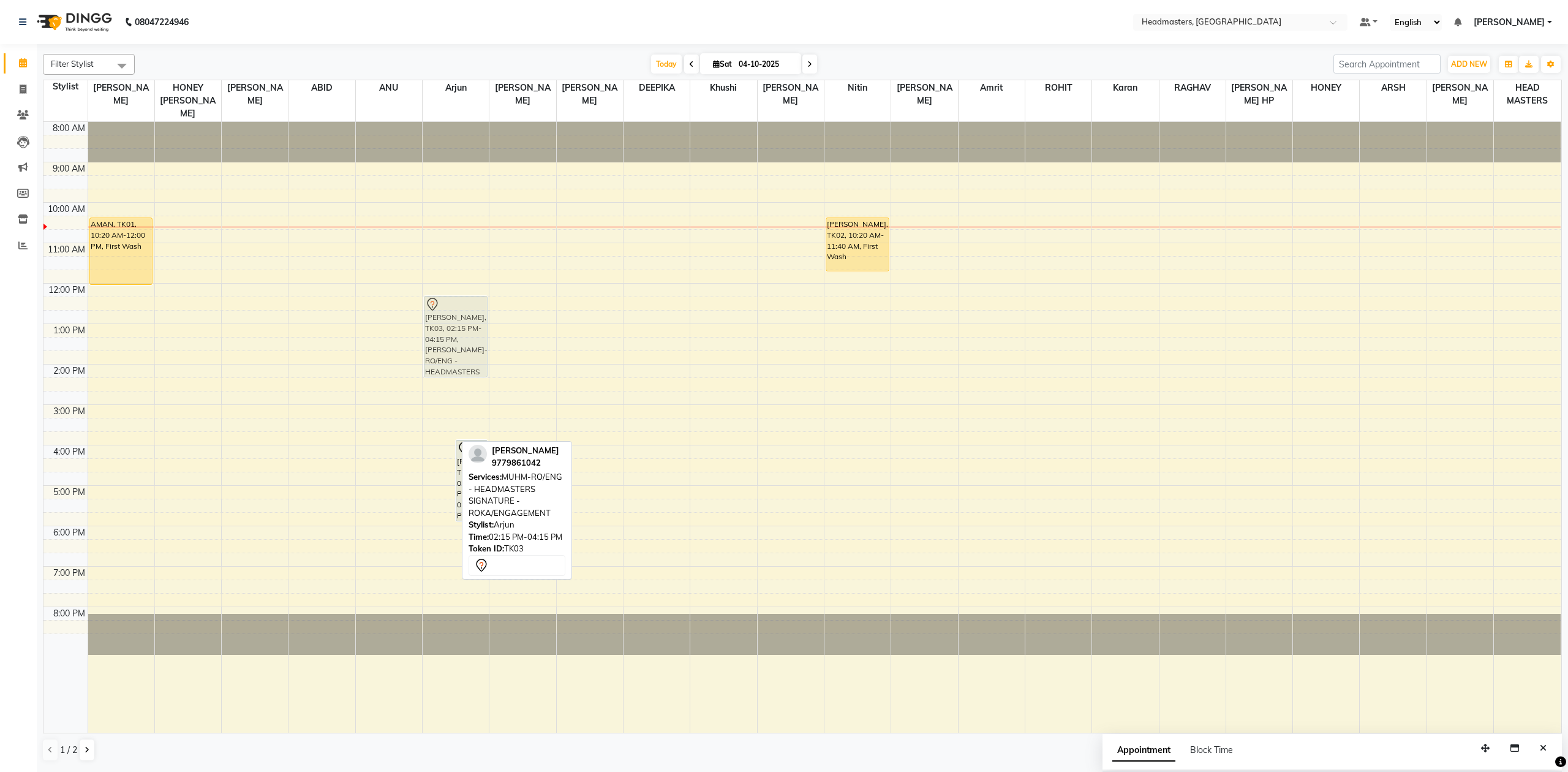
drag, startPoint x: 436, startPoint y: 401, endPoint x: 446, endPoint y: 318, distance: 83.6
click at [446, 318] on div "[PERSON_NAME], TK03, 02:15 PM-04:15 PM, [PERSON_NAME]-RO/ENG - HEADMASTERS SIGN…" at bounding box center [456, 427] width 66 height 611
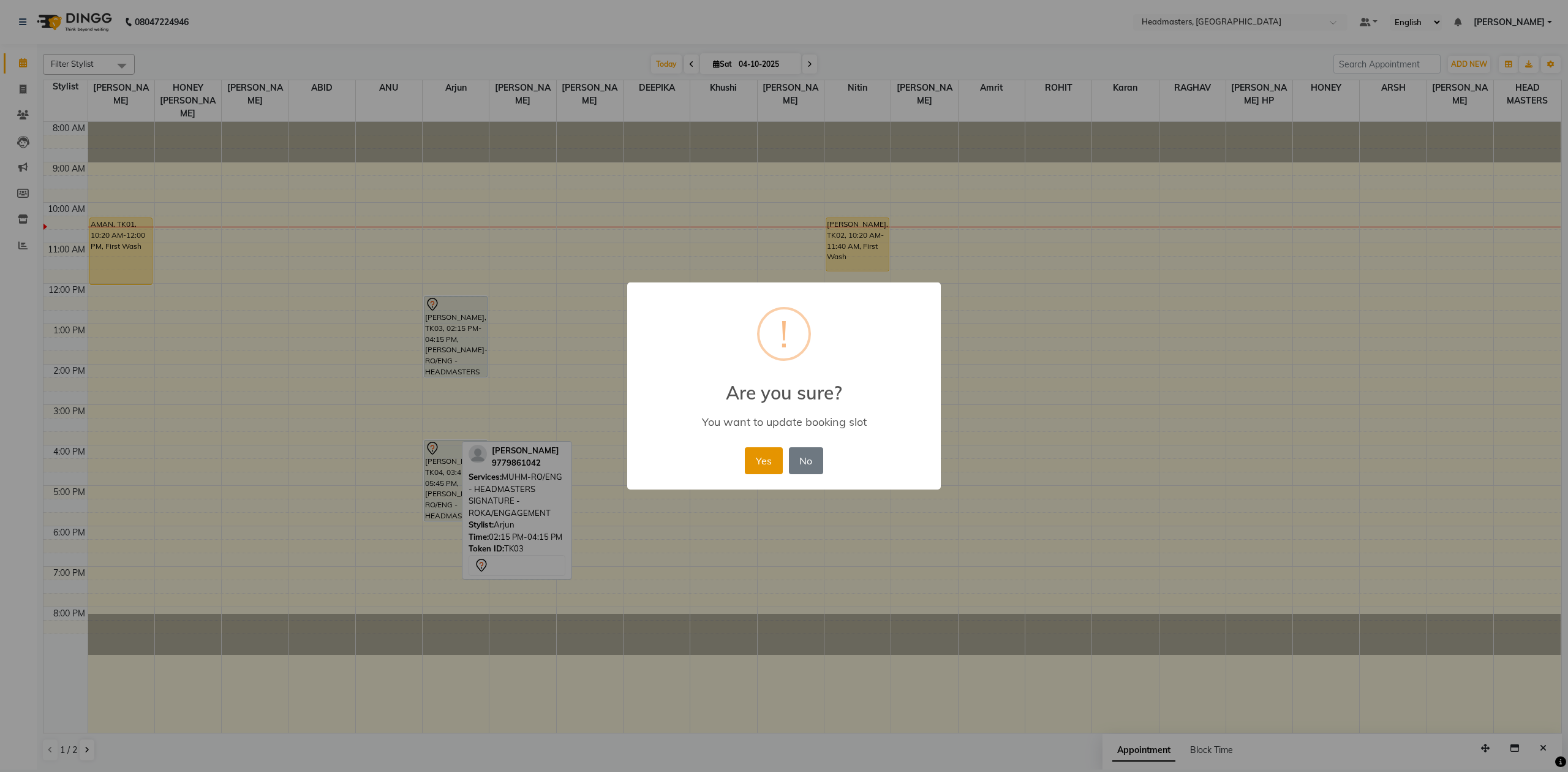
click at [770, 462] on button "Yes" at bounding box center [763, 460] width 38 height 27
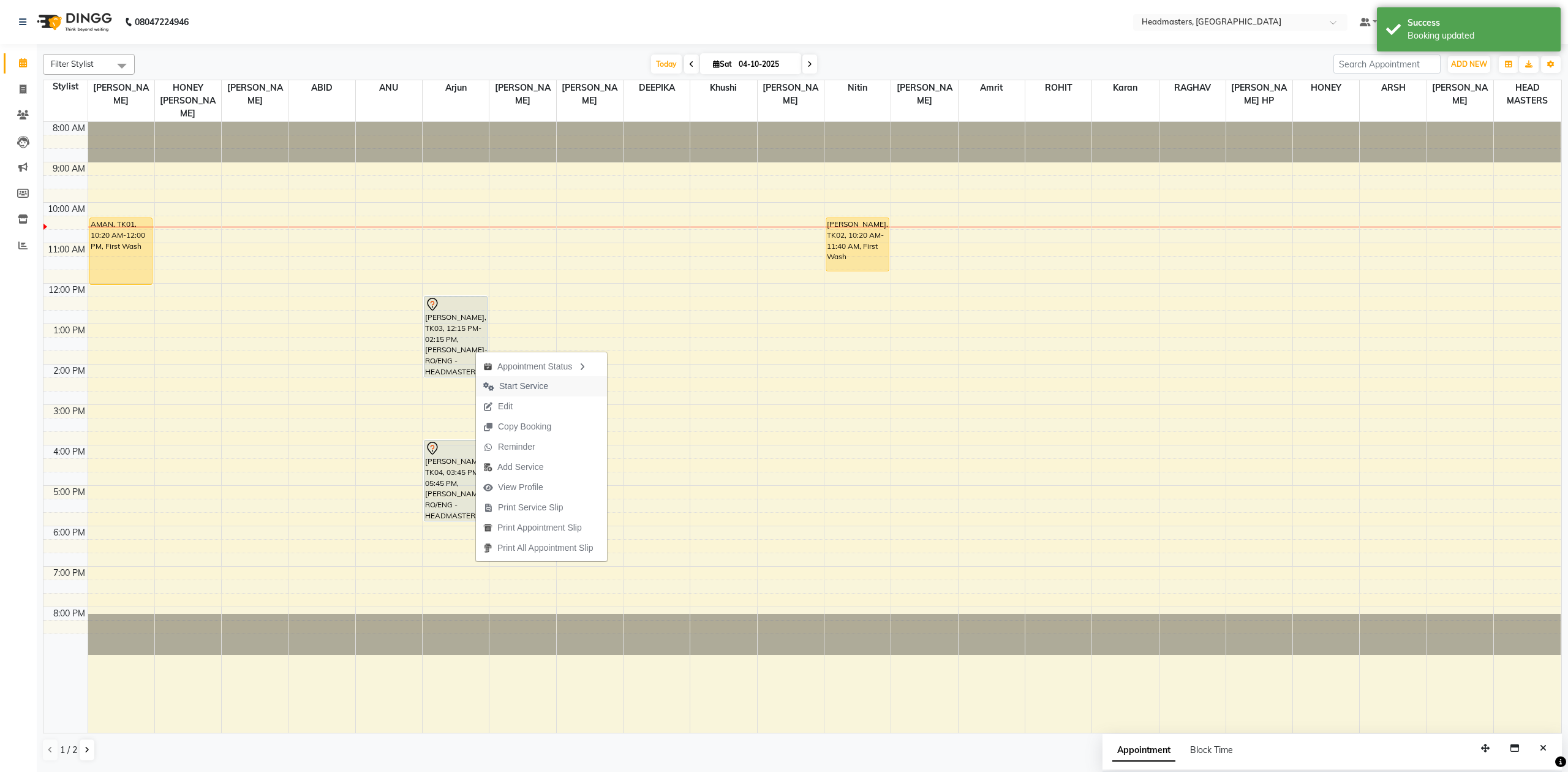
click at [508, 383] on span "Start Service" at bounding box center [524, 386] width 49 height 13
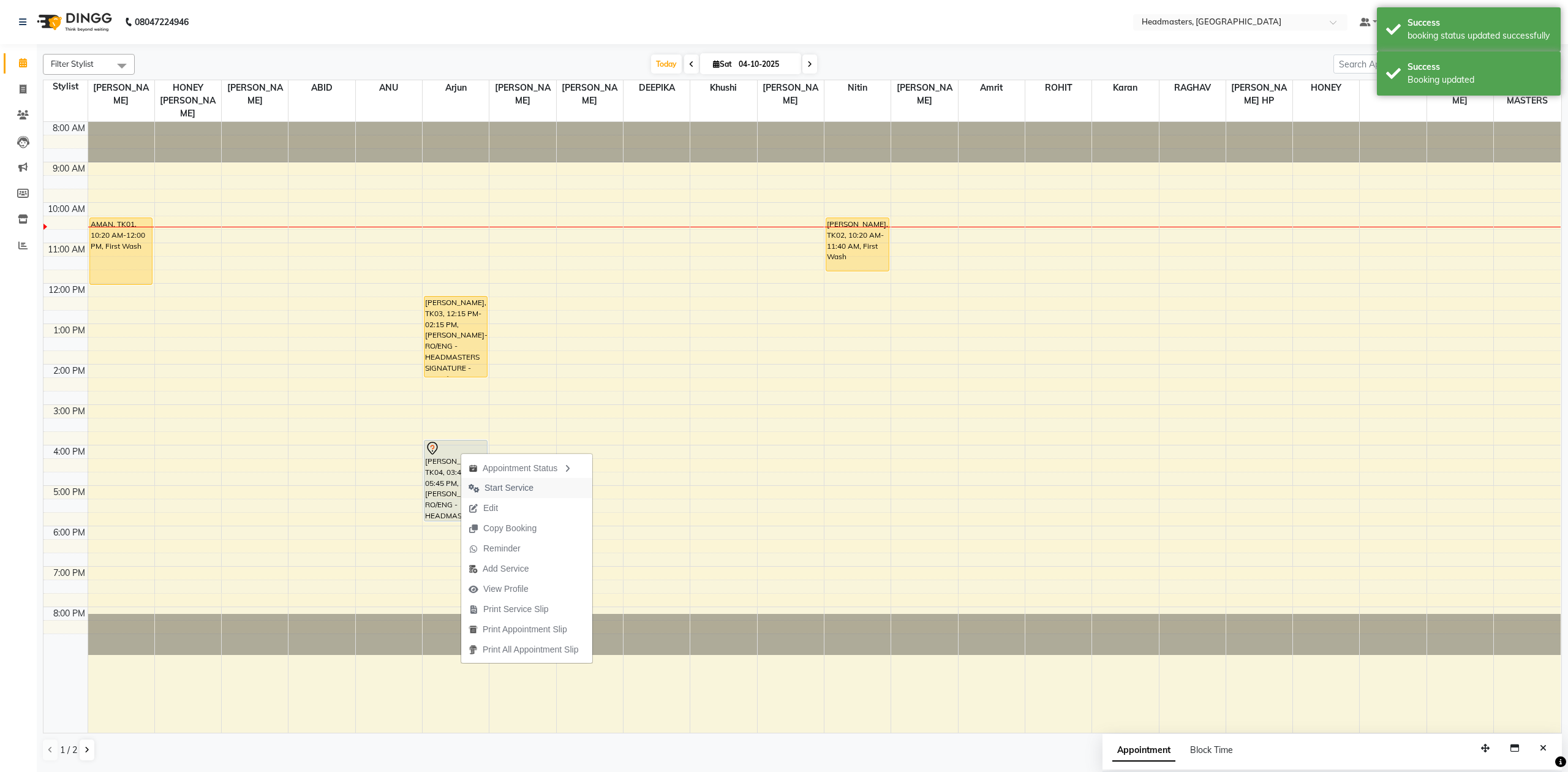
click at [505, 485] on span "Start Service" at bounding box center [510, 488] width 49 height 13
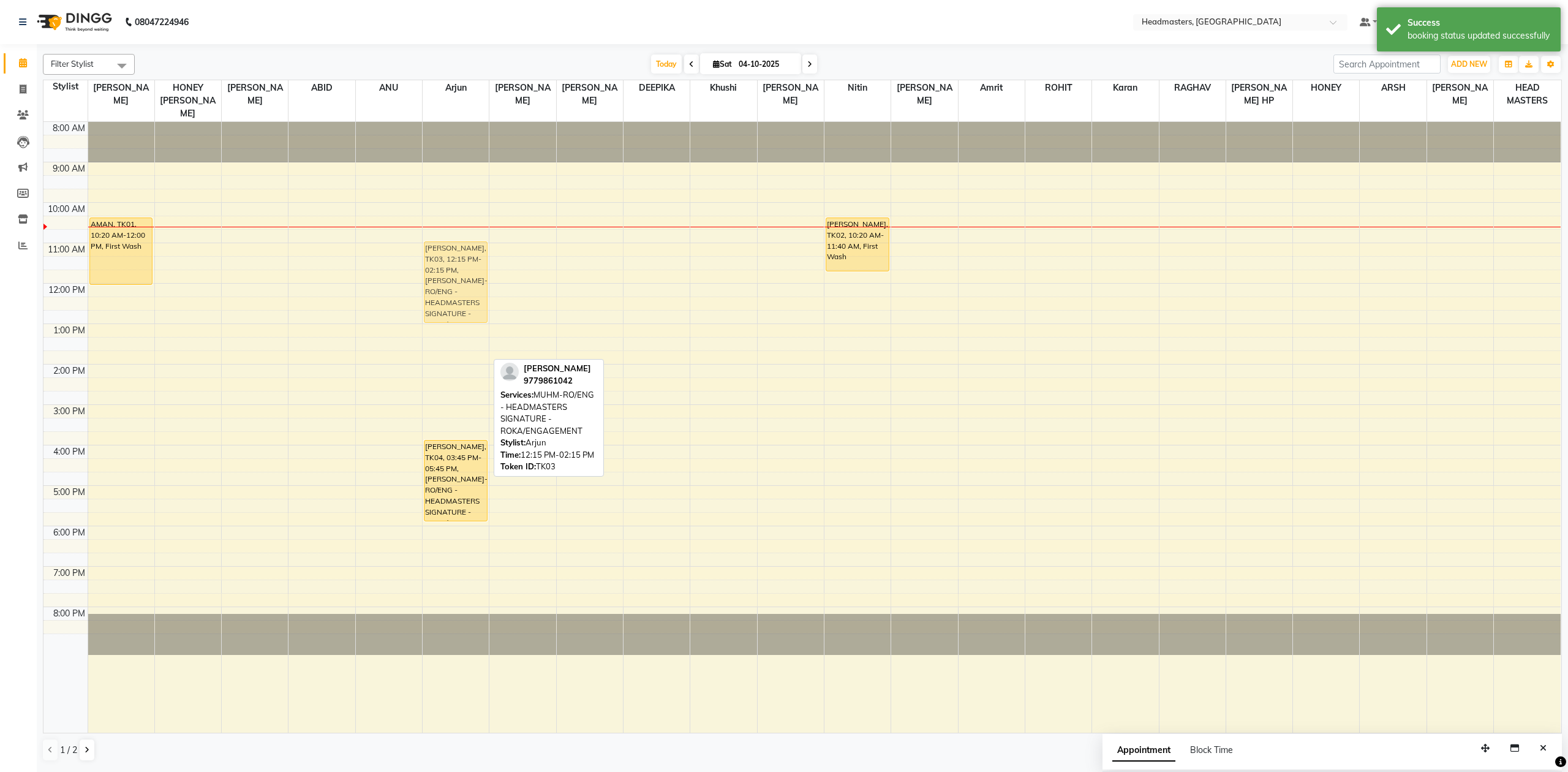
drag, startPoint x: 476, startPoint y: 339, endPoint x: 474, endPoint y: 283, distance: 56.0
click at [474, 283] on div "[PERSON_NAME], TK03, 12:15 PM-02:15 PM, [PERSON_NAME]-RO/ENG - HEADMASTERS SIGN…" at bounding box center [456, 427] width 66 height 611
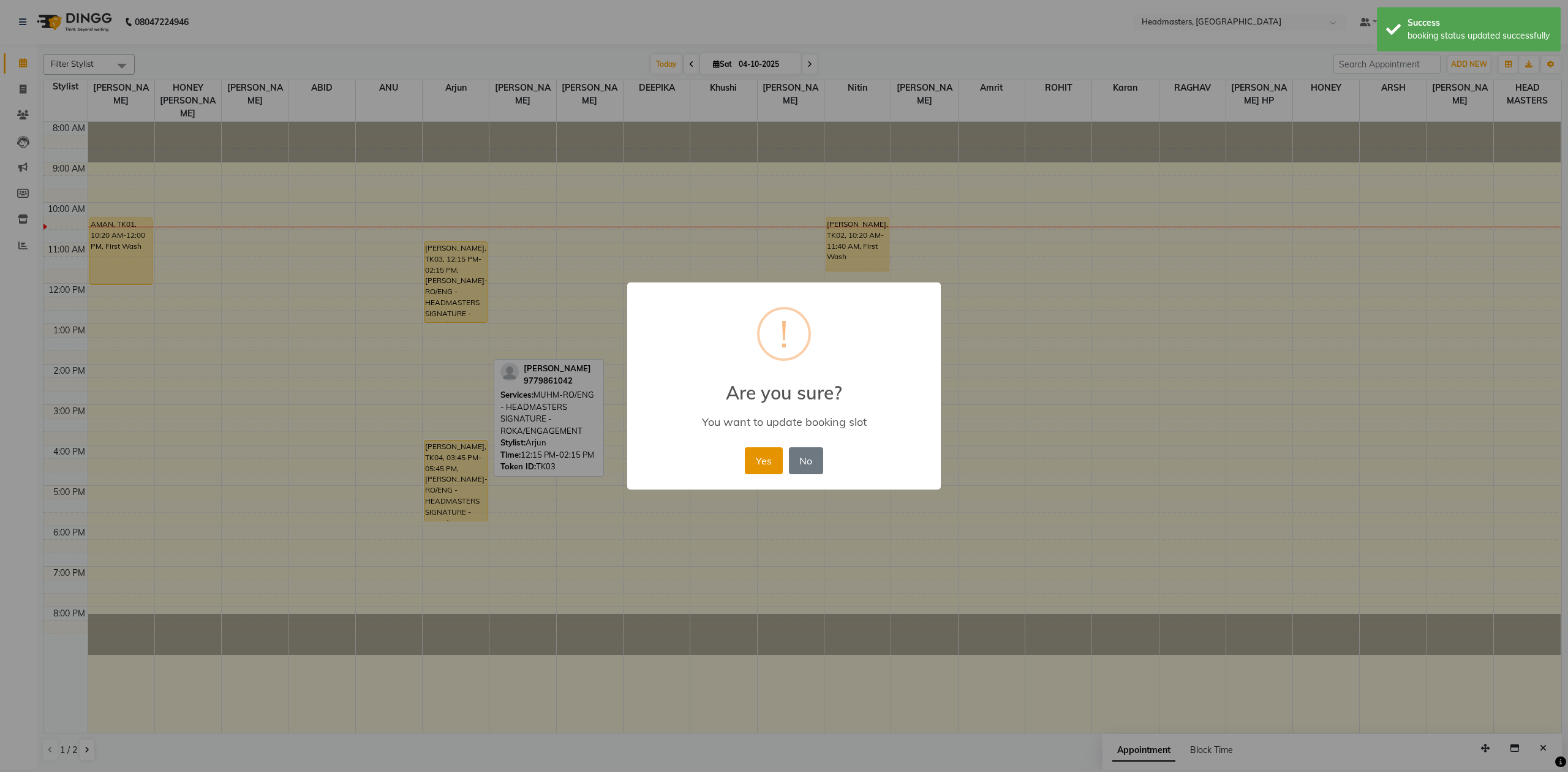
click at [757, 462] on button "Yes" at bounding box center [763, 460] width 38 height 27
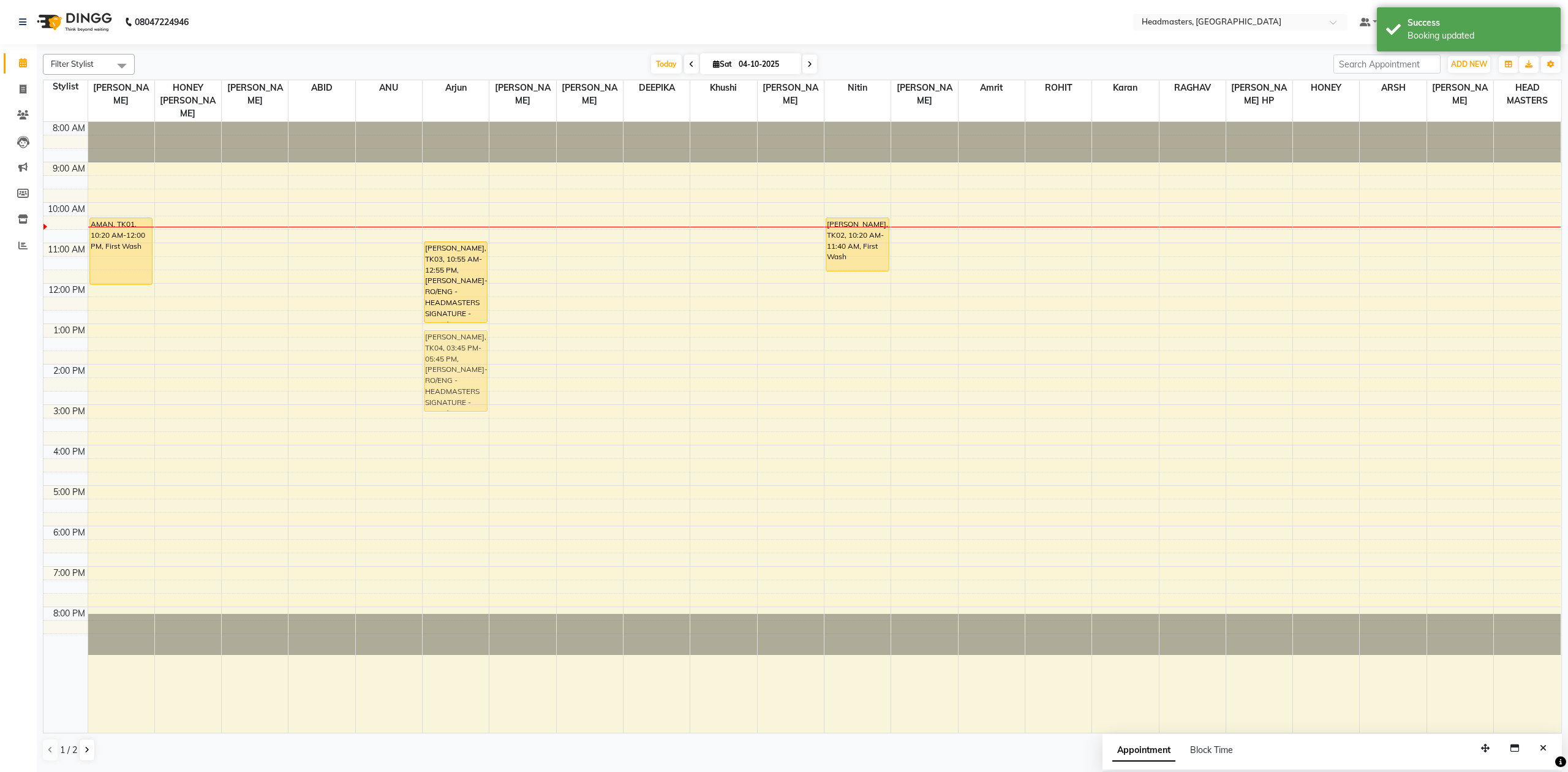
drag, startPoint x: 471, startPoint y: 451, endPoint x: 489, endPoint y: 315, distance: 137.2
click at [459, 343] on div "[PERSON_NAME], TK03, 10:55 AM-12:55 PM, [PERSON_NAME]-RO/ENG - HEADMASTERS SIGN…" at bounding box center [456, 427] width 66 height 611
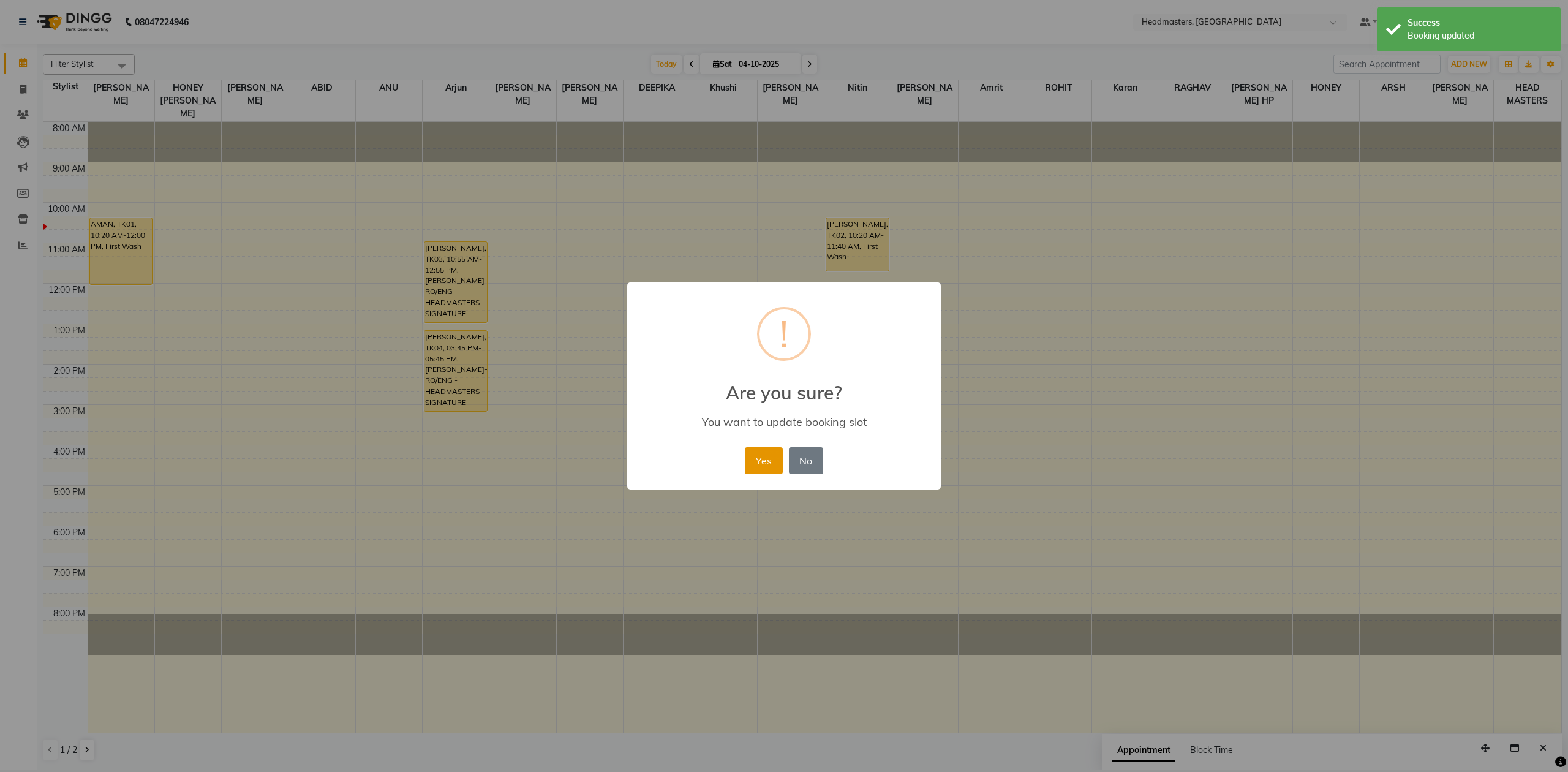
click at [759, 461] on button "Yes" at bounding box center [763, 460] width 38 height 27
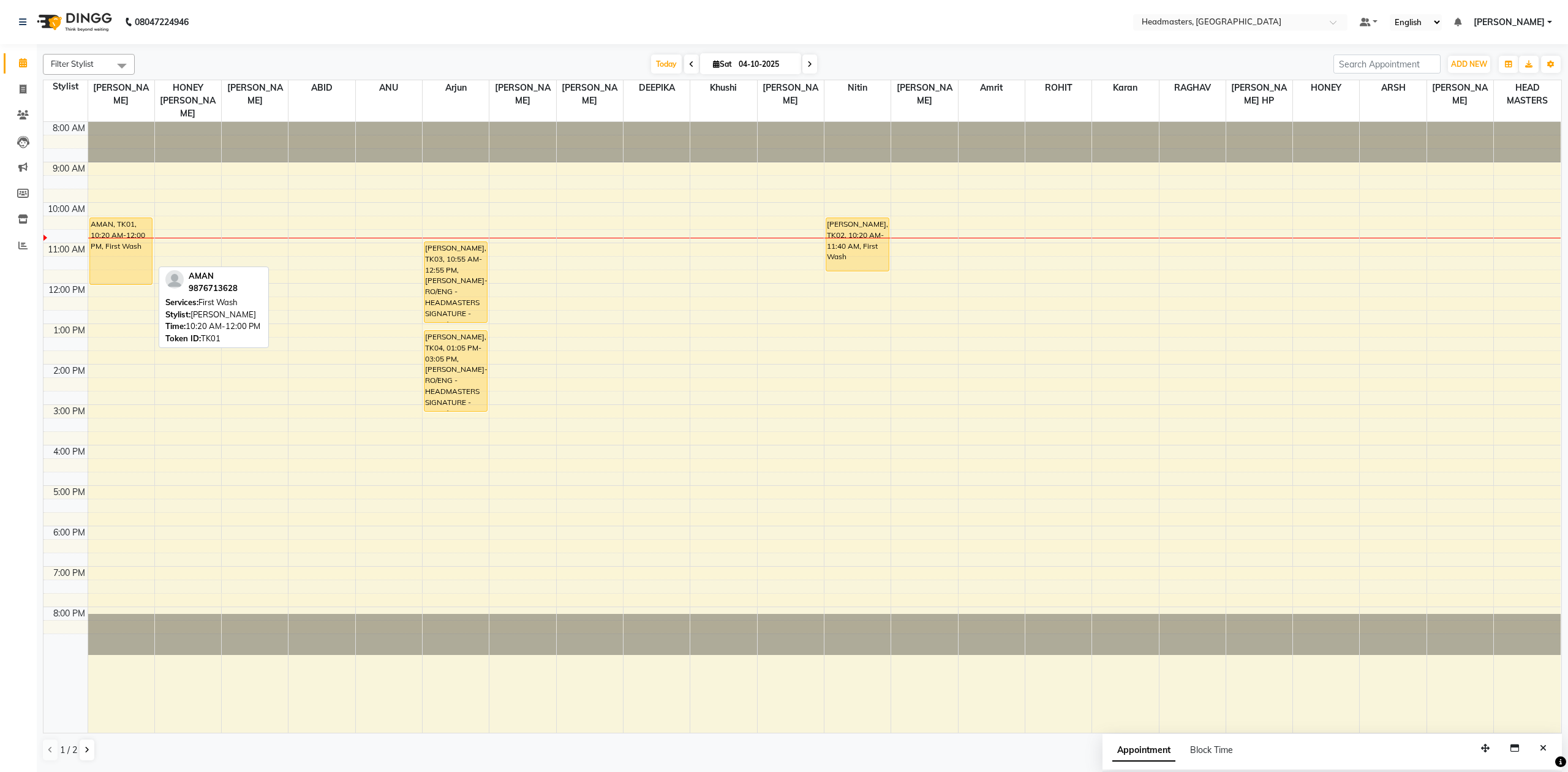
click at [145, 257] on div "AMAN, TK01, 10:20 AM-12:00 PM, First Wash" at bounding box center [121, 251] width 62 height 66
select select "1"
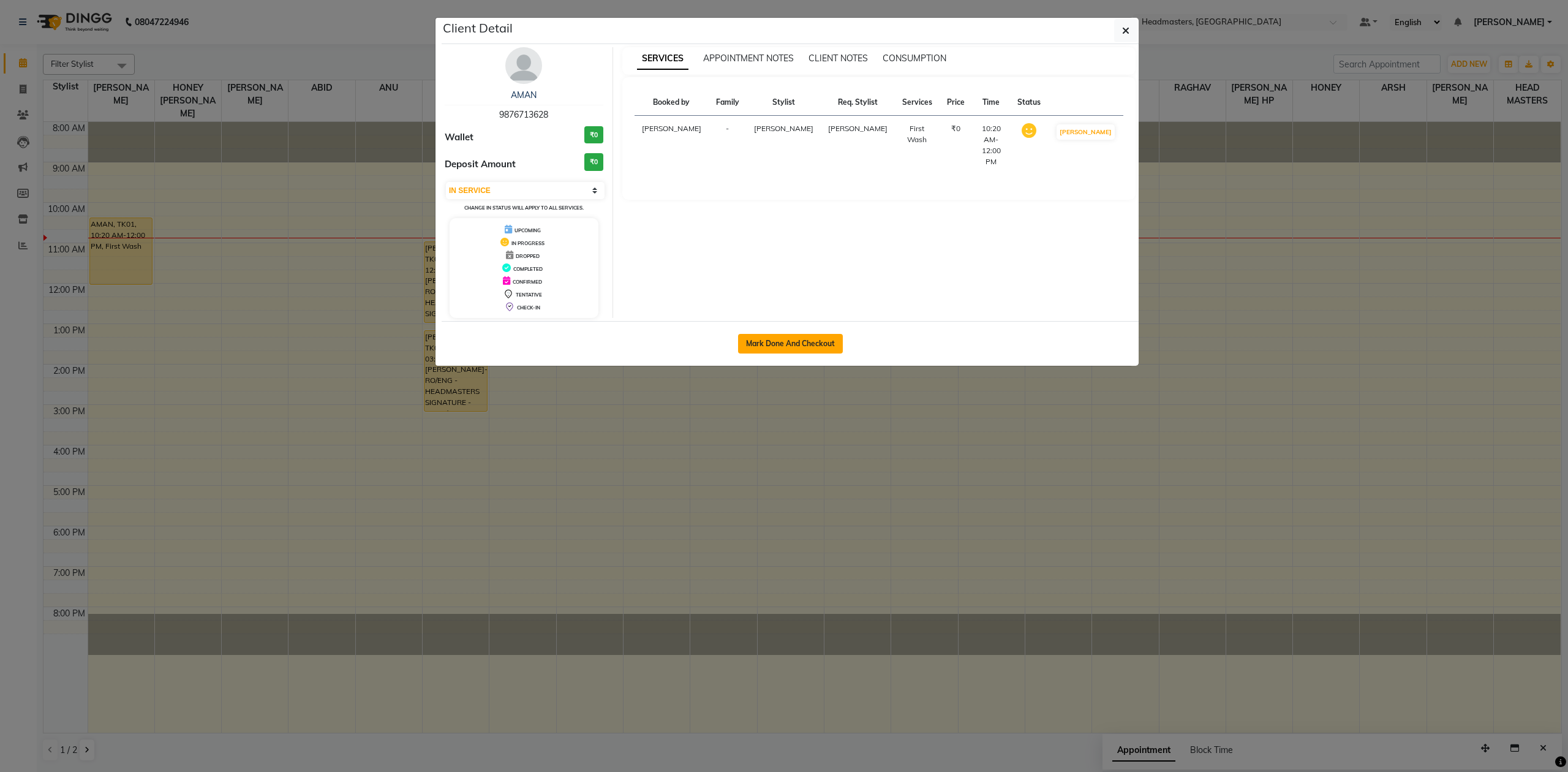
click at [826, 351] on button "Mark Done And Checkout" at bounding box center [790, 343] width 105 height 19
select select "service"
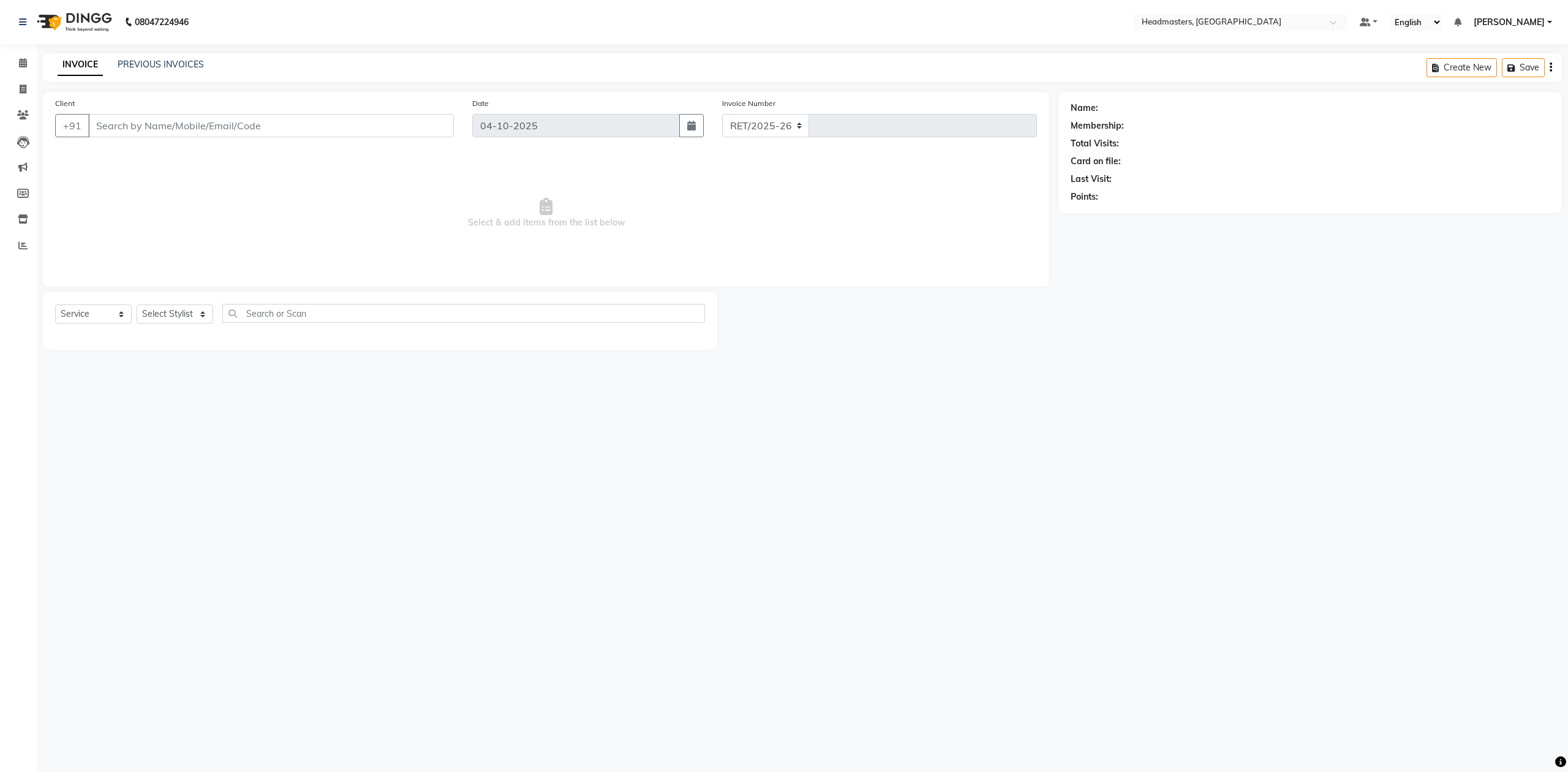
select select "7132"
type input "4102"
type input "9876713628"
select select "60637"
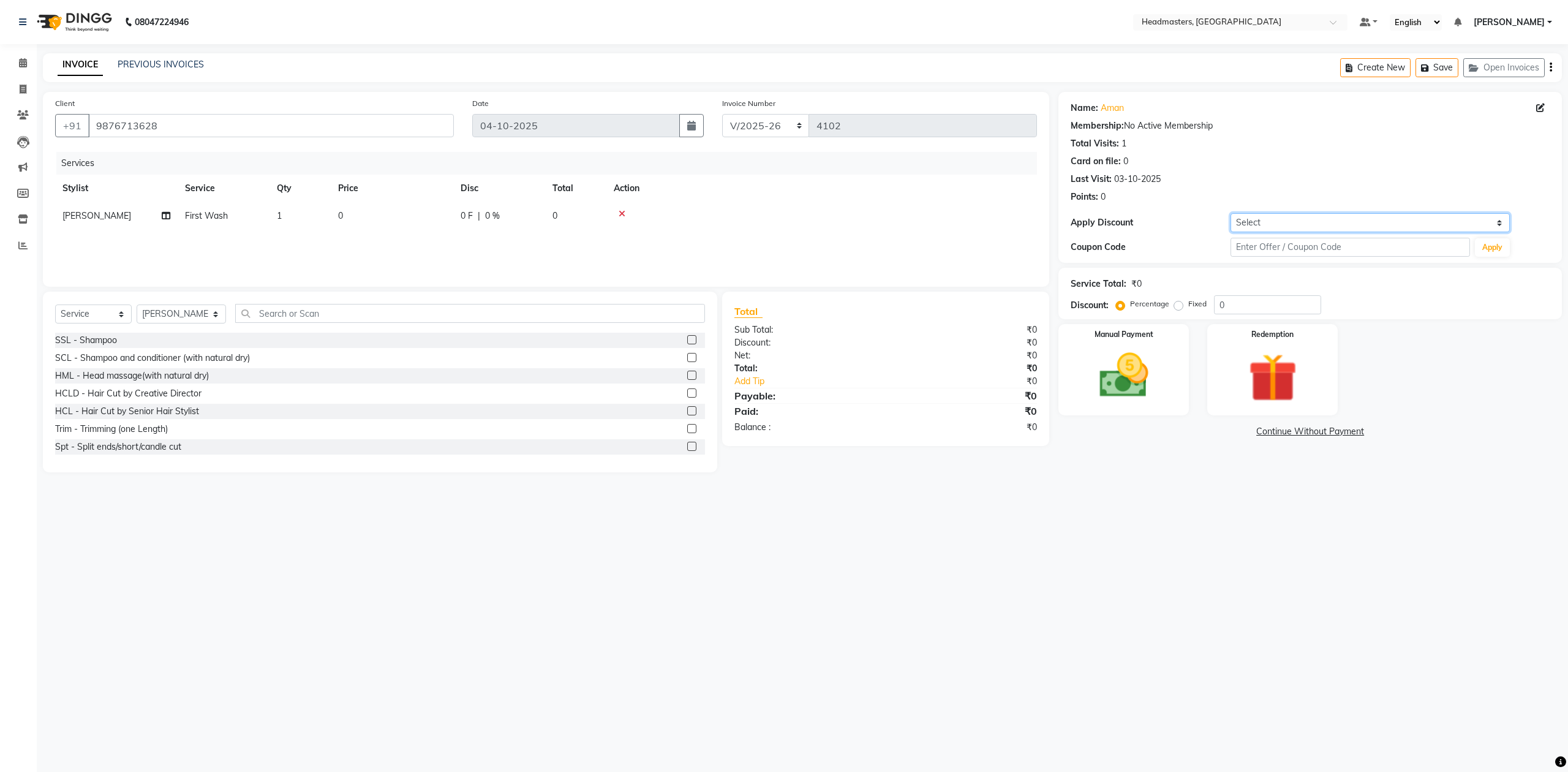
click at [1248, 229] on select "Select Coupon → Us Polo Coupon → Ck Package 2025 Coupon → [PERSON_NAME] Package…" at bounding box center [1369, 222] width 279 height 19
select select "12: Object"
click at [1230, 213] on select "Select Coupon → Us Polo Coupon → Ck Package 2025 Coupon → [PERSON_NAME] Package…" at bounding box center [1369, 222] width 279 height 19
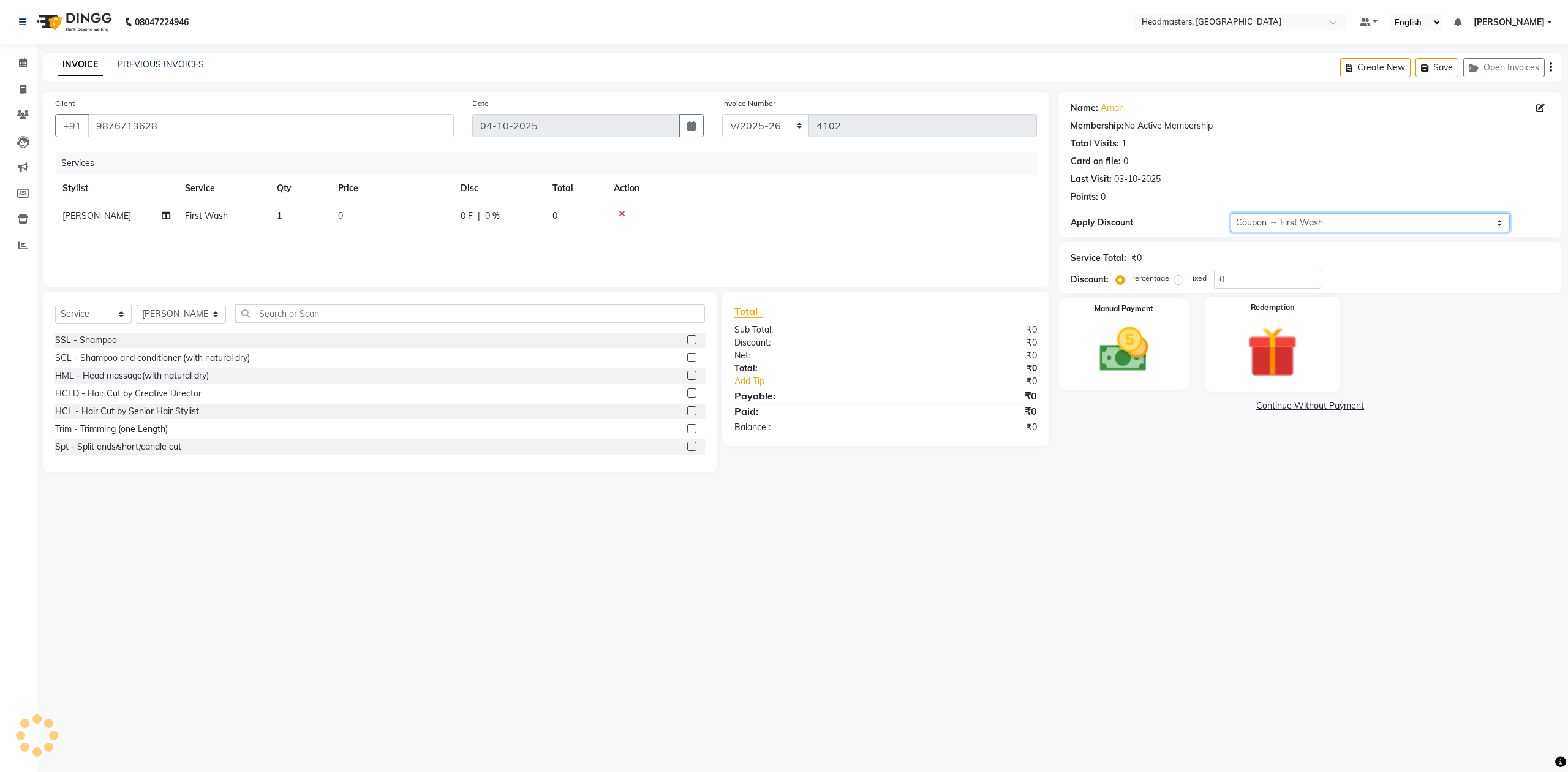
type input "100"
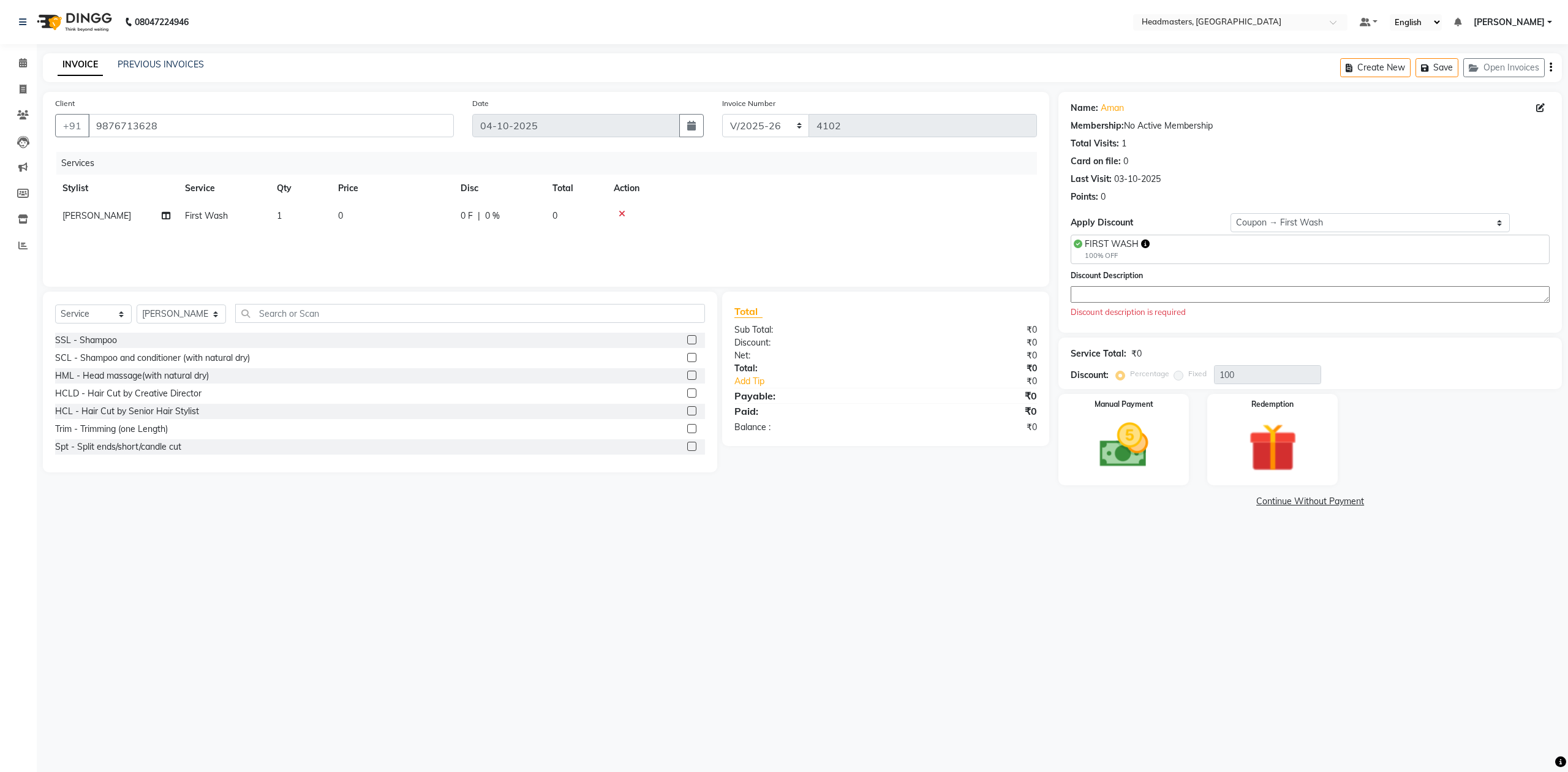
click at [1307, 306] on div "Discount Description Discount description is required" at bounding box center [1311, 294] width 479 height 49
click at [1305, 295] on textarea at bounding box center [1311, 295] width 479 height 16
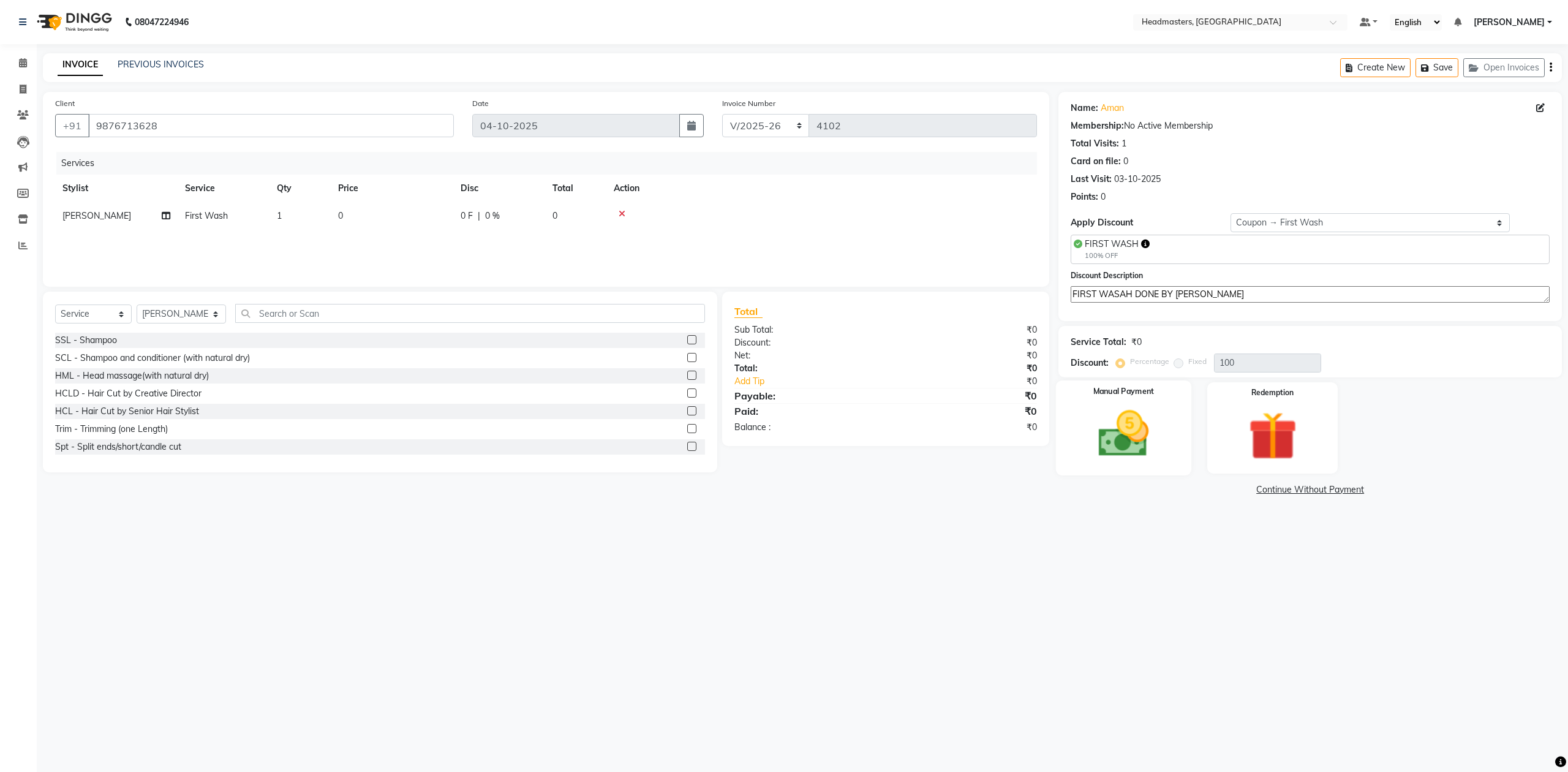
type textarea "FIRST WASAH DONE BY [PERSON_NAME]"
click at [1160, 425] on img at bounding box center [1123, 434] width 82 height 59
click at [1224, 490] on span "Complimentary" at bounding box center [1230, 489] width 55 height 14
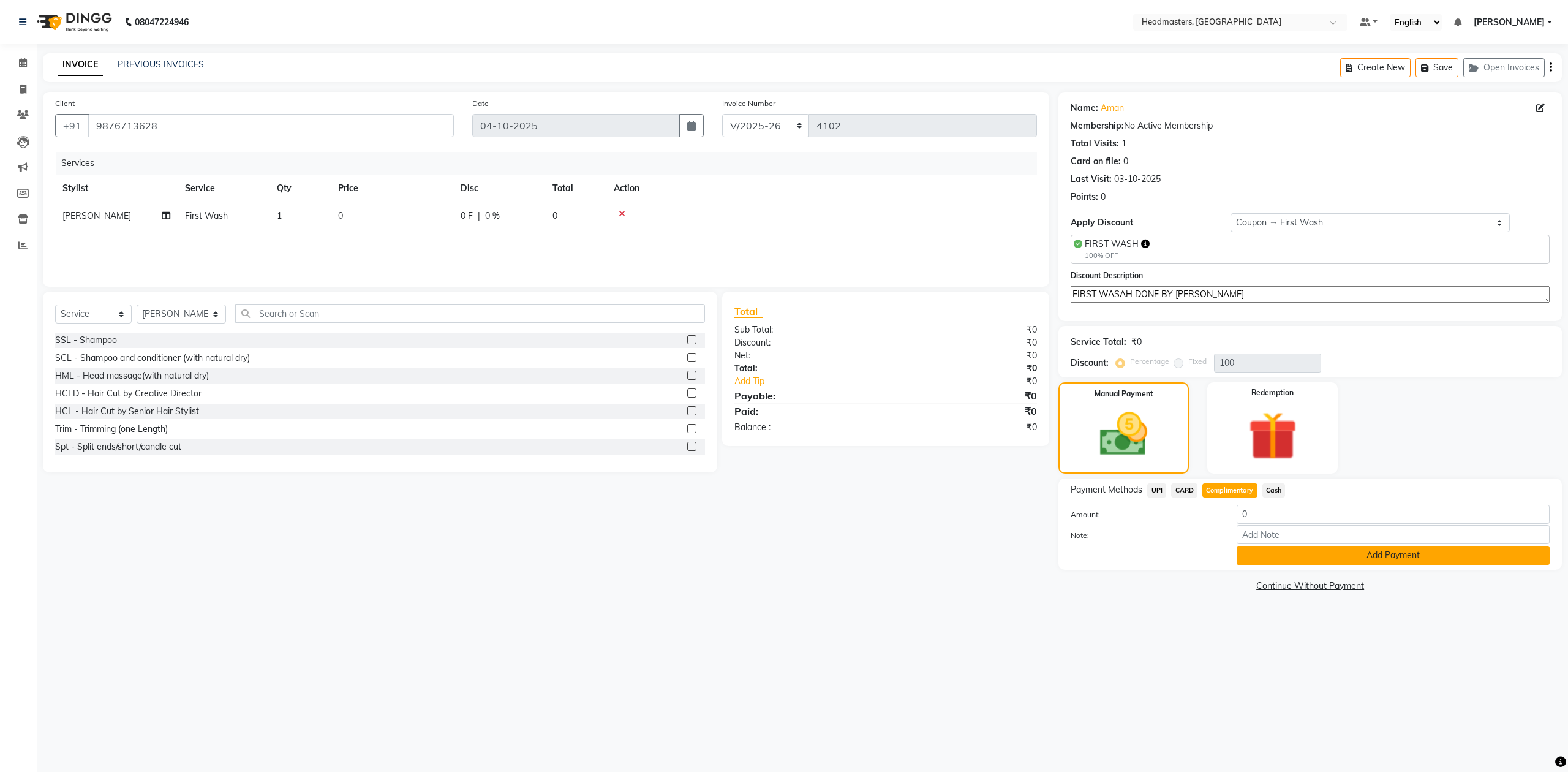
click at [1270, 552] on button "Add Payment" at bounding box center [1393, 555] width 313 height 19
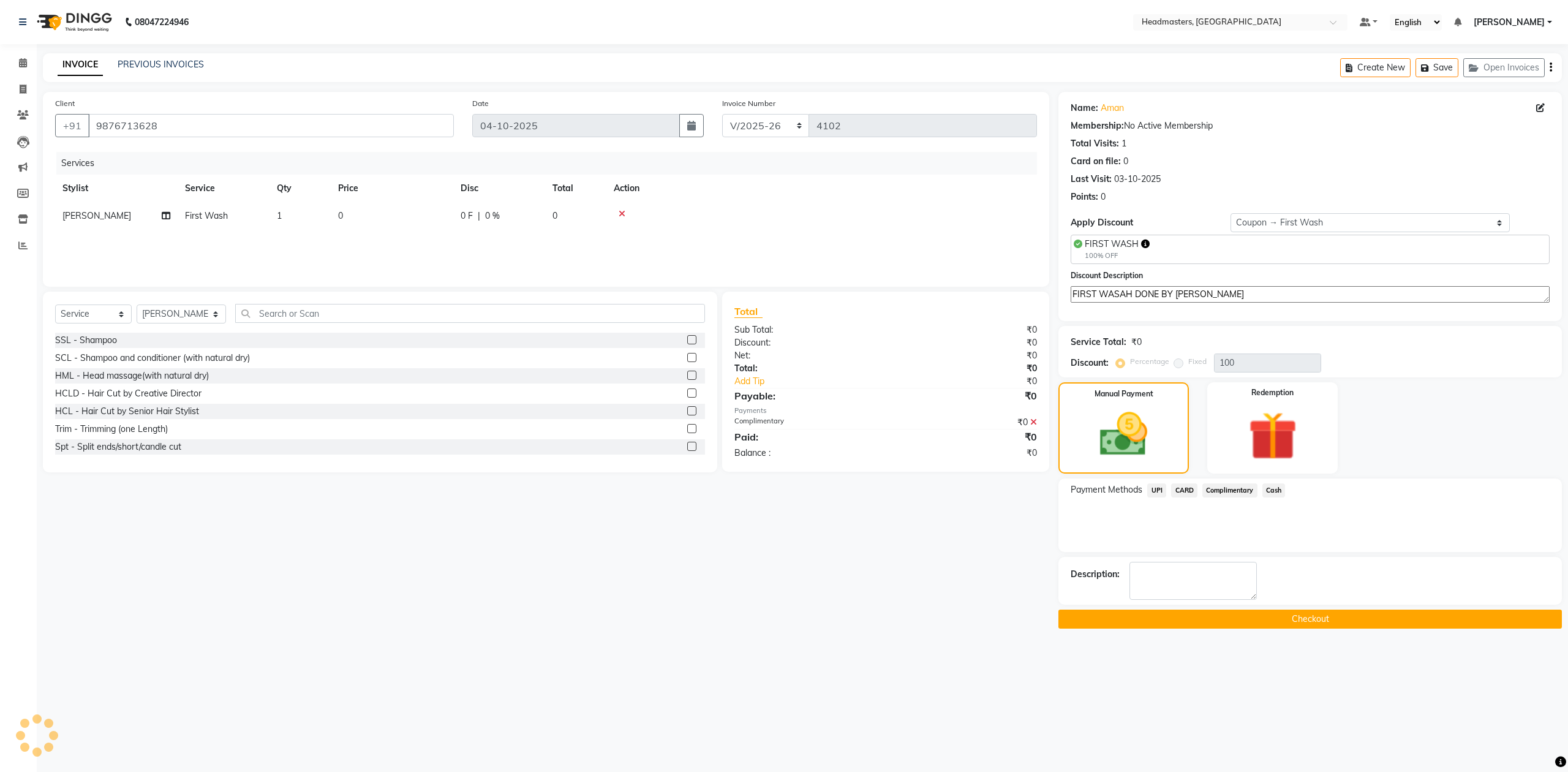
click at [1290, 615] on button "Checkout" at bounding box center [1310, 618] width 504 height 19
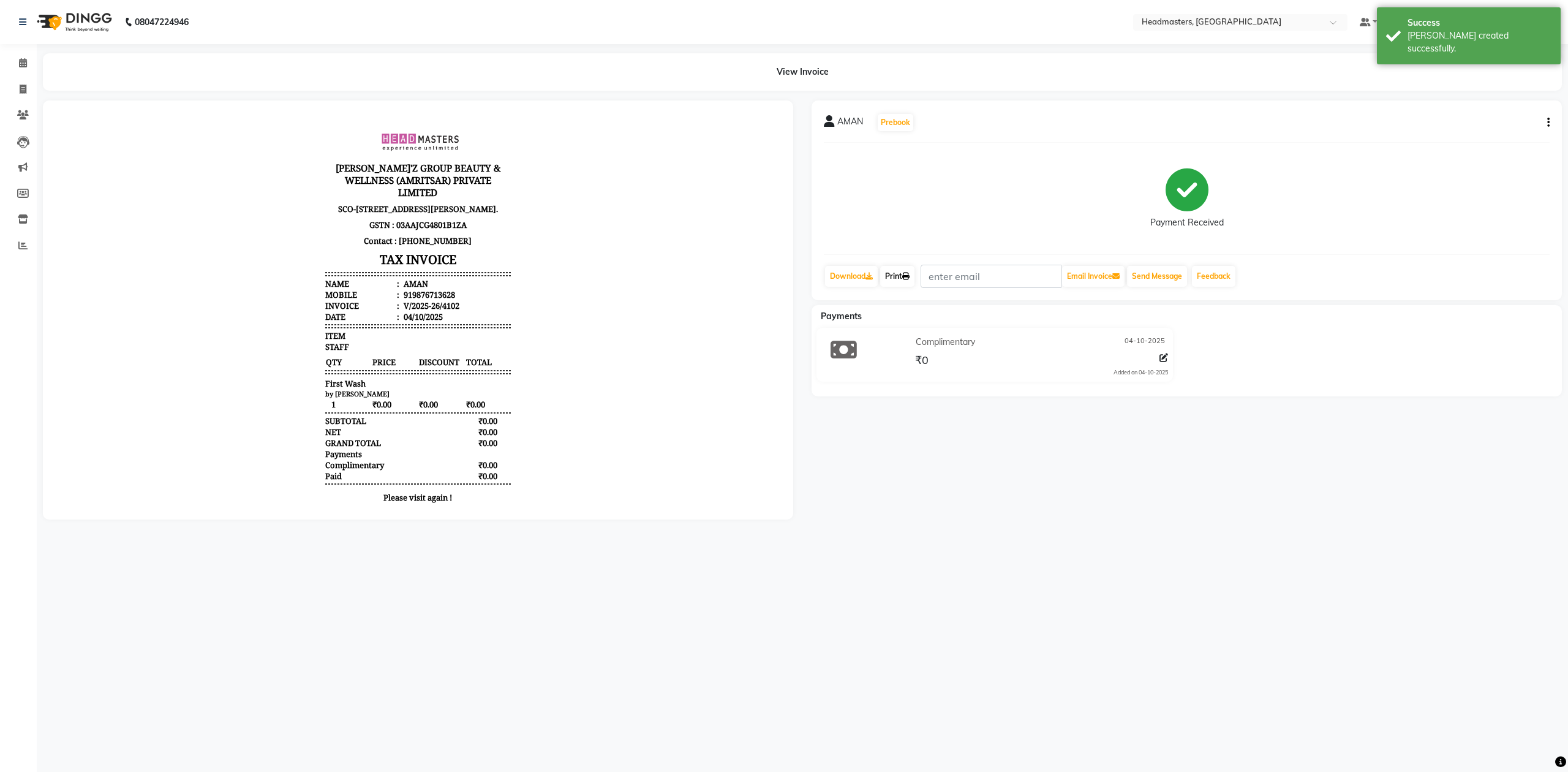
click at [892, 273] on link "Print" at bounding box center [897, 276] width 35 height 21
click at [908, 273] on icon at bounding box center [906, 276] width 7 height 7
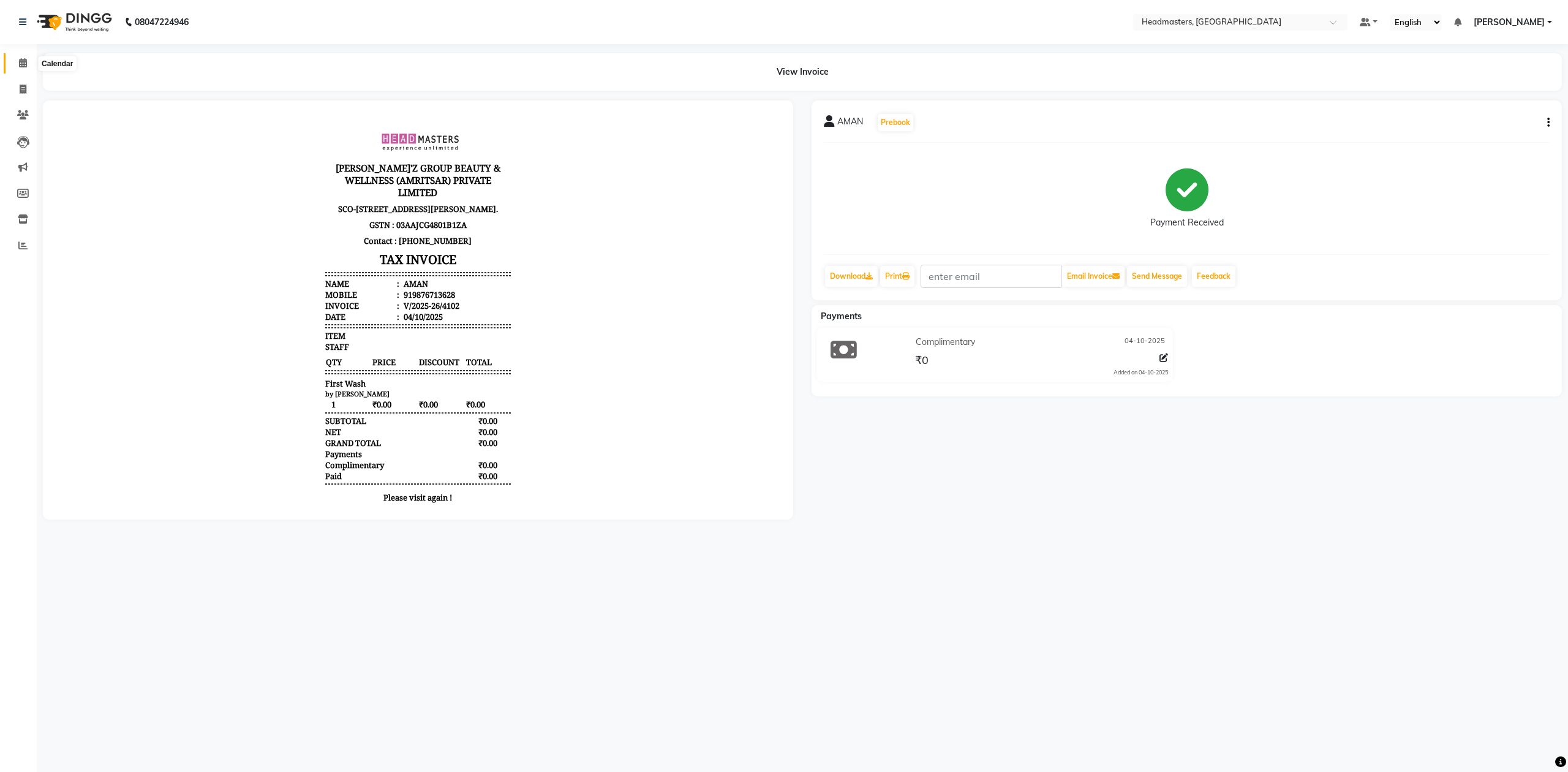
click at [25, 66] on icon at bounding box center [23, 63] width 8 height 9
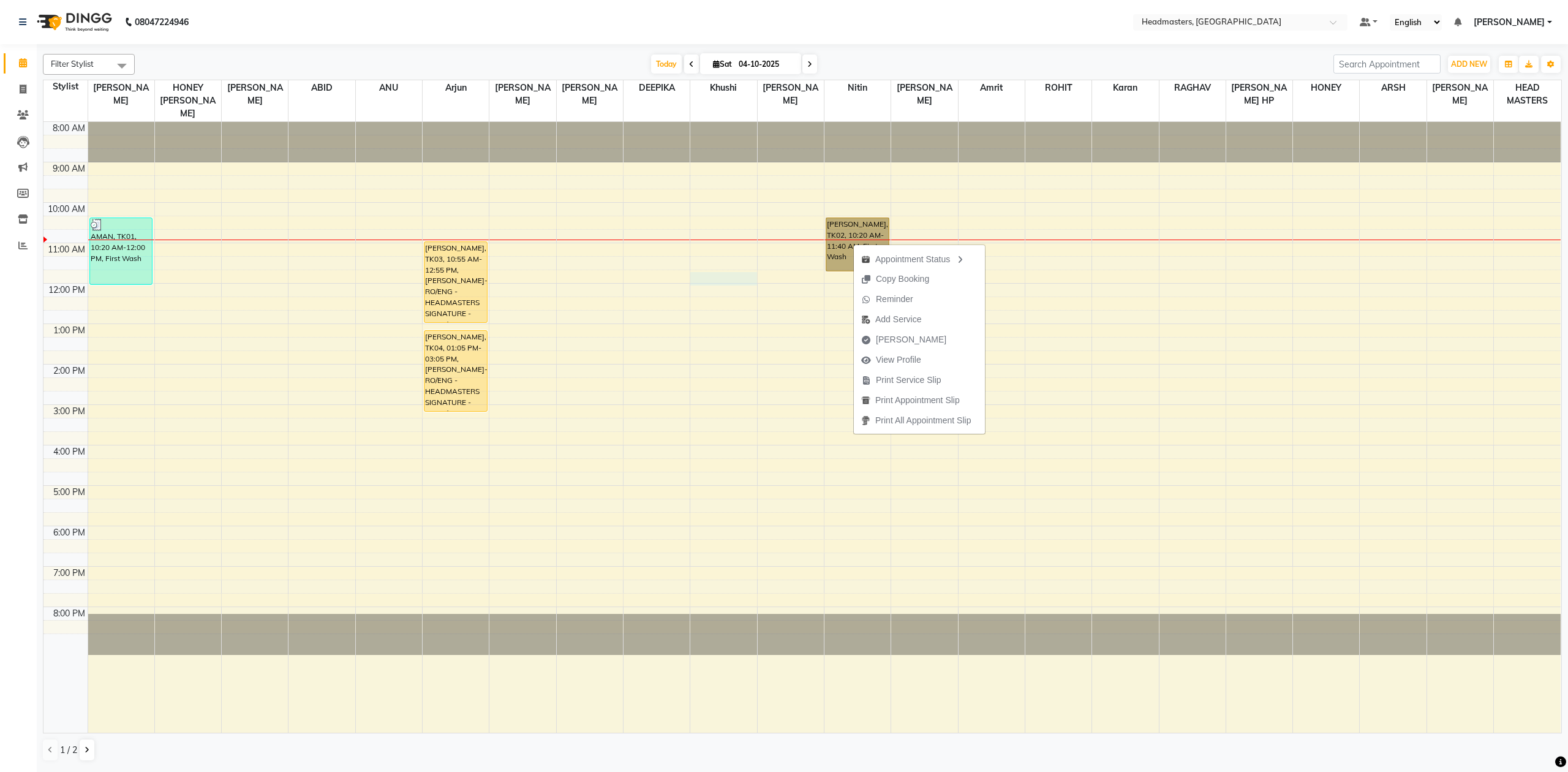
click at [748, 268] on div "8:00 AM 9:00 AM 10:00 AM 11:00 AM 12:00 PM 1:00 PM 2:00 PM 3:00 PM 4:00 PM 5:00…" at bounding box center [802, 427] width 1518 height 611
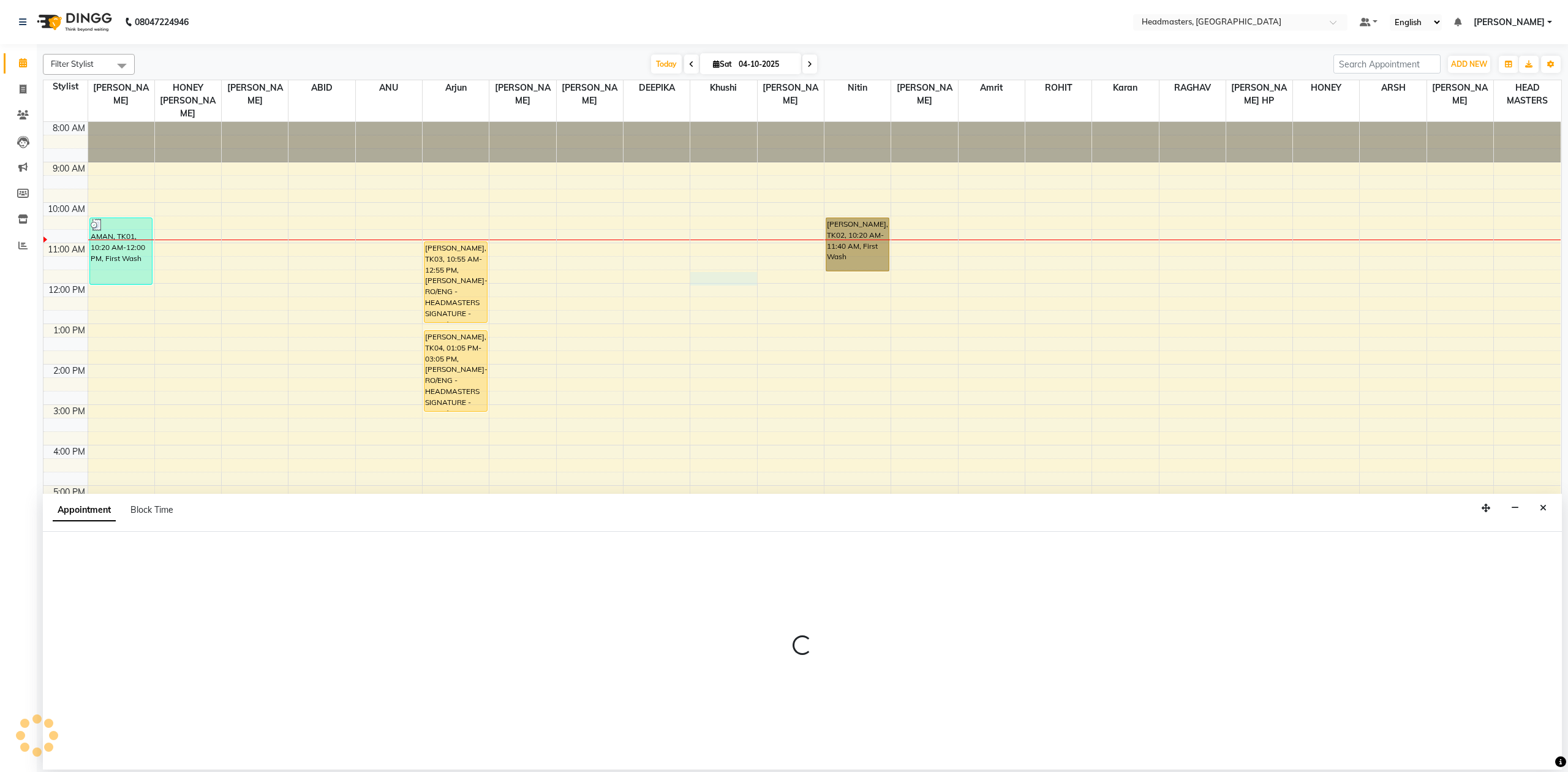
select select "88958"
select select "705"
select select "tentative"
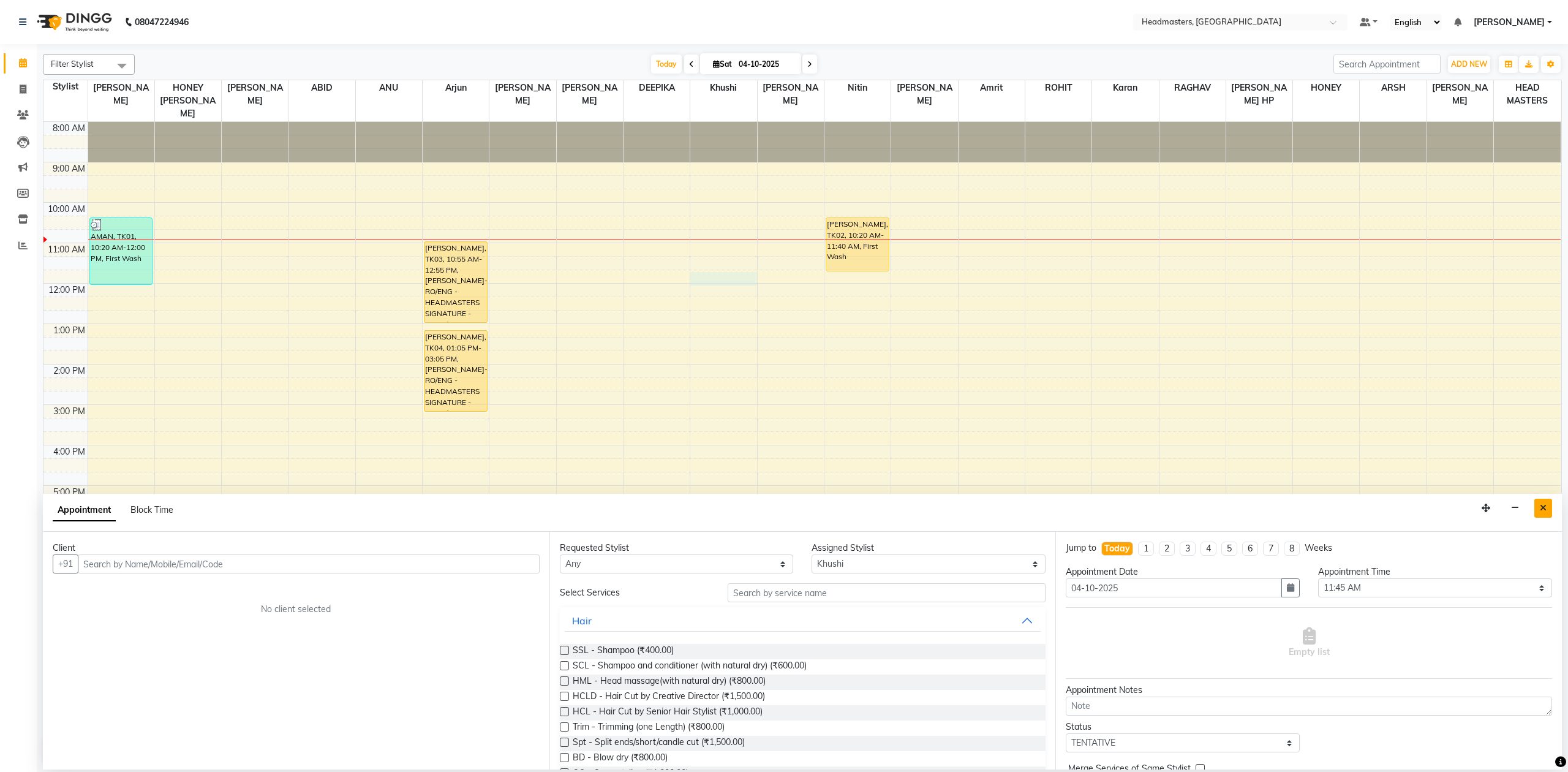
click at [1545, 502] on button "Close" at bounding box center [1543, 508] width 17 height 19
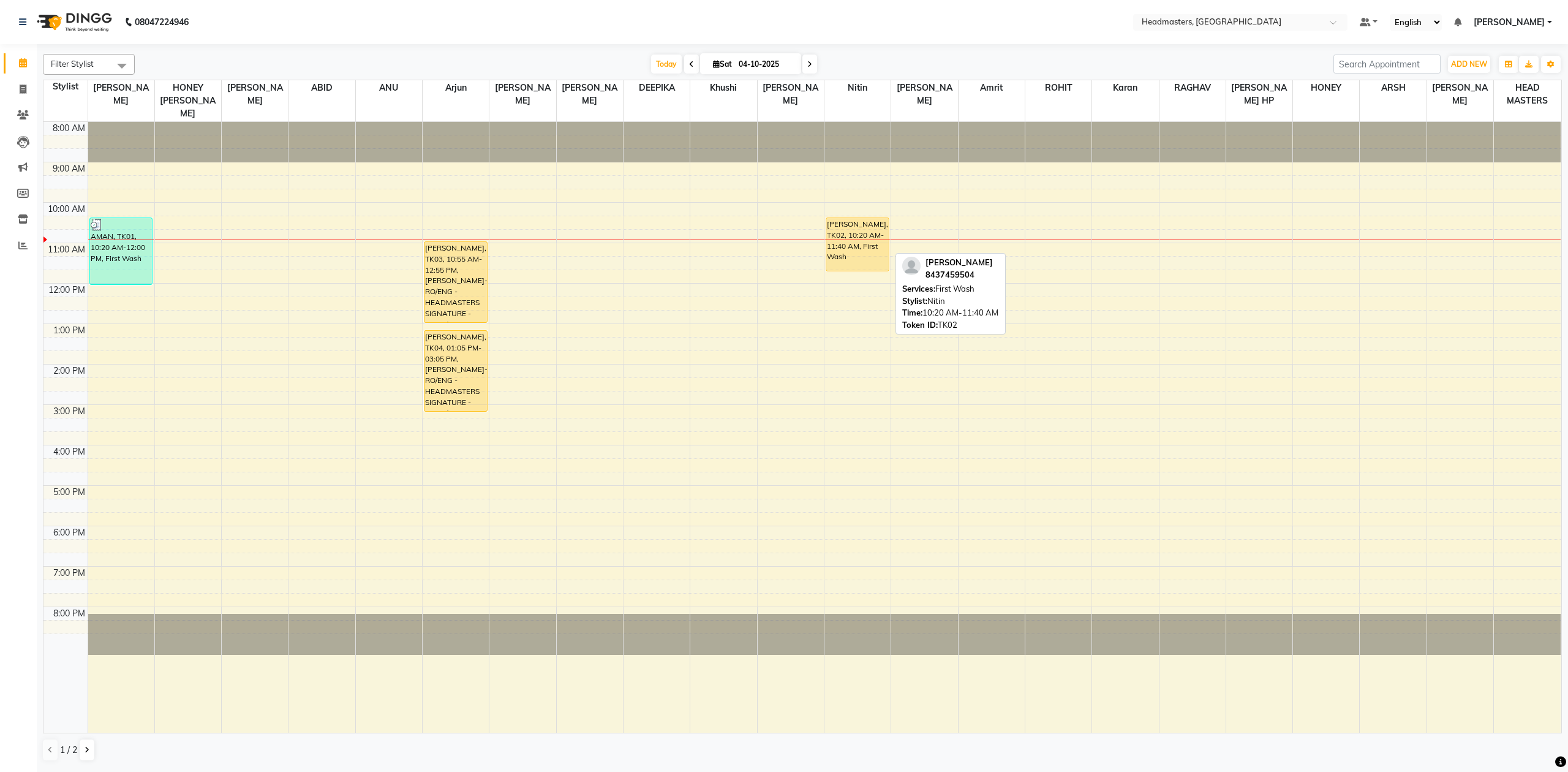
click at [877, 234] on div "[PERSON_NAME], TK02, 10:20 AM-11:40 AM, First Wash" at bounding box center [857, 244] width 62 height 53
select select "1"
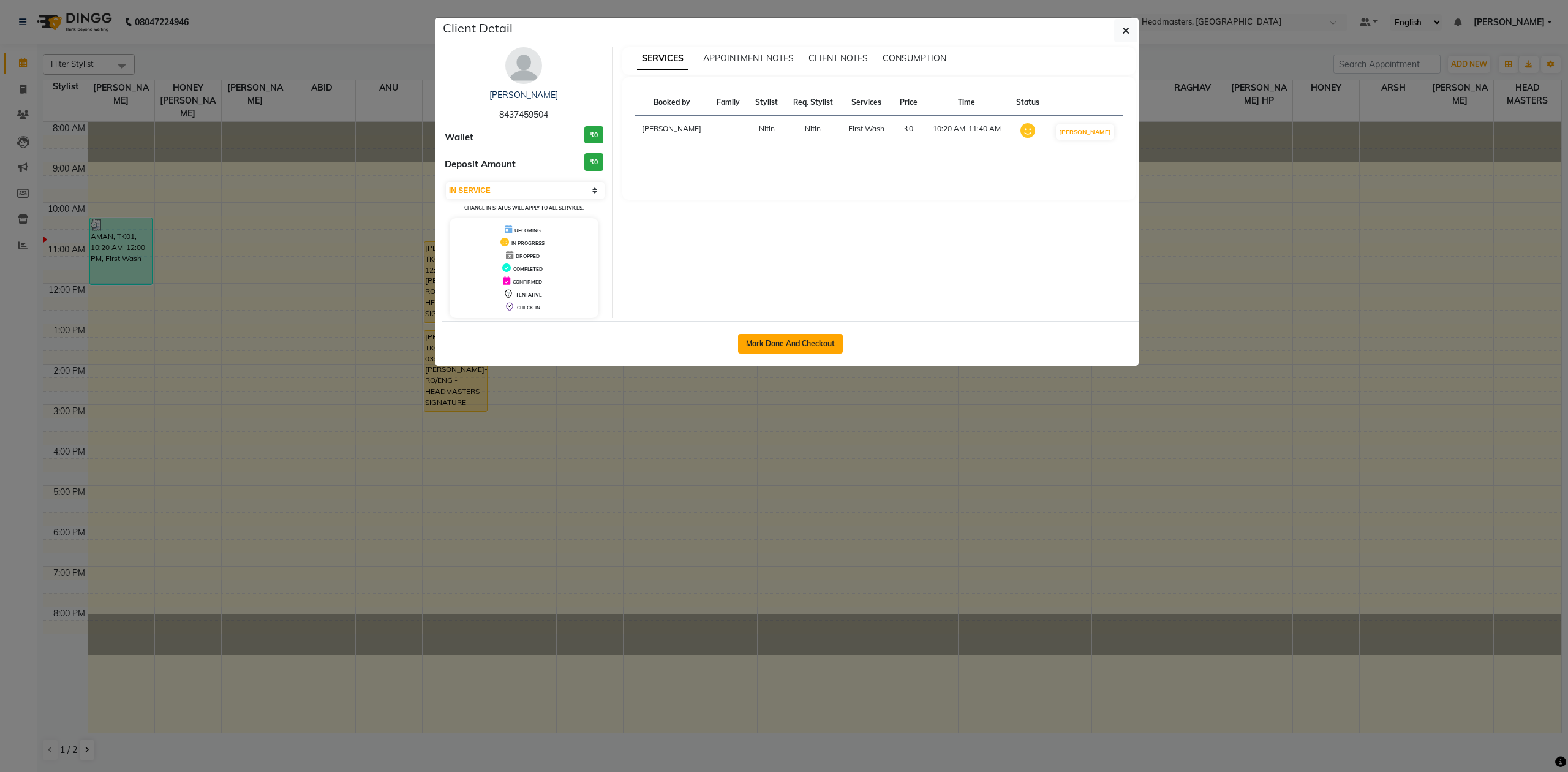
click at [775, 346] on button "Mark Done And Checkout" at bounding box center [790, 343] width 105 height 19
select select "service"
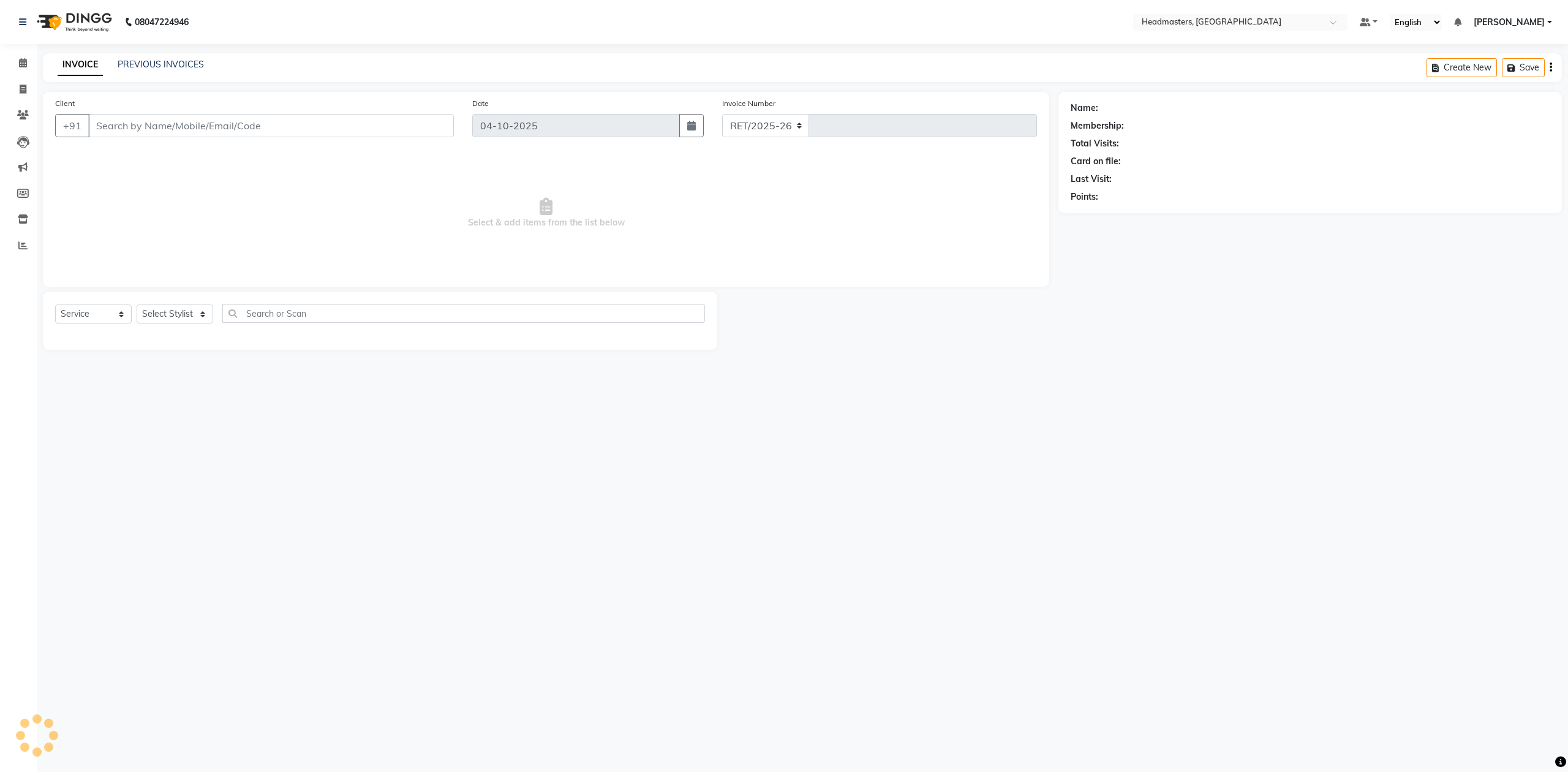
select select "7132"
type input "4103"
type input "8437459504"
select select "84490"
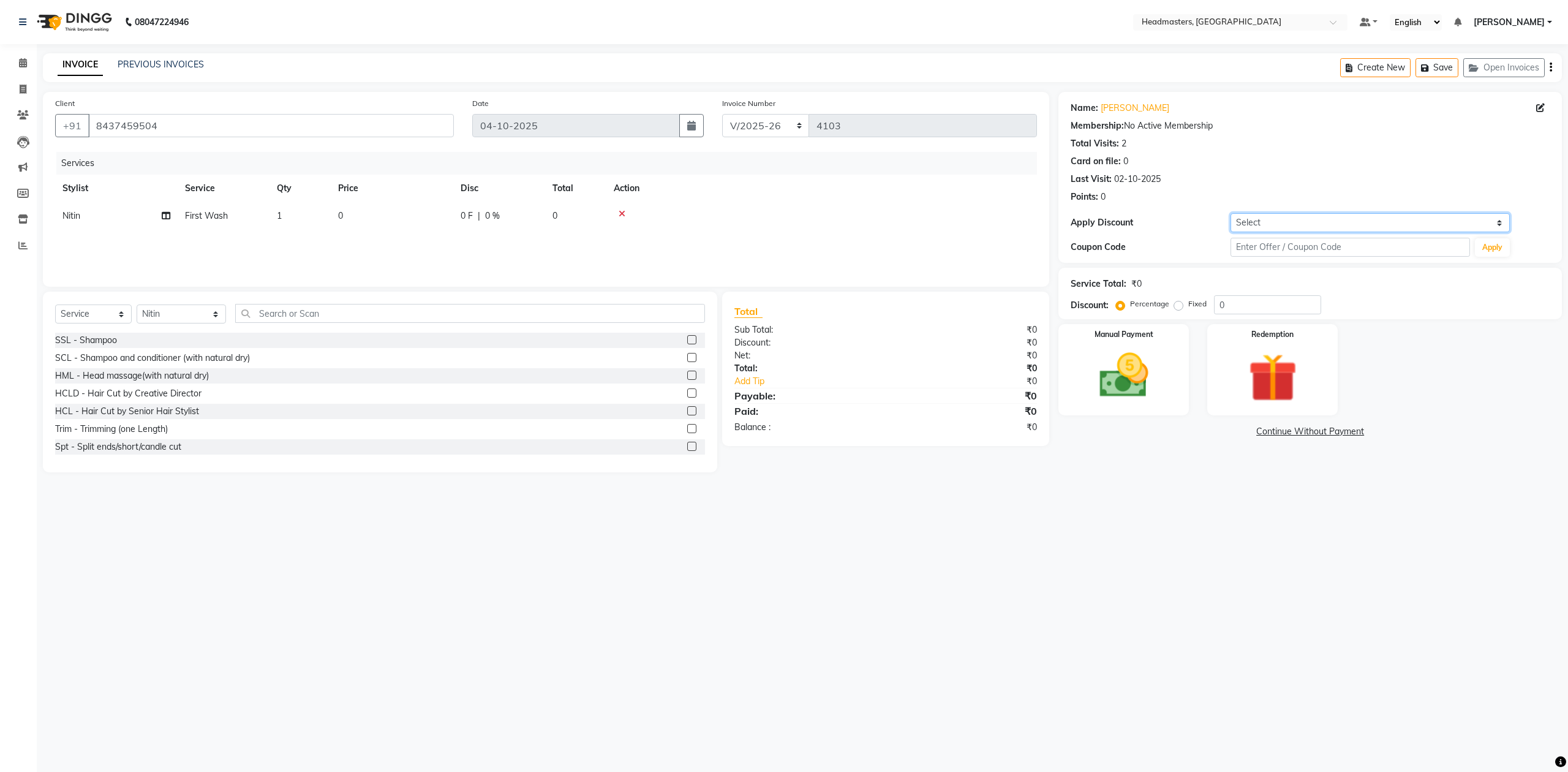
click at [1268, 226] on select "Select Coupon → Us Polo Coupon → Ck Package 2025 Coupon → [PERSON_NAME] Package…" at bounding box center [1369, 222] width 279 height 19
select select "12: Object"
click at [1230, 213] on select "Select Coupon → Us Polo Coupon → Ck Package 2025 Coupon → [PERSON_NAME] Package…" at bounding box center [1369, 222] width 279 height 19
type input "100"
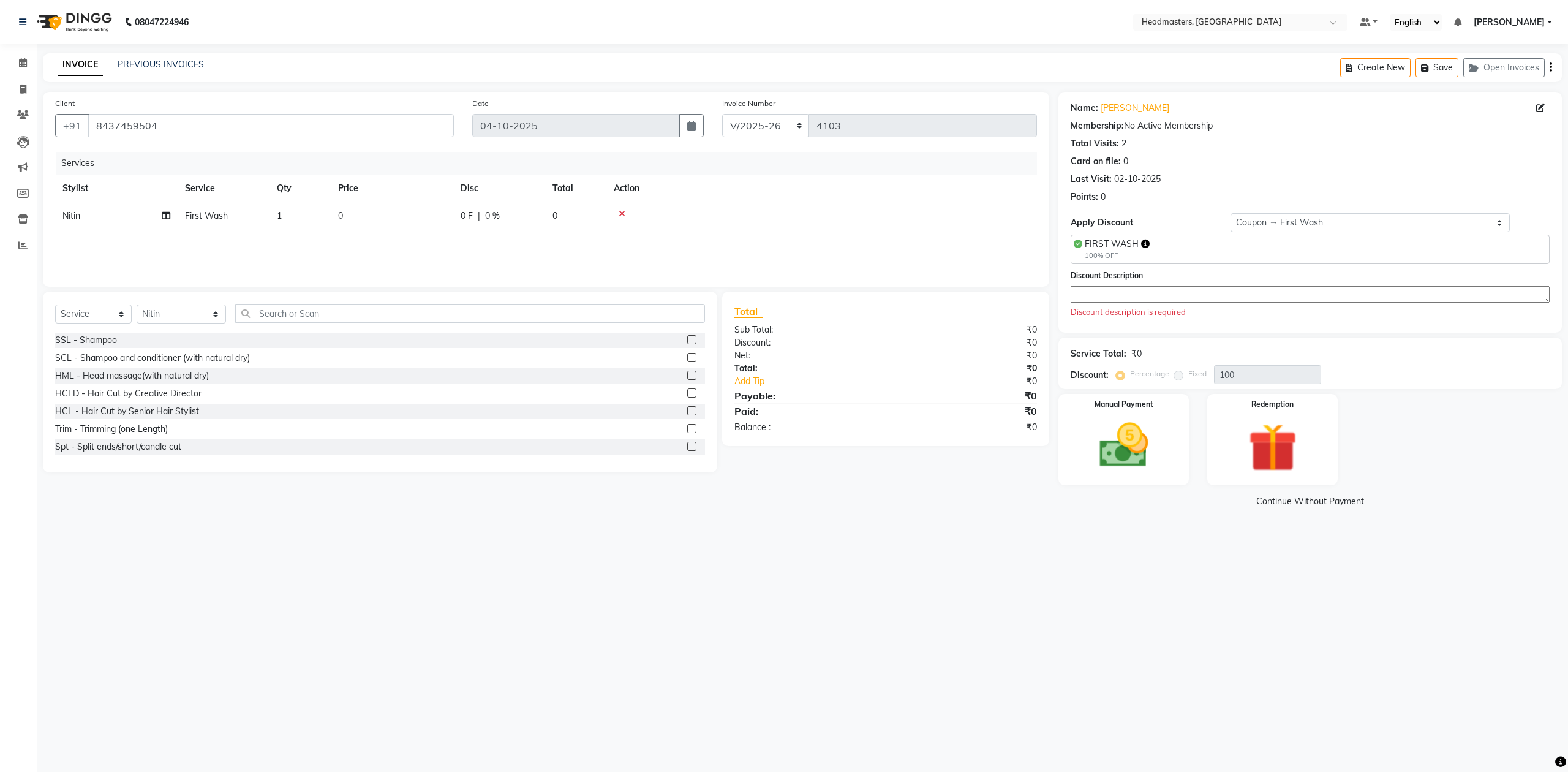
click at [1270, 302] on textarea at bounding box center [1311, 295] width 479 height 16
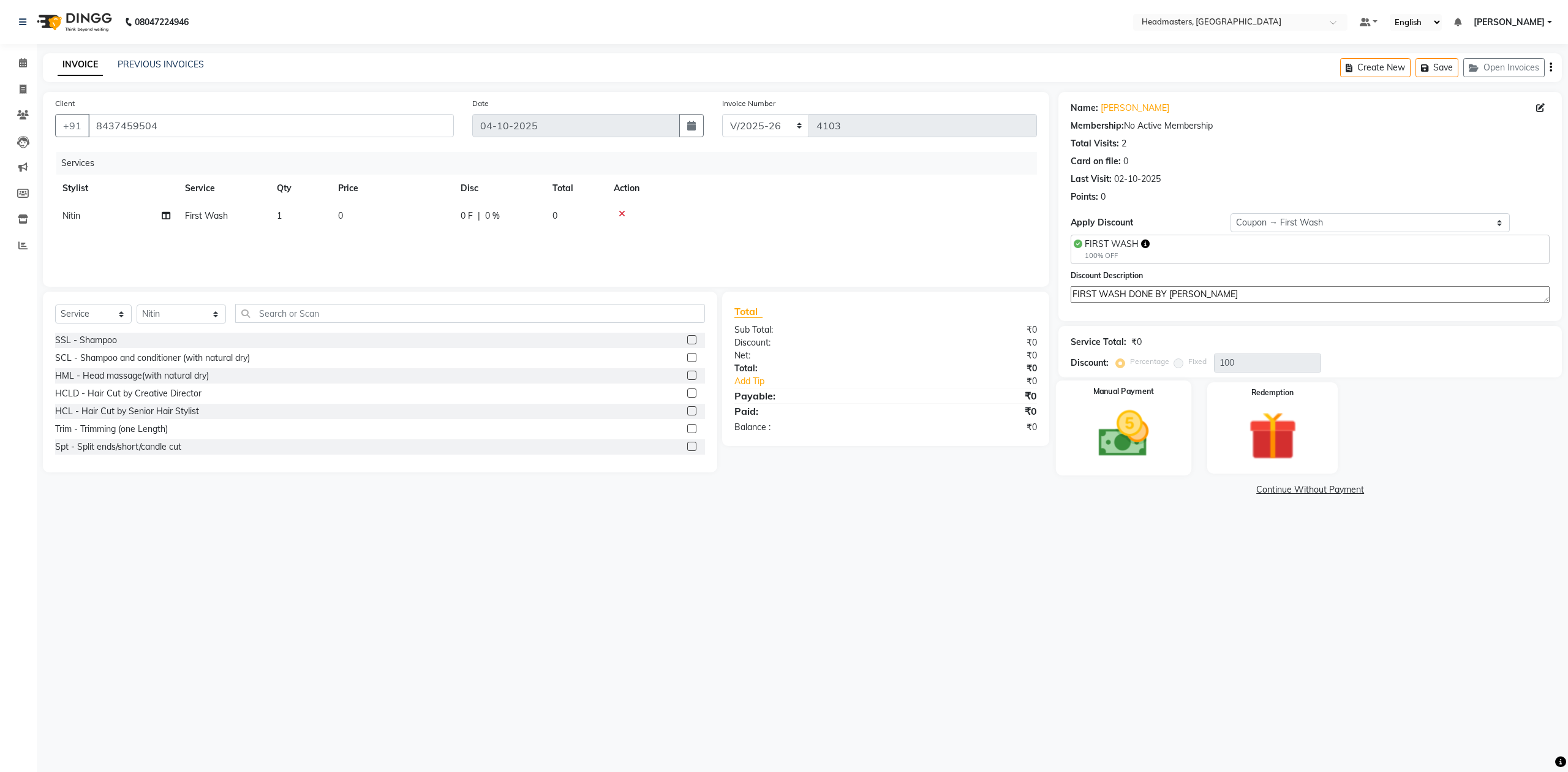
type textarea "FIRST WASH DONE BY [PERSON_NAME]"
click at [1126, 433] on img at bounding box center [1123, 434] width 82 height 59
click at [1248, 490] on span "Complimentary" at bounding box center [1230, 489] width 55 height 14
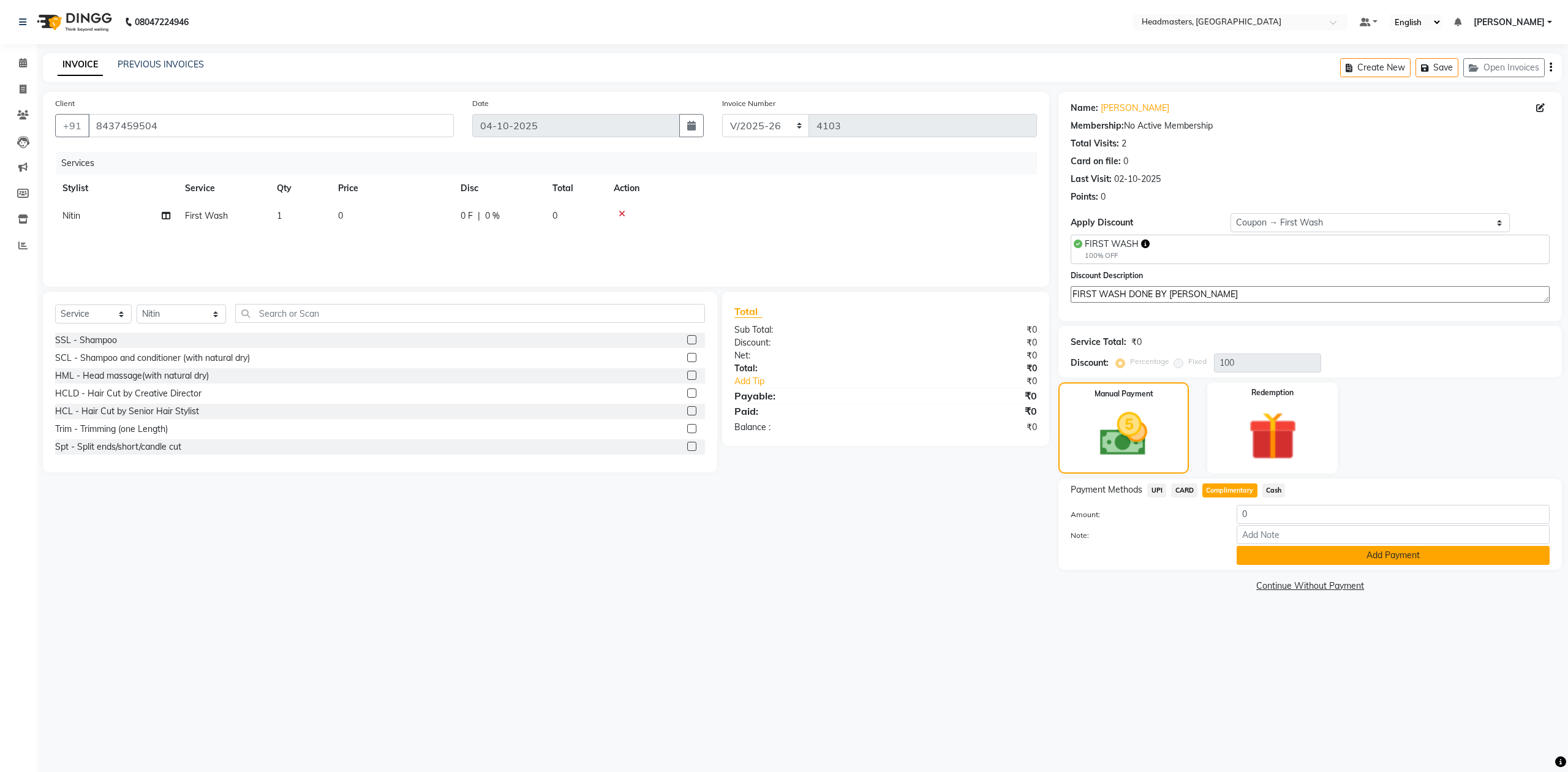
click at [1283, 554] on button "Add Payment" at bounding box center [1393, 555] width 313 height 19
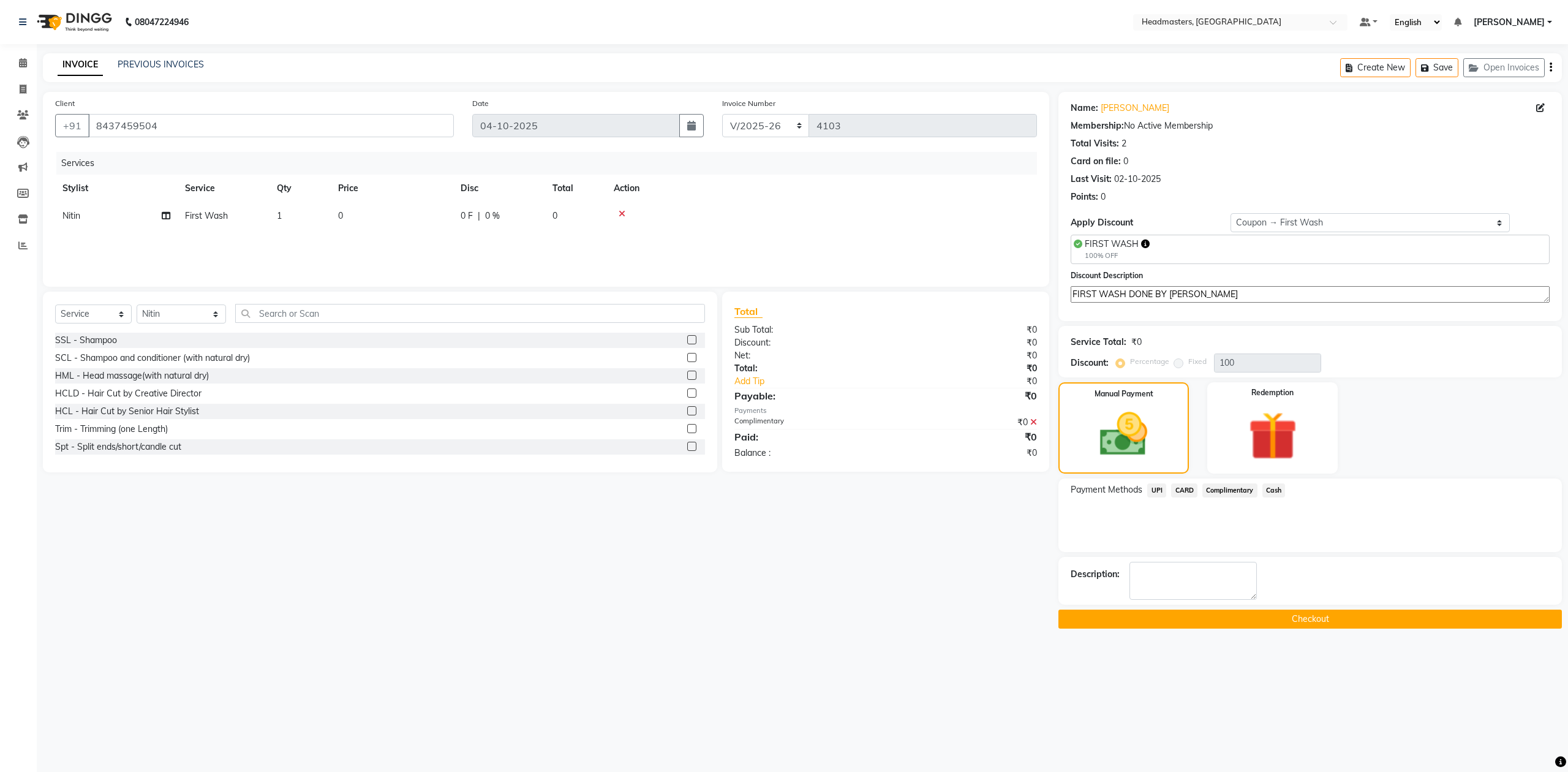
click at [1286, 616] on button "Checkout" at bounding box center [1310, 618] width 504 height 19
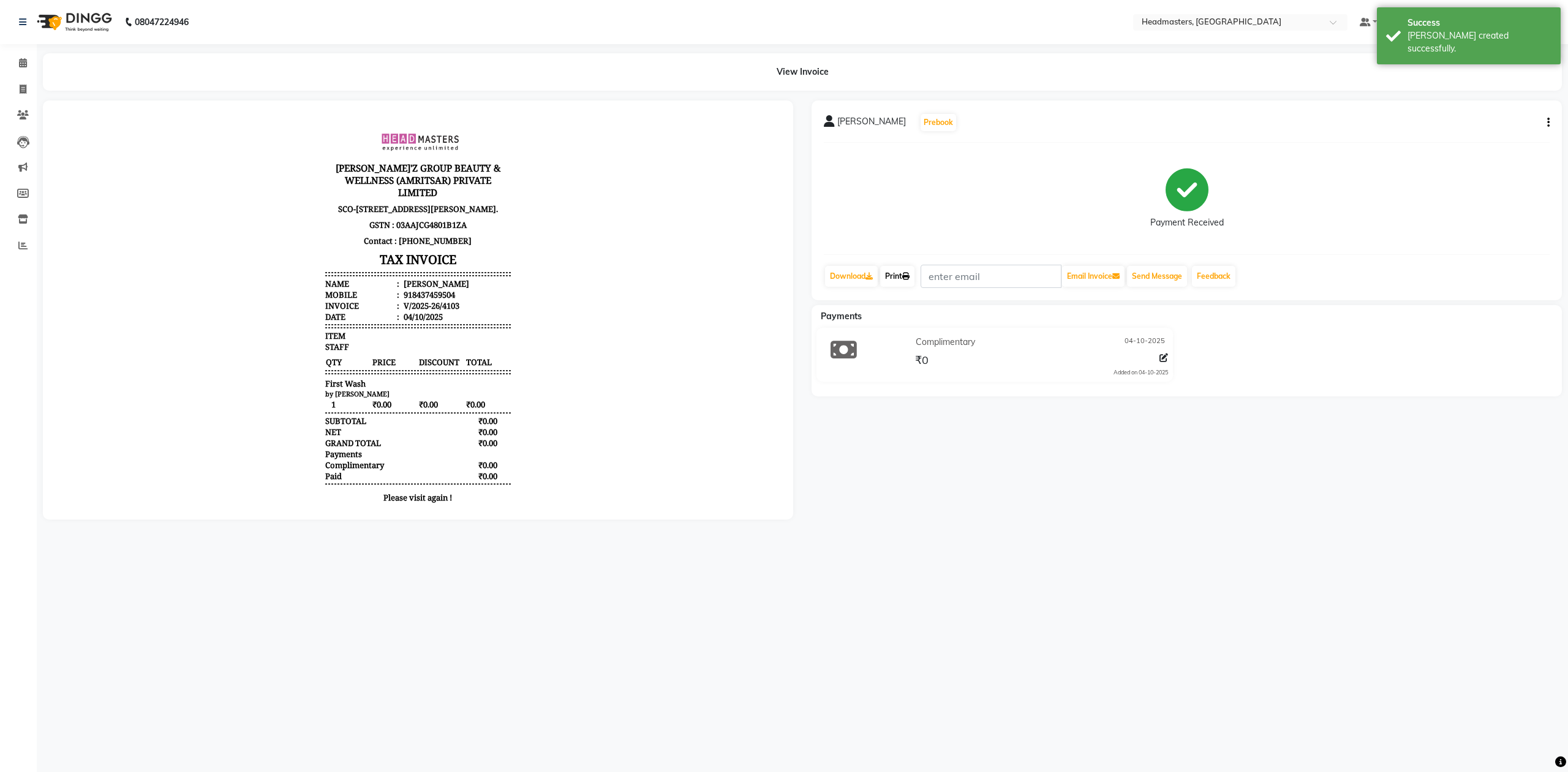
click at [909, 270] on link "Print" at bounding box center [897, 276] width 35 height 21
click at [908, 273] on icon at bounding box center [906, 276] width 7 height 7
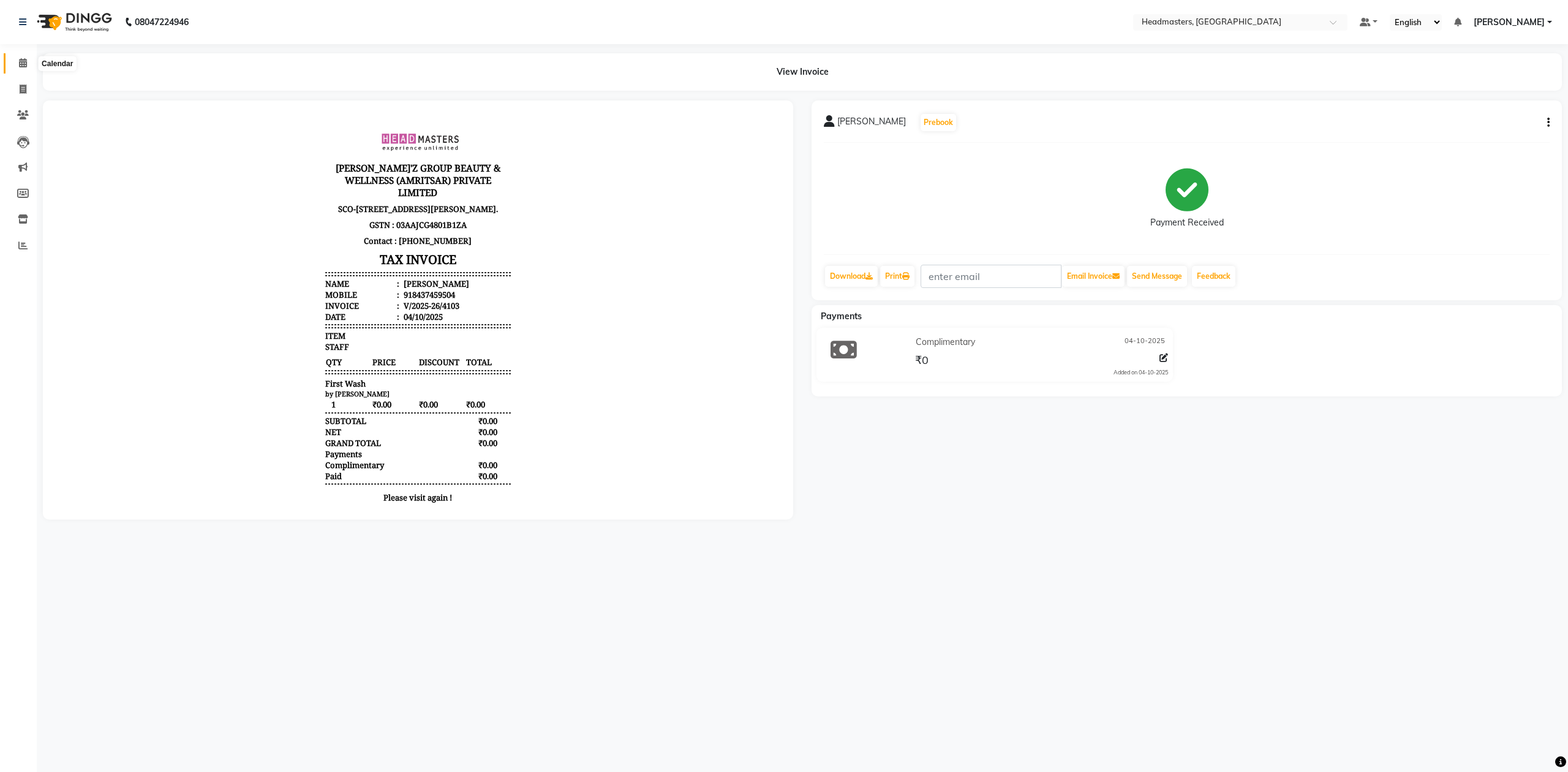
click at [17, 64] on span at bounding box center [22, 63] width 21 height 14
